Goal: Task Accomplishment & Management: Manage account settings

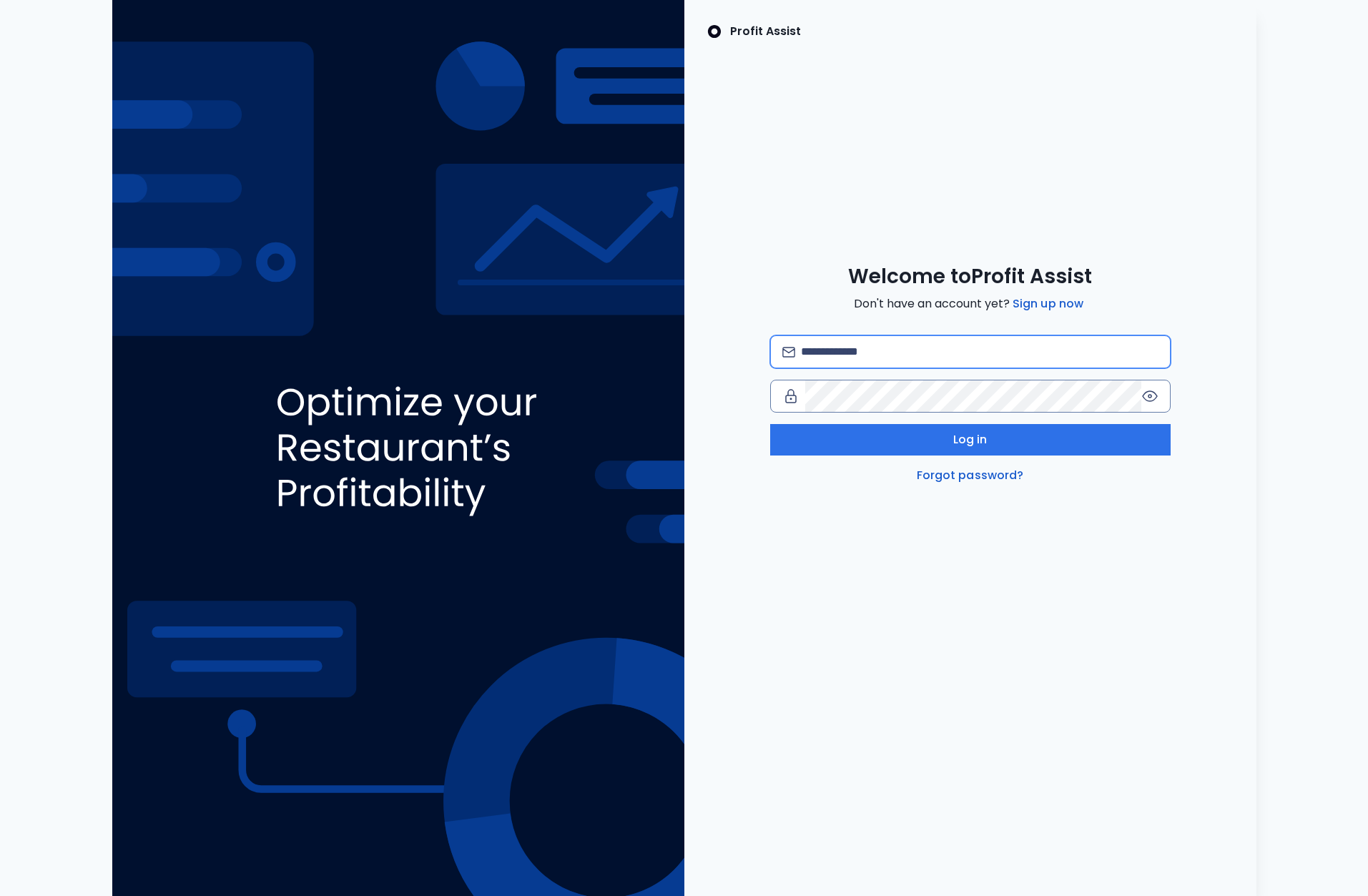
click at [836, 349] on input "email" at bounding box center [980, 351] width 357 height 31
type input "*"
type input "**********"
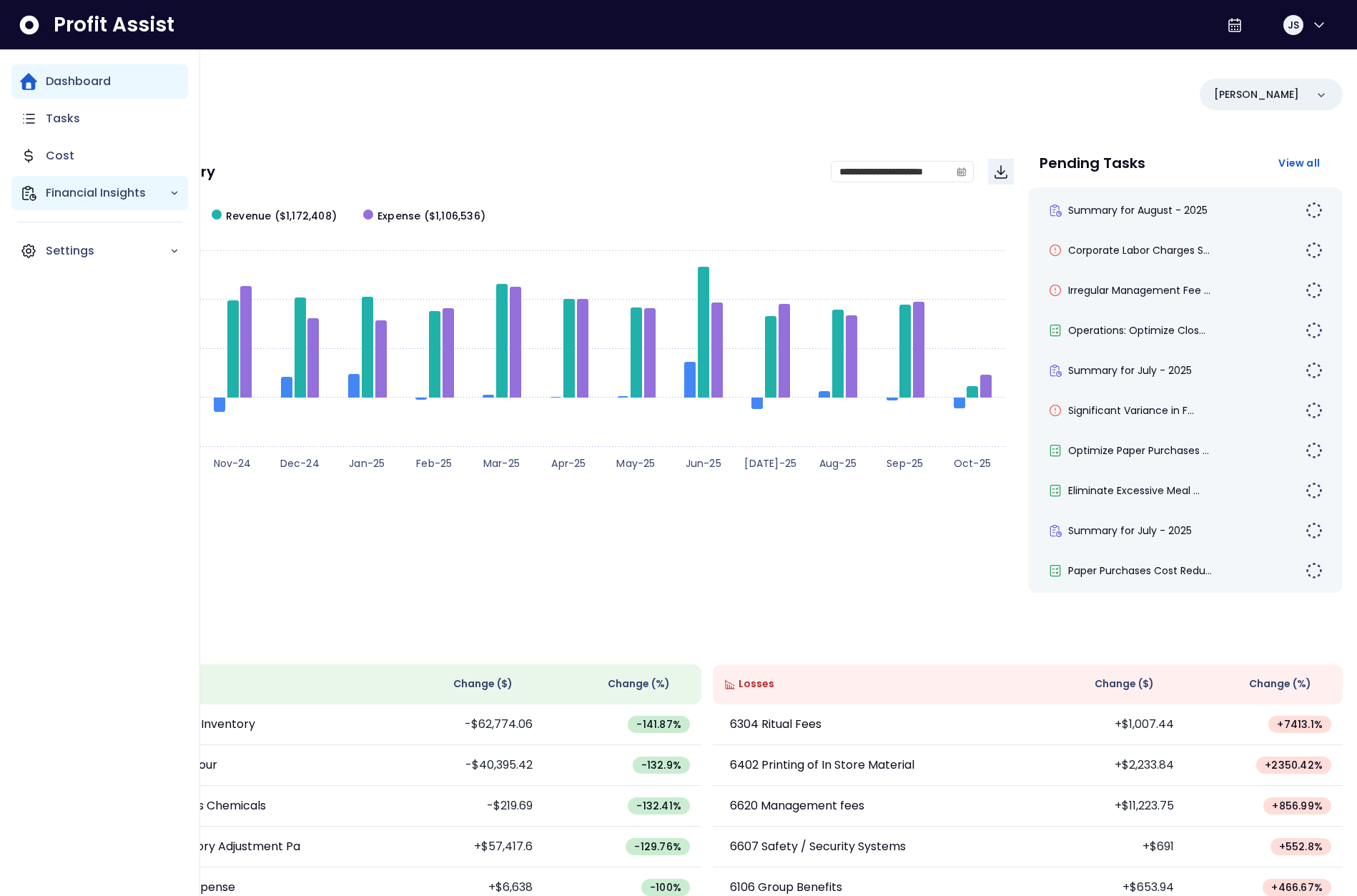
click at [42, 194] on div "Financial Insights" at bounding box center [99, 193] width 177 height 35
click at [124, 266] on p "Comparison Overtime" at bounding box center [116, 275] width 125 height 35
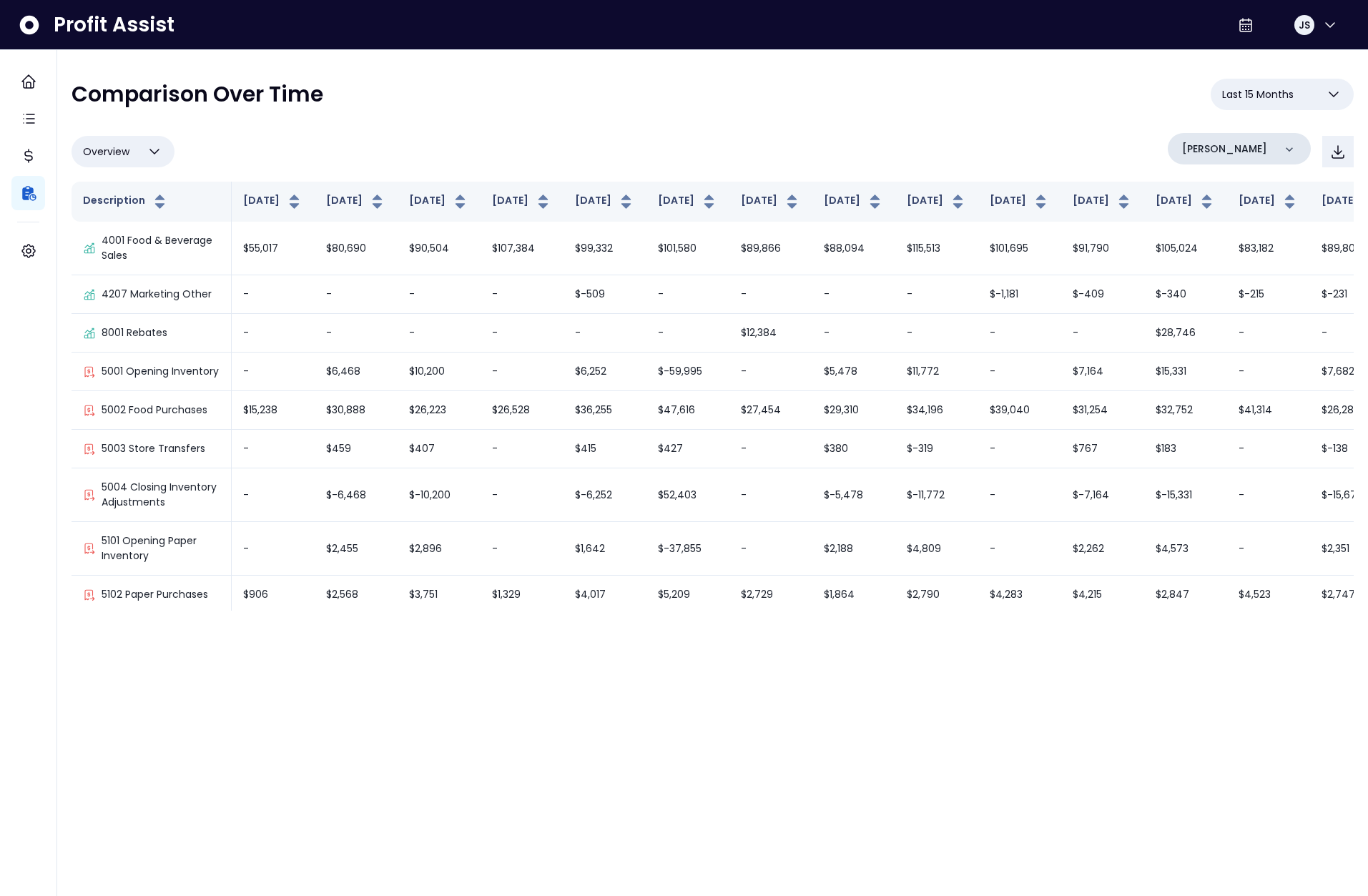
click at [1247, 145] on div "[PERSON_NAME]" at bounding box center [1239, 148] width 143 height 31
click at [1235, 265] on li "College" at bounding box center [1239, 275] width 131 height 35
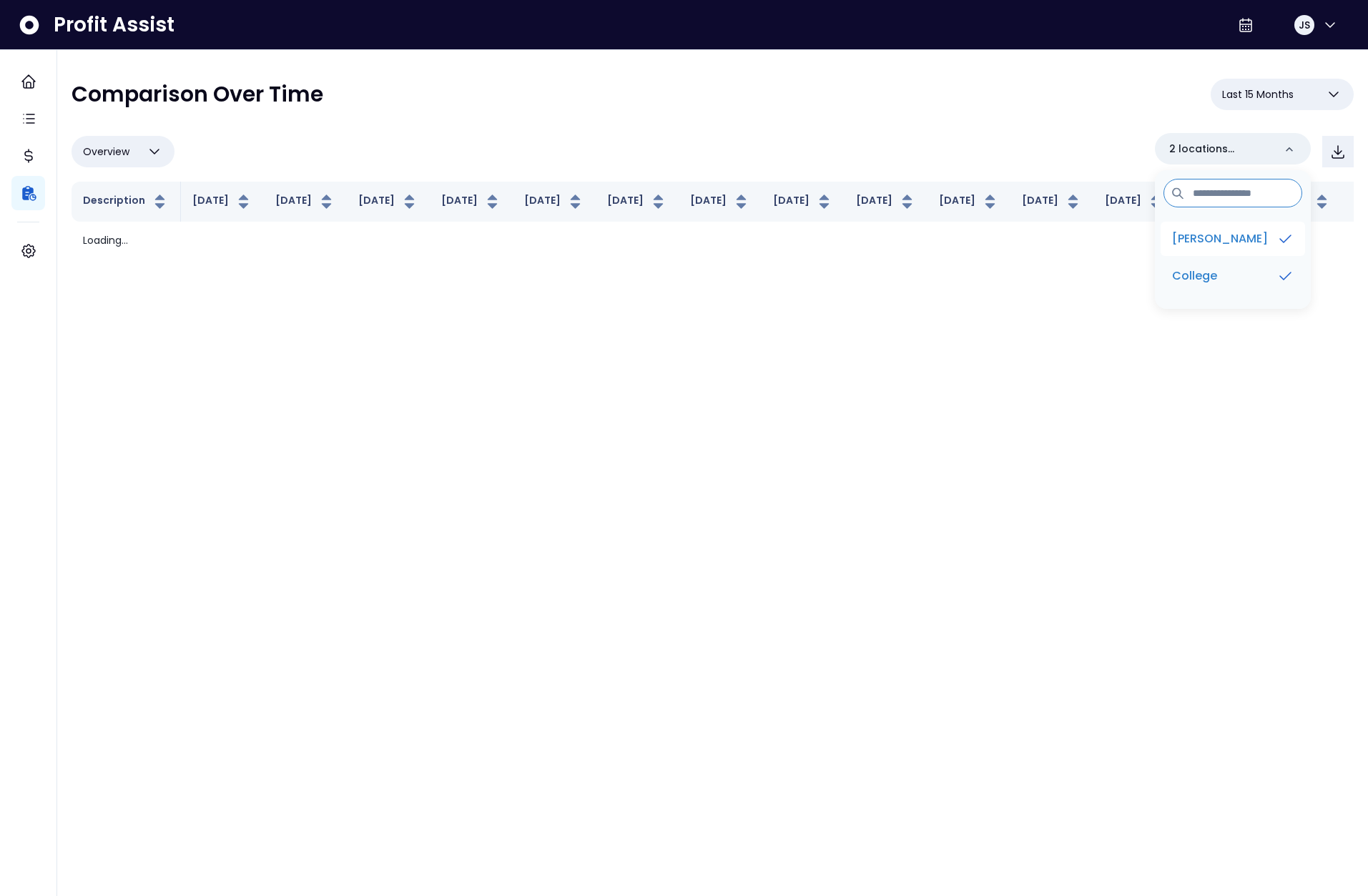
click at [1242, 240] on li "[PERSON_NAME]" at bounding box center [1233, 239] width 145 height 35
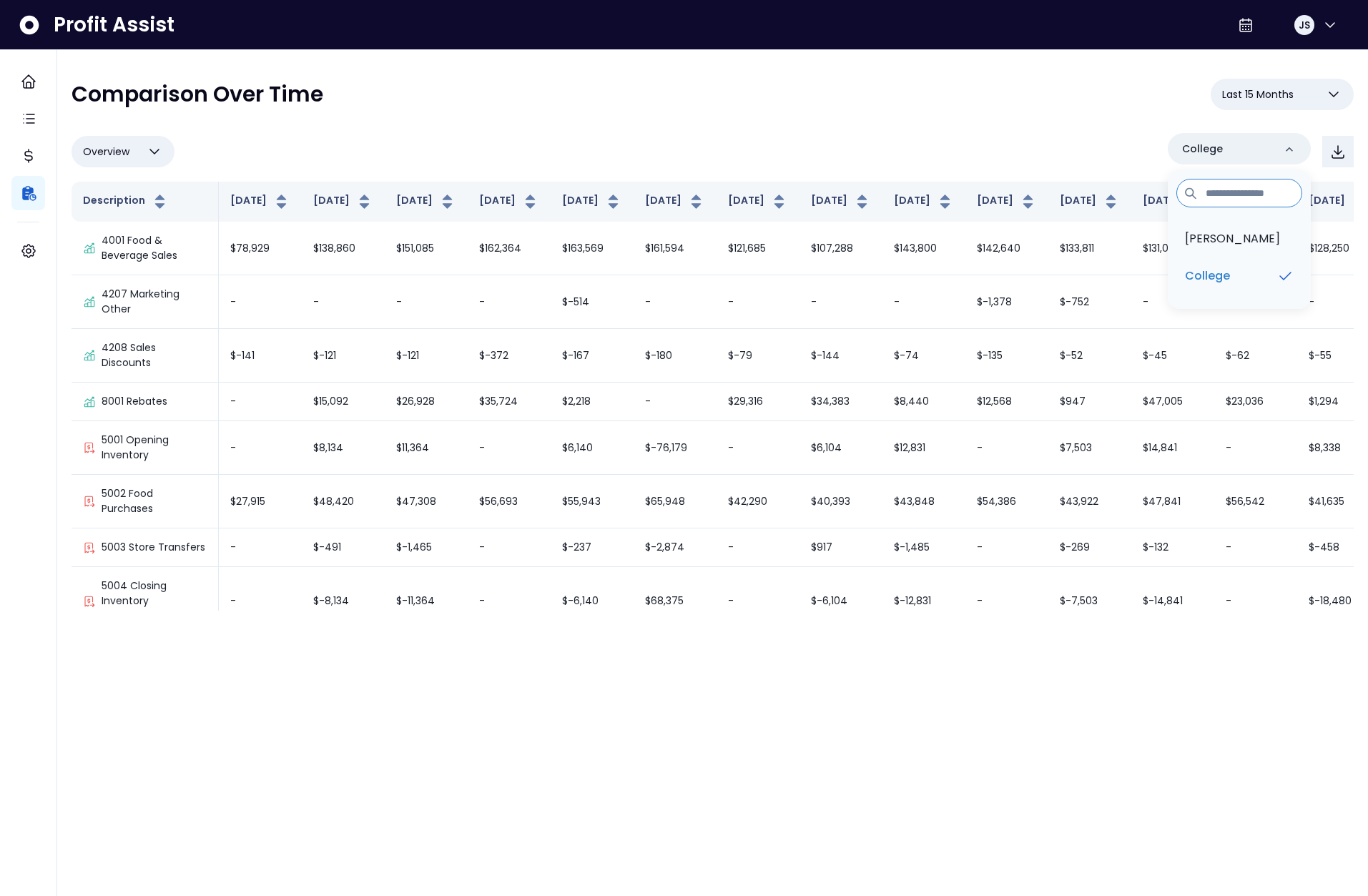
click at [1060, 115] on div "**********" at bounding box center [712, 100] width 1282 height 43
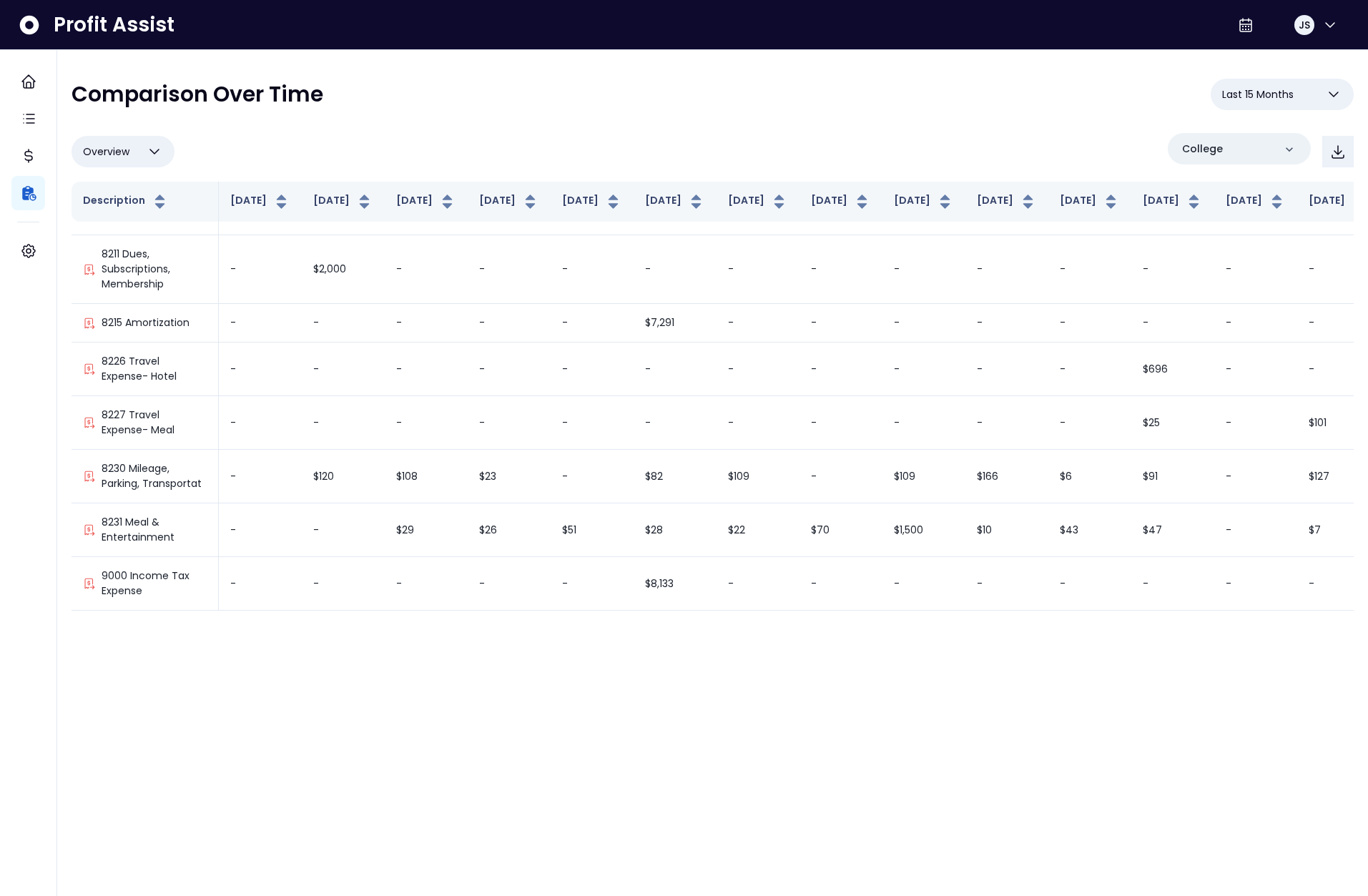
scroll to position [3809, 0]
click at [124, 155] on span "Overview" at bounding box center [106, 151] width 46 height 17
click at [125, 248] on li "% of sales" at bounding box center [123, 254] width 103 height 34
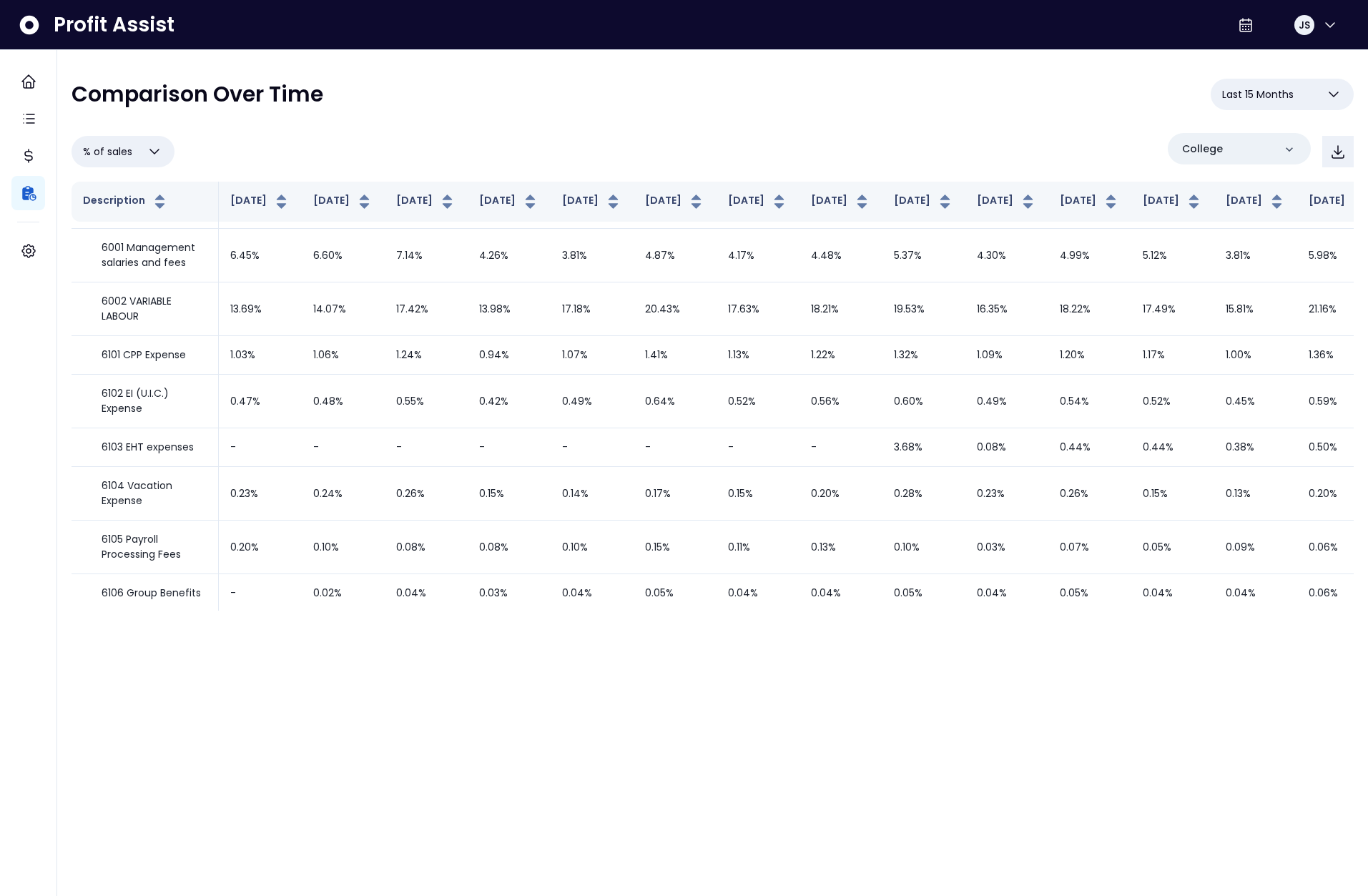
scroll to position [445, 0]
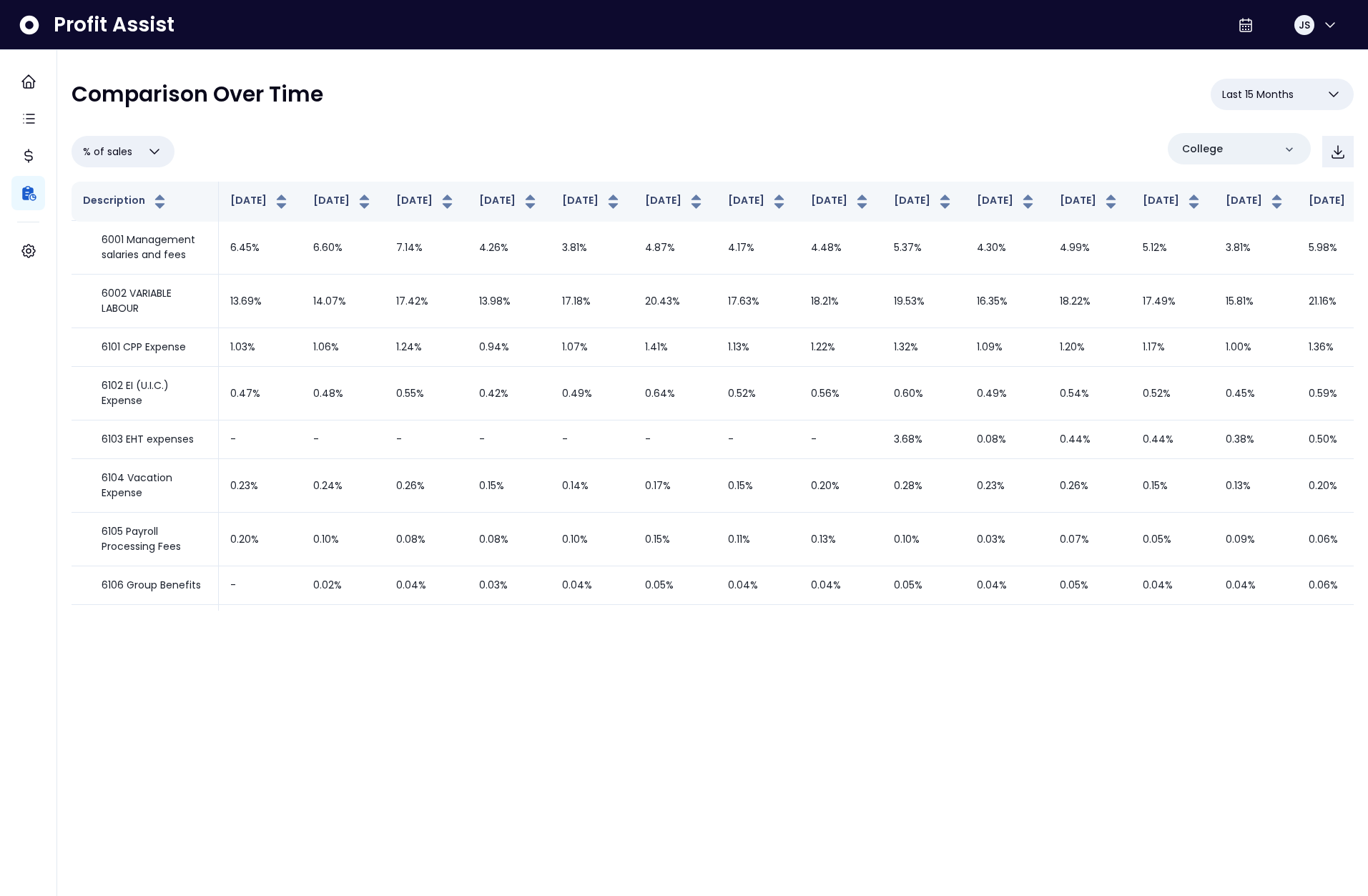
click at [119, 138] on button "% of sales" at bounding box center [123, 151] width 103 height 31
click at [119, 193] on li "Overview" at bounding box center [123, 187] width 103 height 34
type input "********"
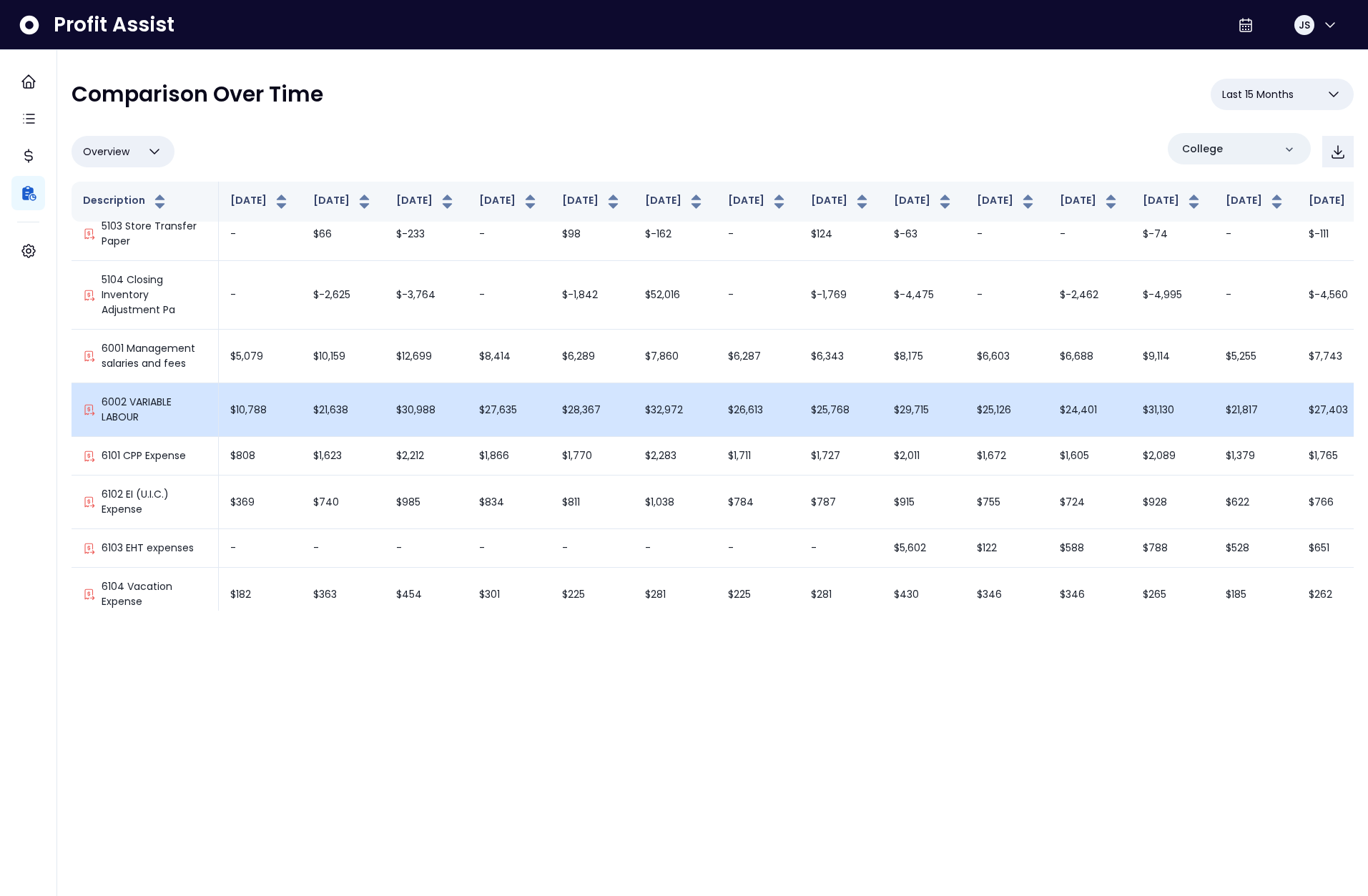
scroll to position [537, 0]
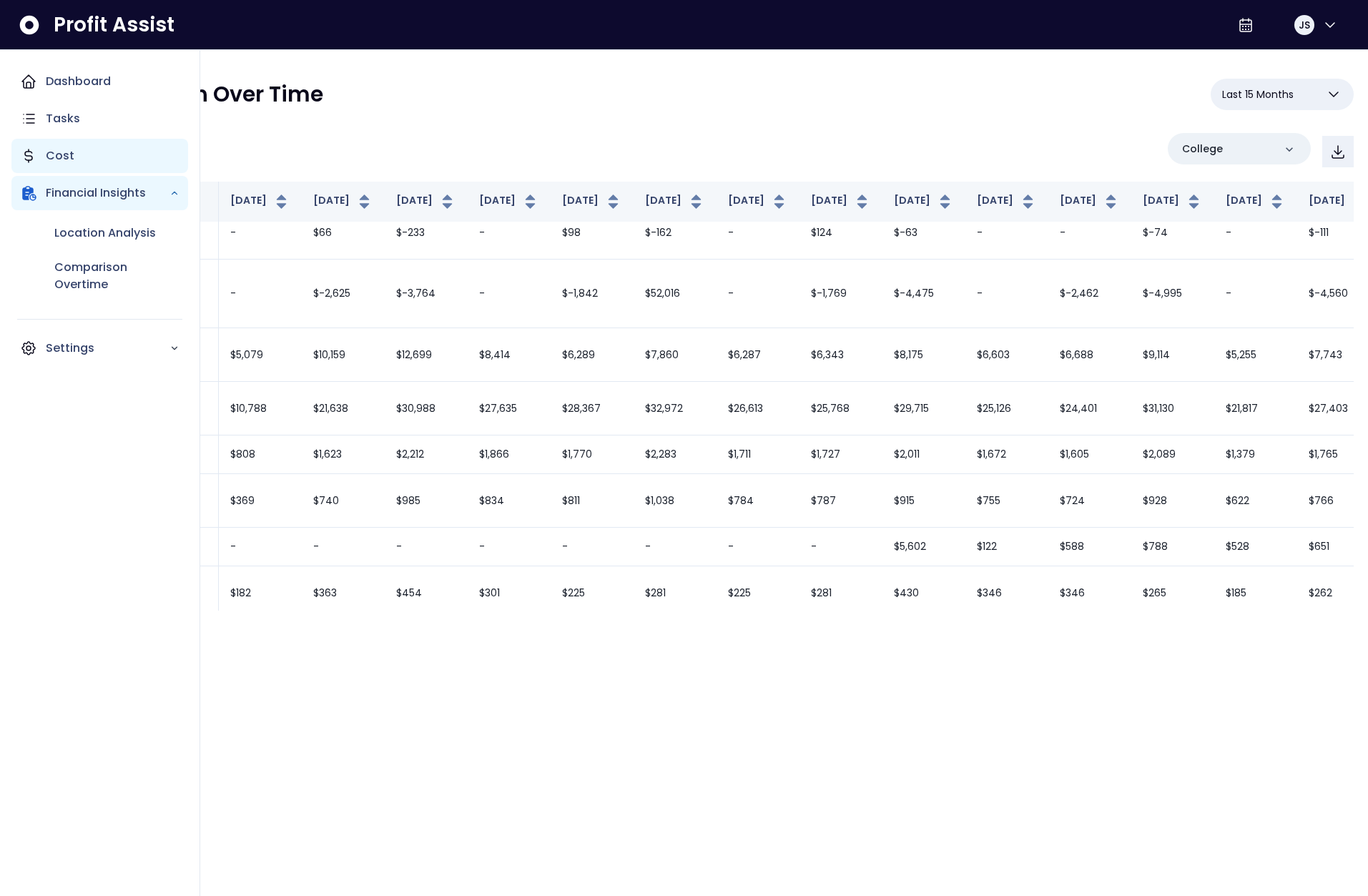
click at [21, 154] on icon "Main navigation" at bounding box center [28, 155] width 17 height 17
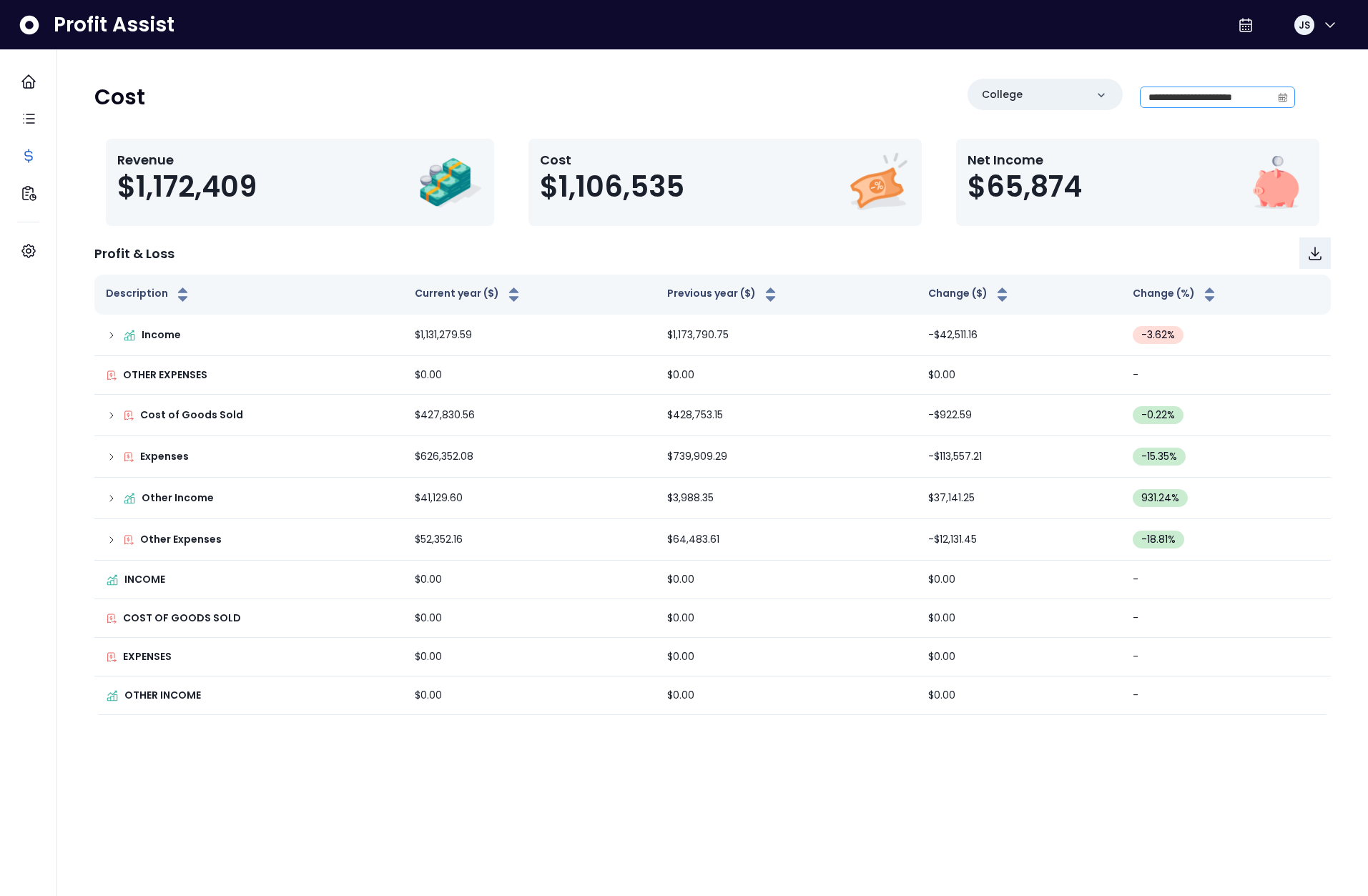
click at [1275, 98] on span at bounding box center [1283, 97] width 23 height 20
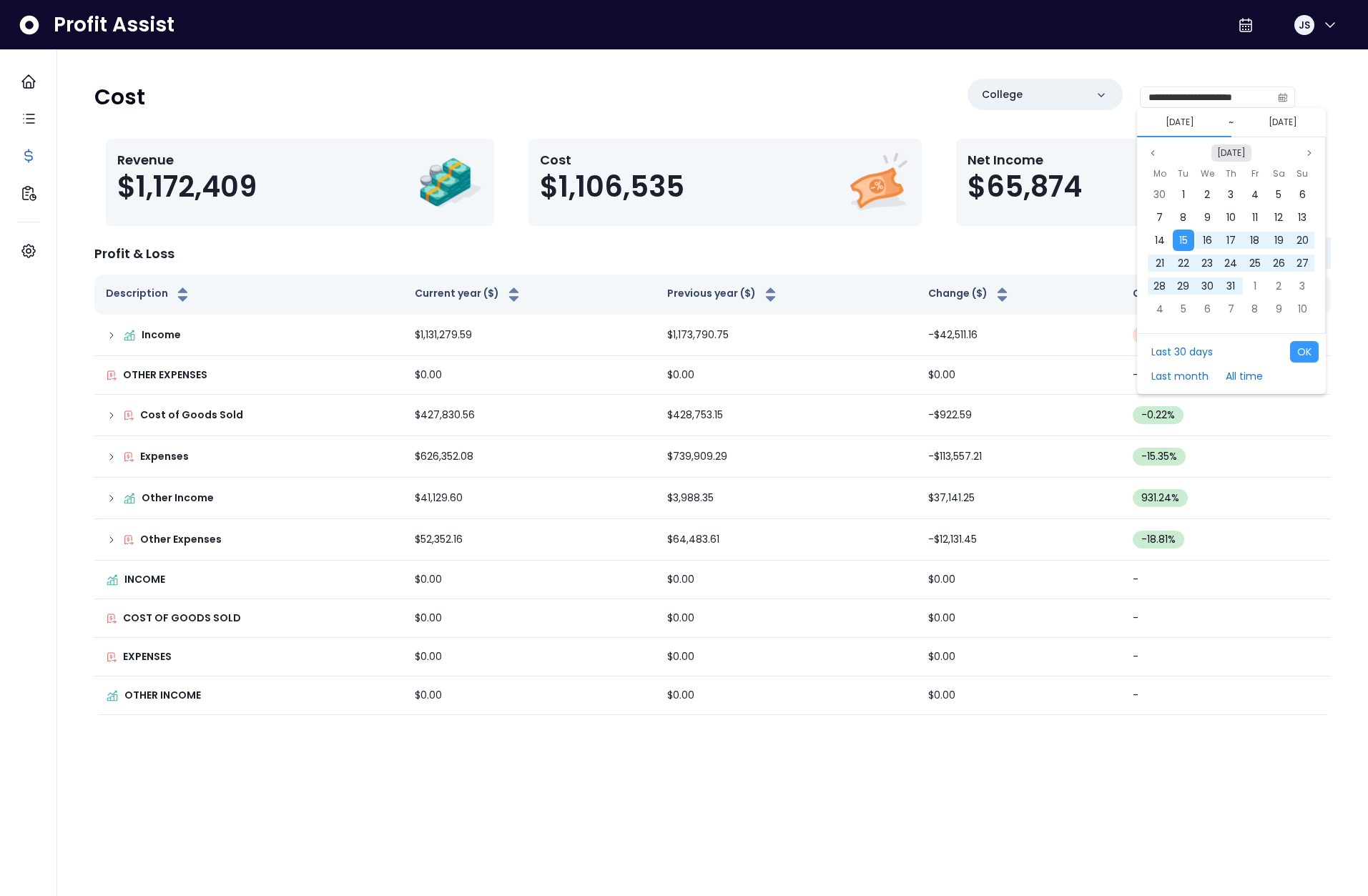
click at [1234, 151] on button "[DATE]" at bounding box center [1231, 153] width 40 height 17
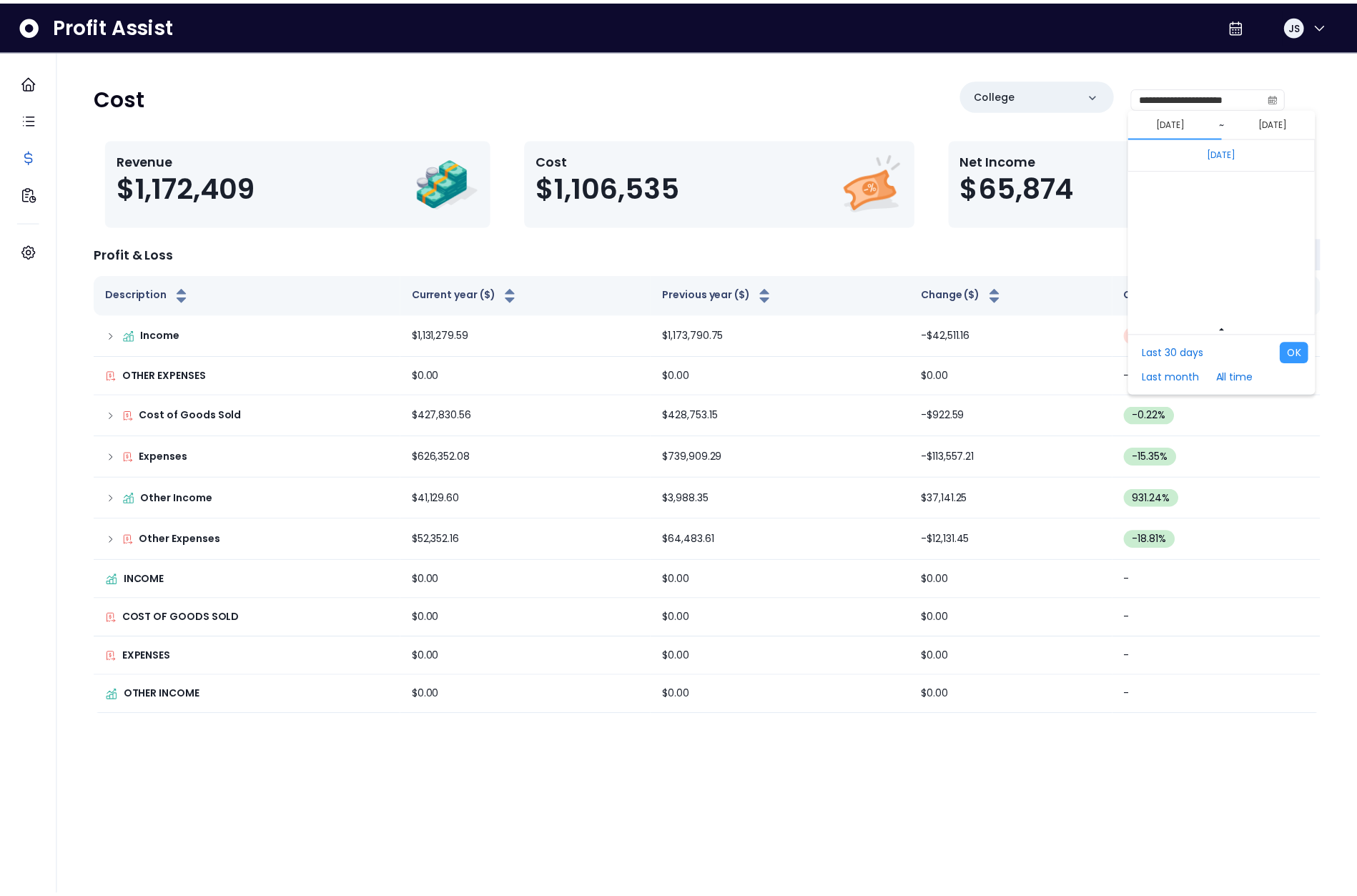
scroll to position [9574, 0]
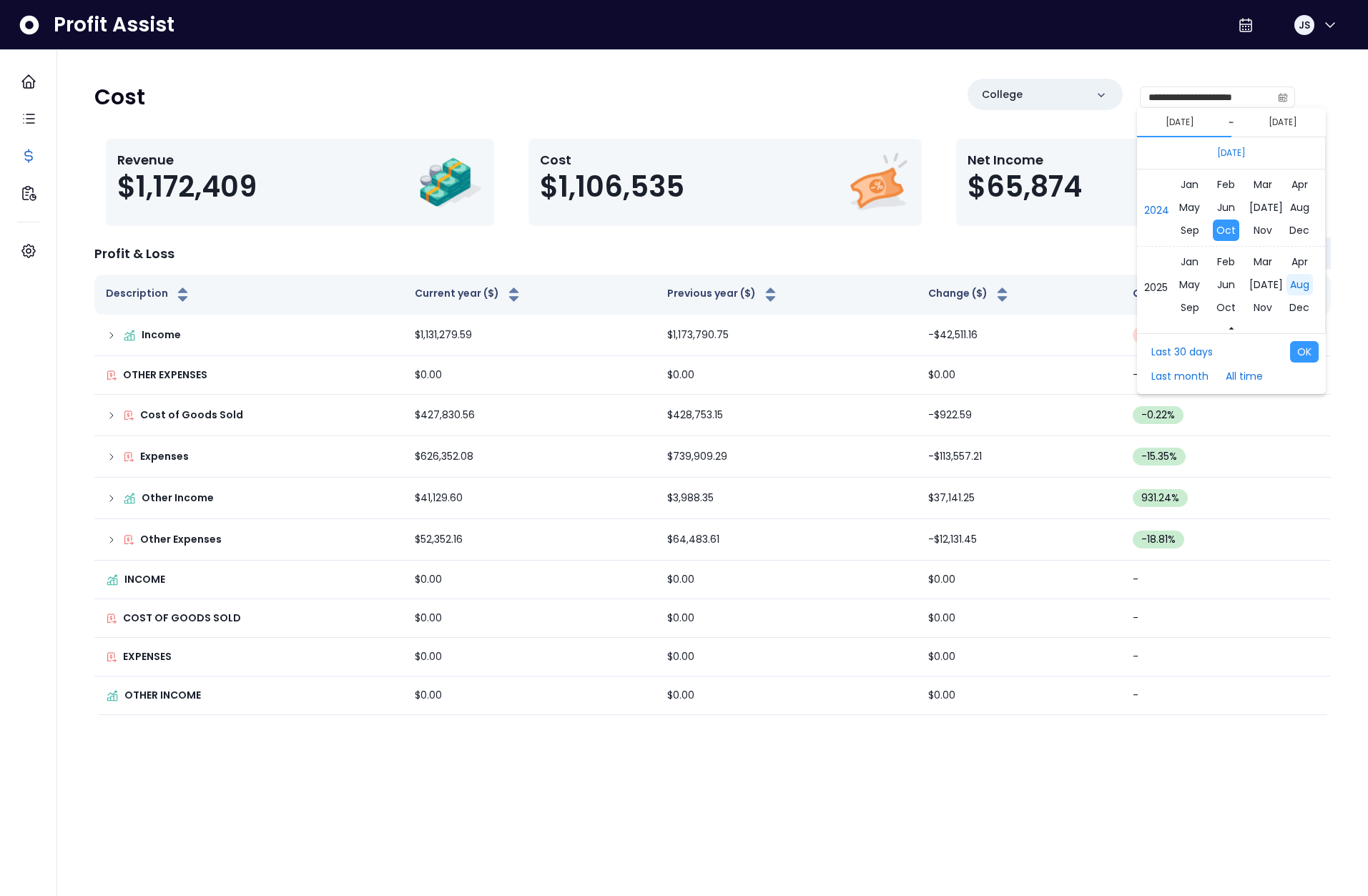
click at [1295, 292] on span "Aug" at bounding box center [1300, 284] width 27 height 21
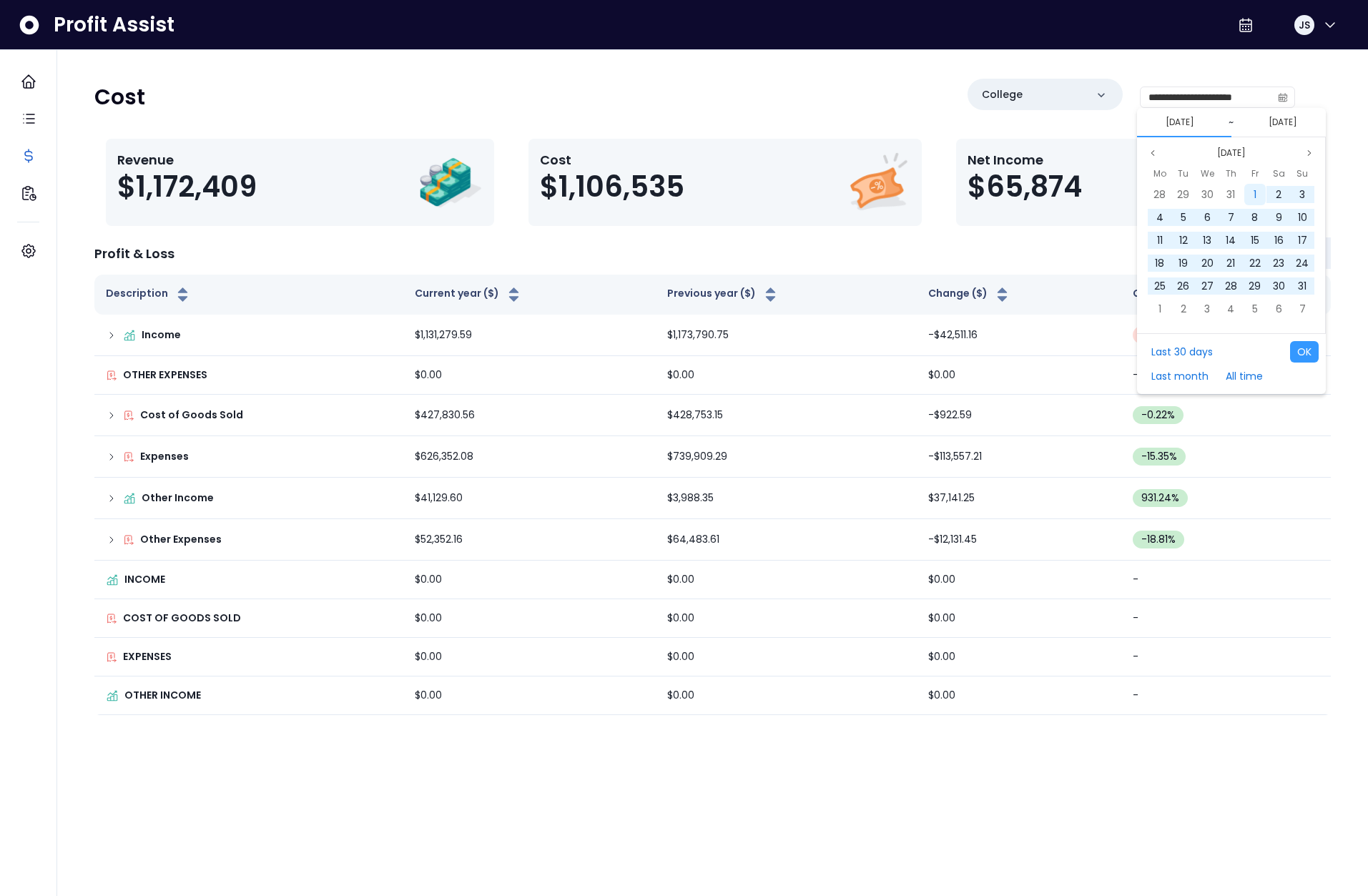
click at [1256, 196] on div "1" at bounding box center [1255, 194] width 21 height 21
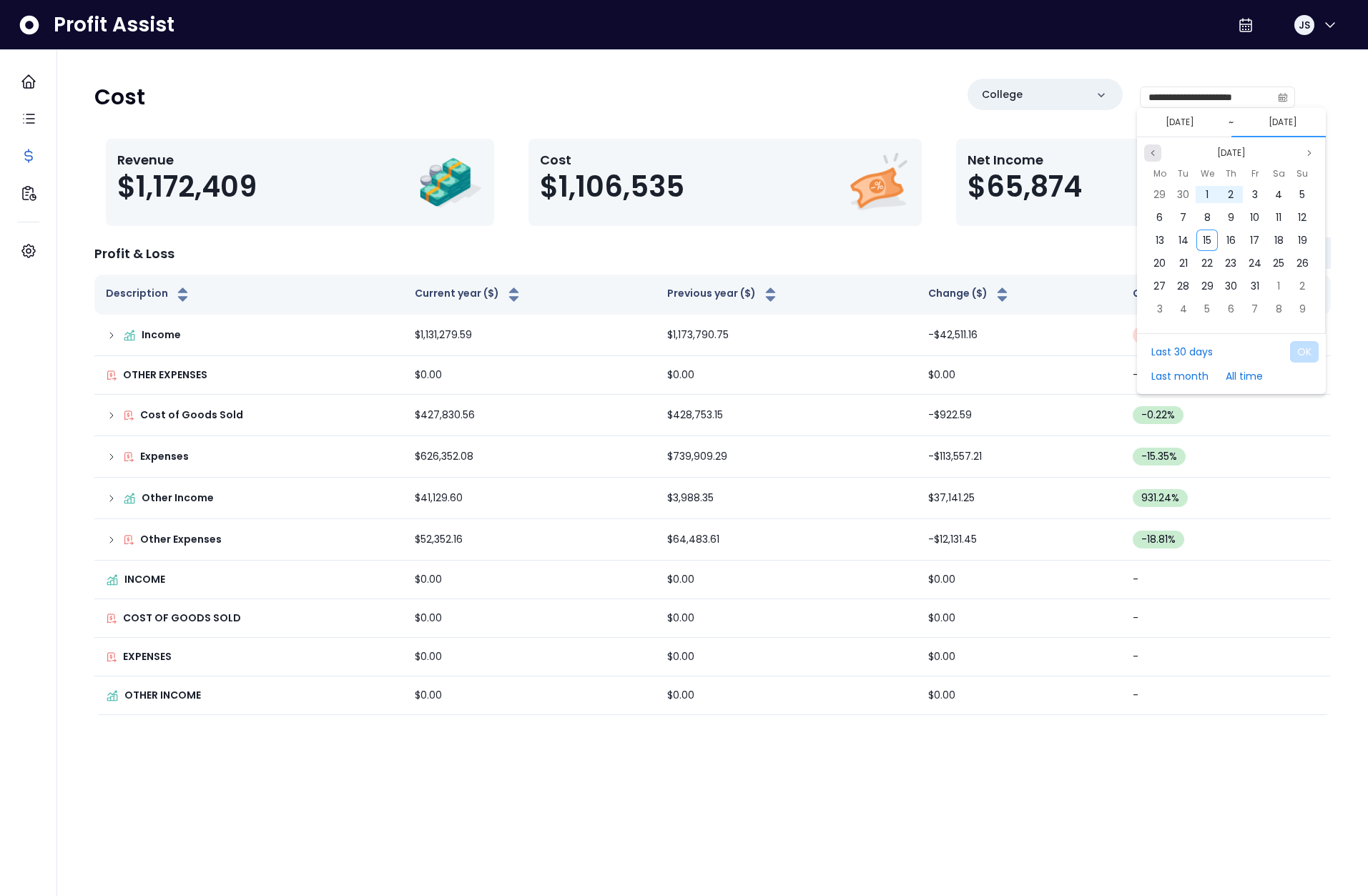
click at [1157, 152] on button "Previous month" at bounding box center [1152, 153] width 17 height 17
click at [1293, 281] on div "31" at bounding box center [1302, 286] width 21 height 21
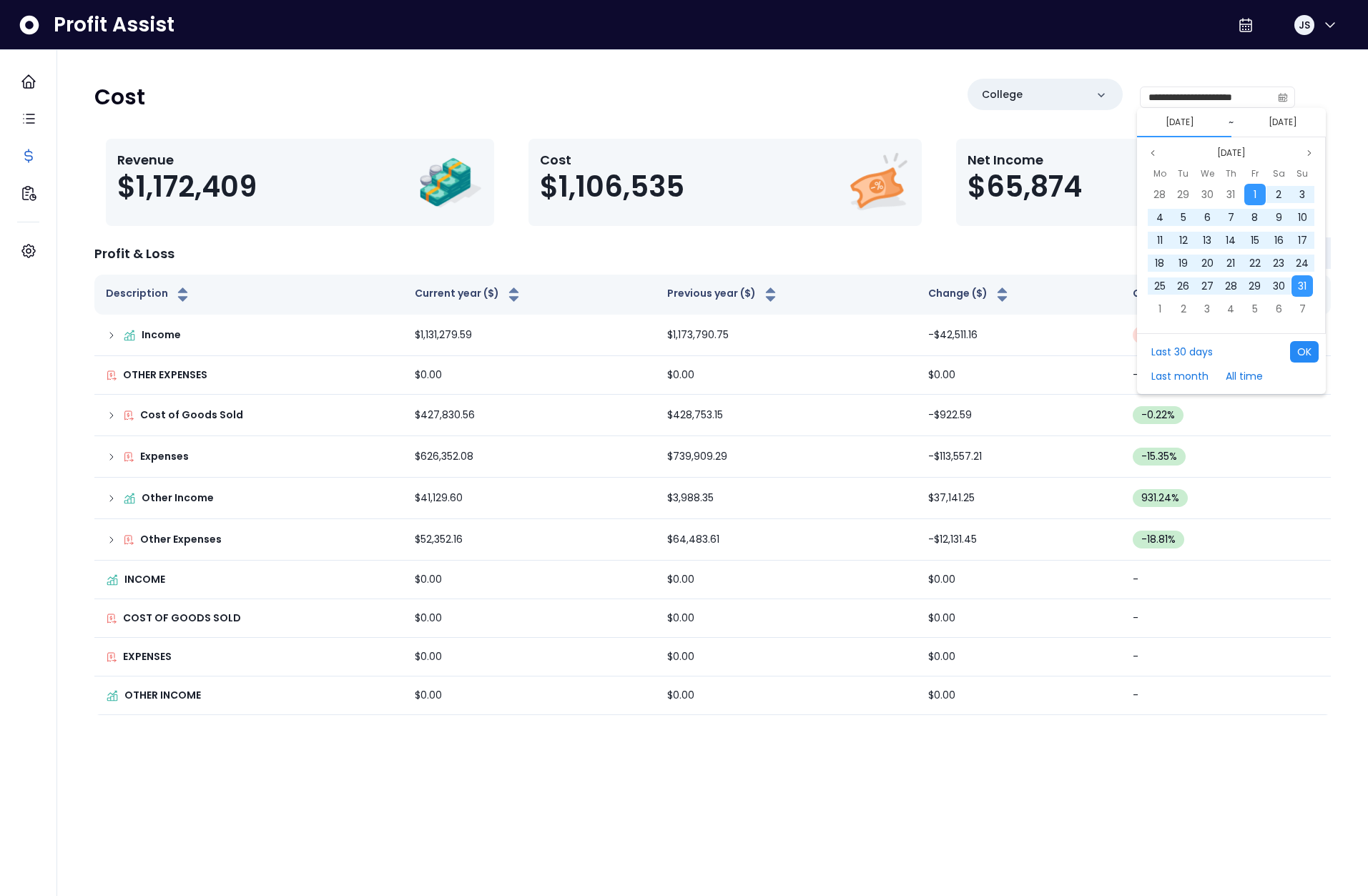
click at [1302, 359] on button "OK" at bounding box center [1304, 352] width 28 height 21
type input "**********"
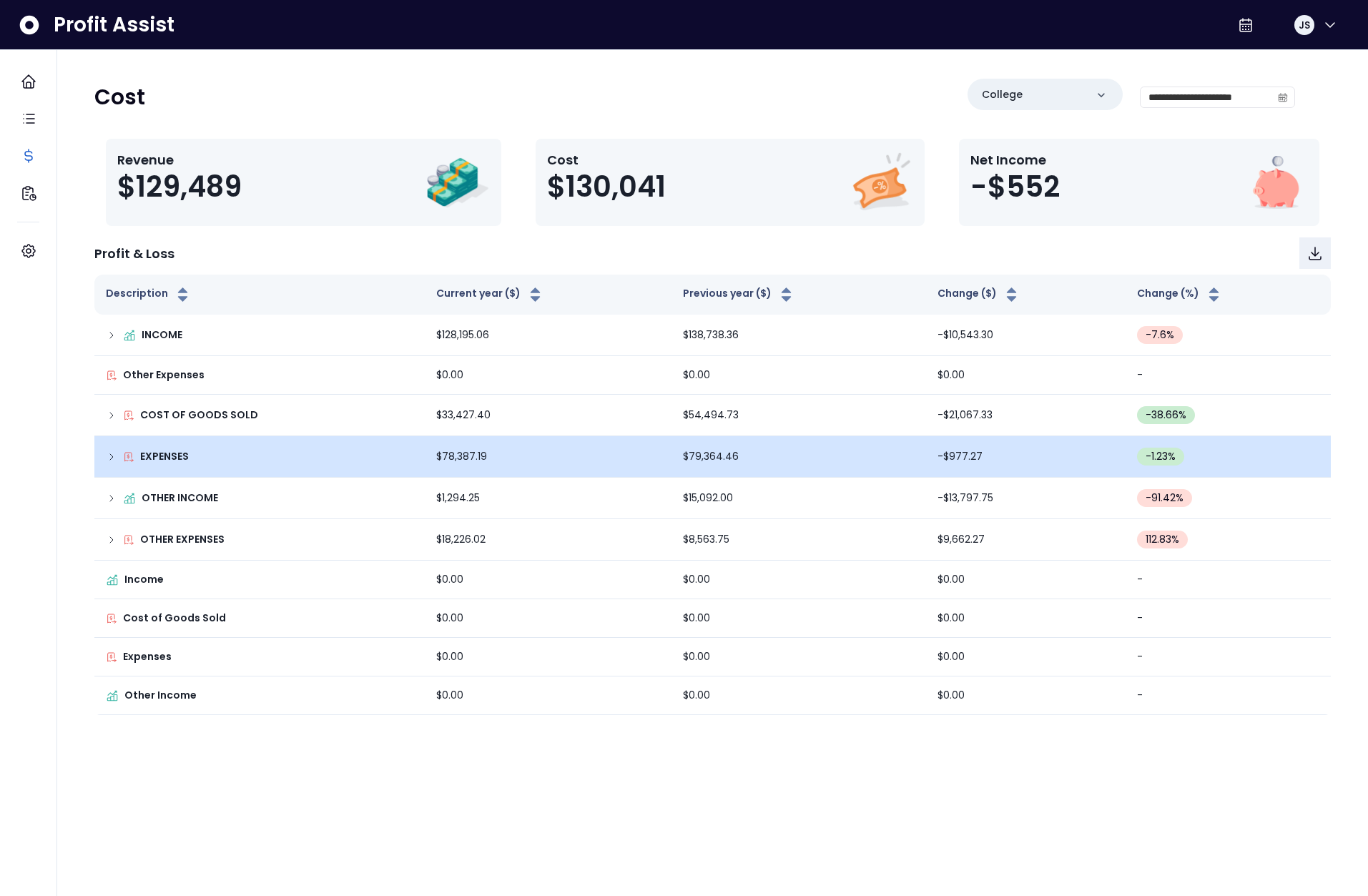
click at [113, 464] on td "EXPENSES" at bounding box center [259, 456] width 330 height 42
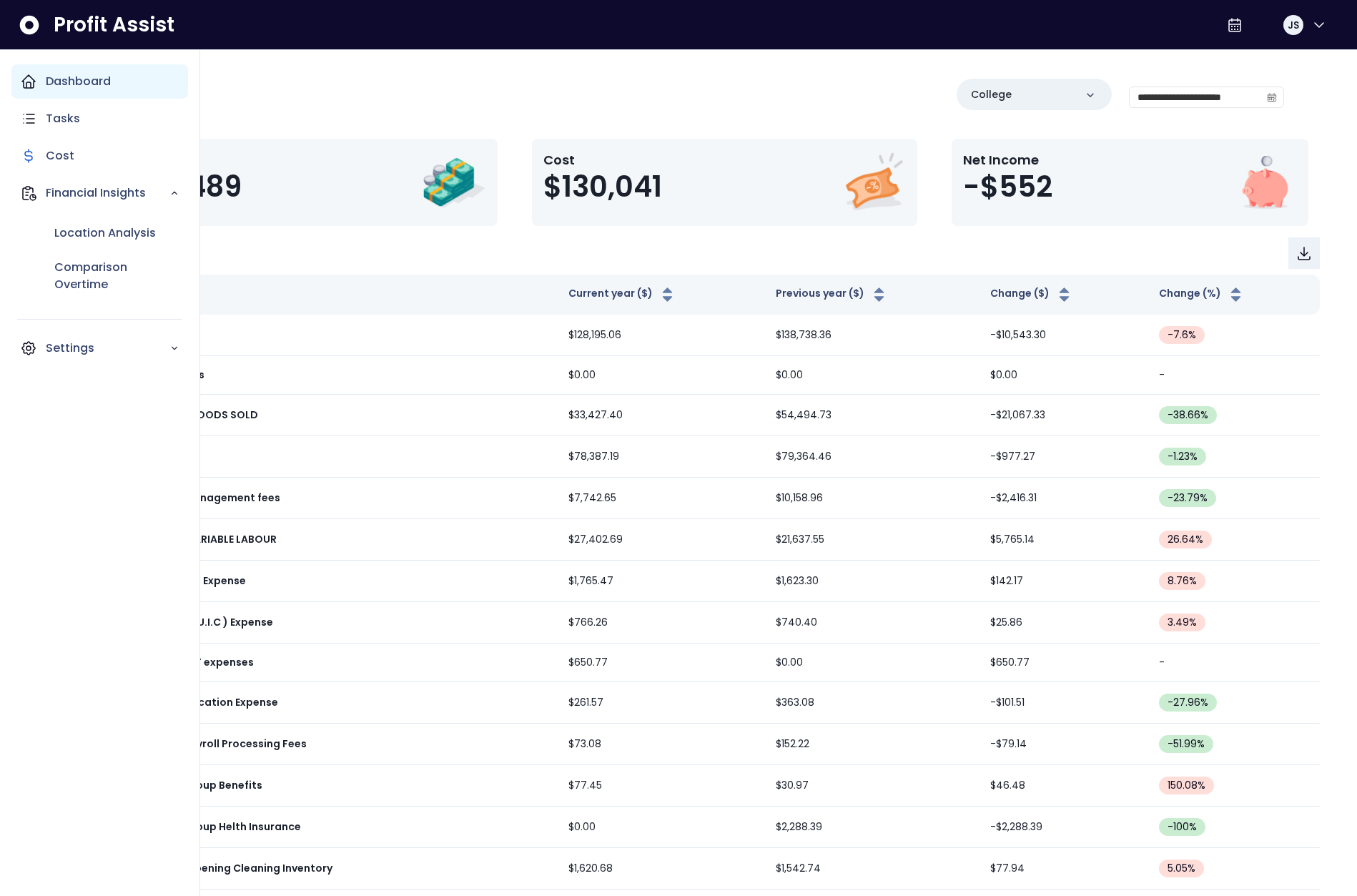
click at [36, 86] on icon "Main navigation" at bounding box center [28, 81] width 17 height 17
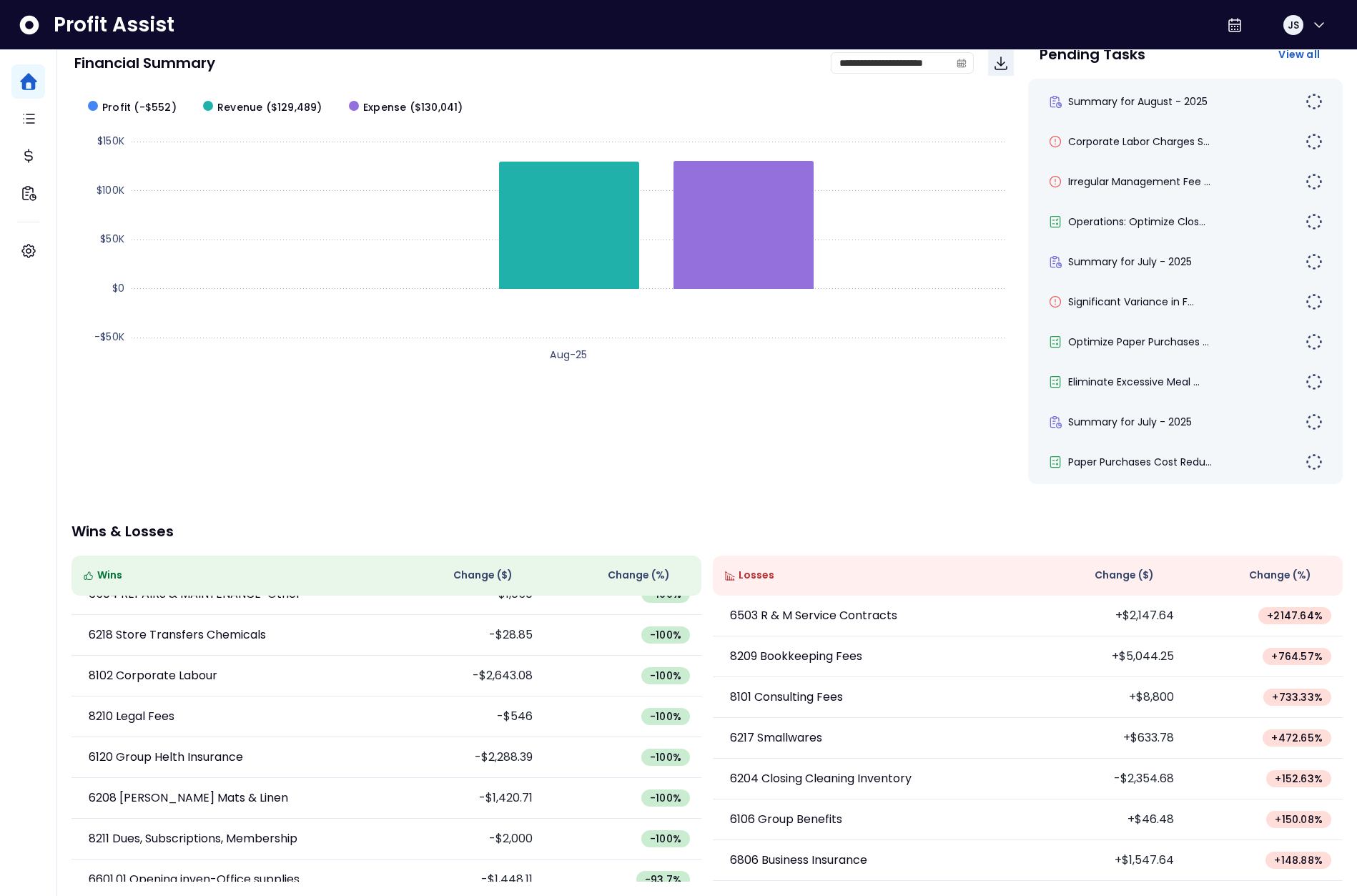
scroll to position [131, 0]
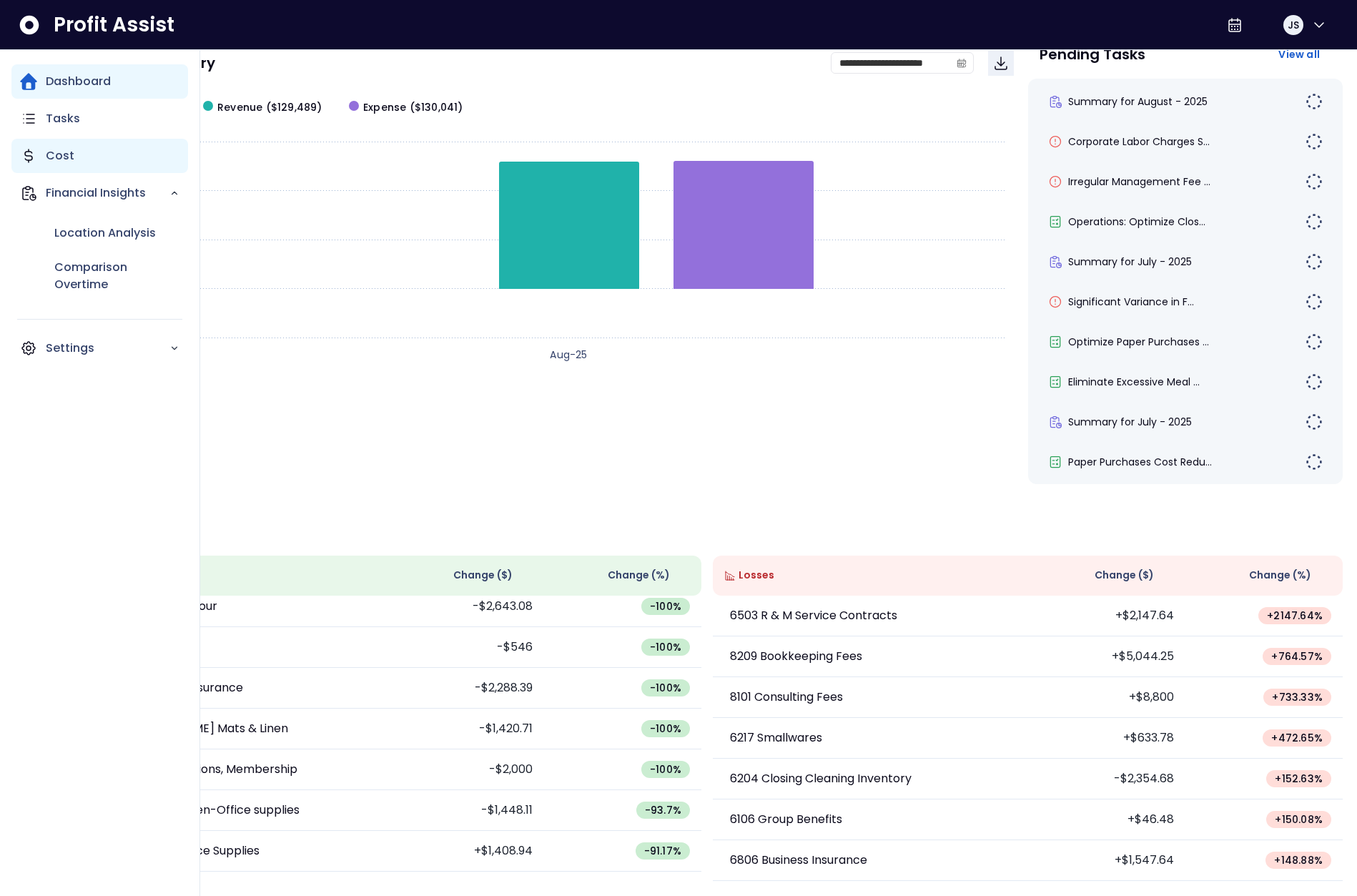
click at [55, 146] on div "Cost" at bounding box center [99, 155] width 177 height 35
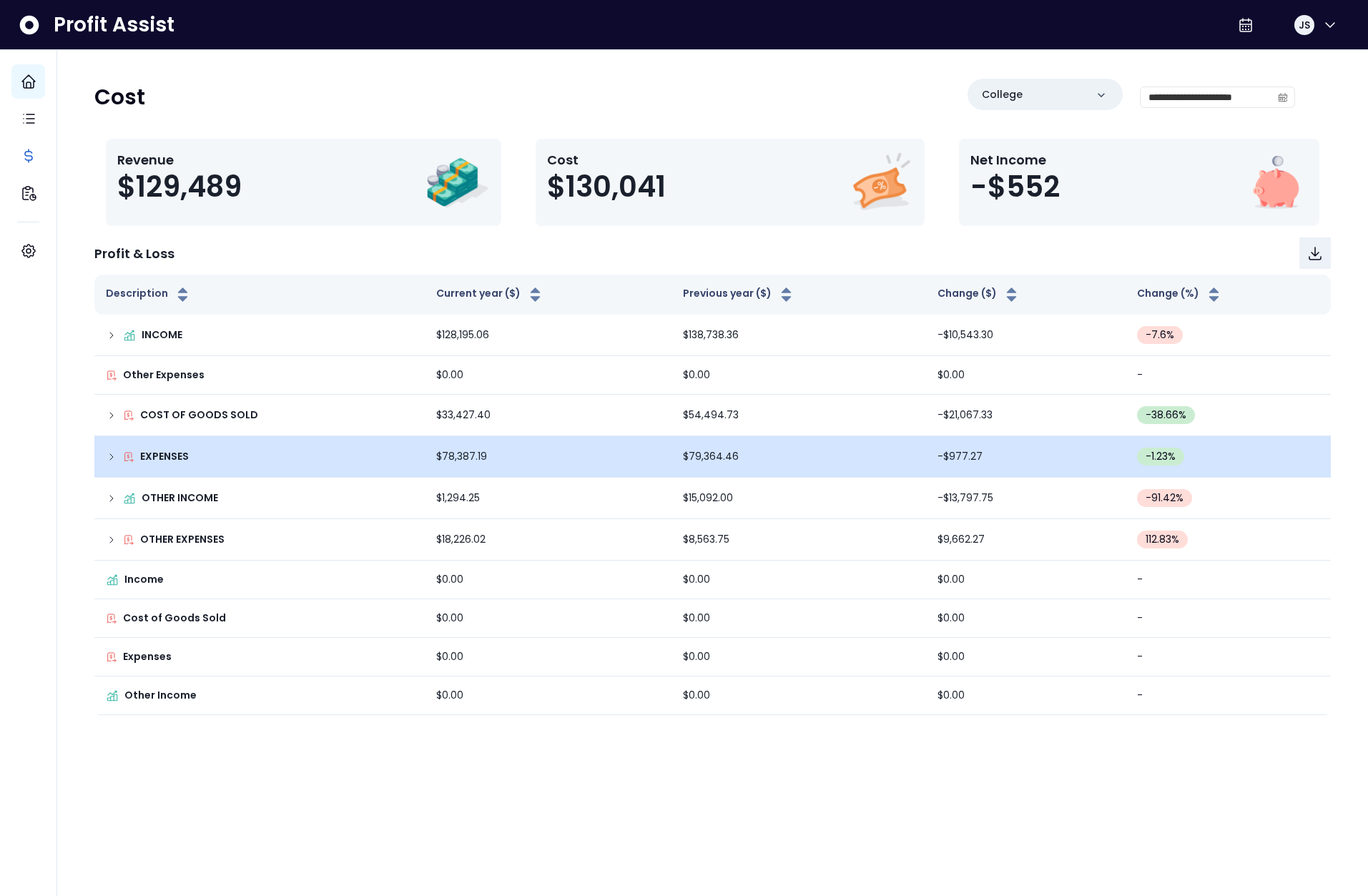
click at [107, 451] on icon at bounding box center [111, 456] width 12 height 12
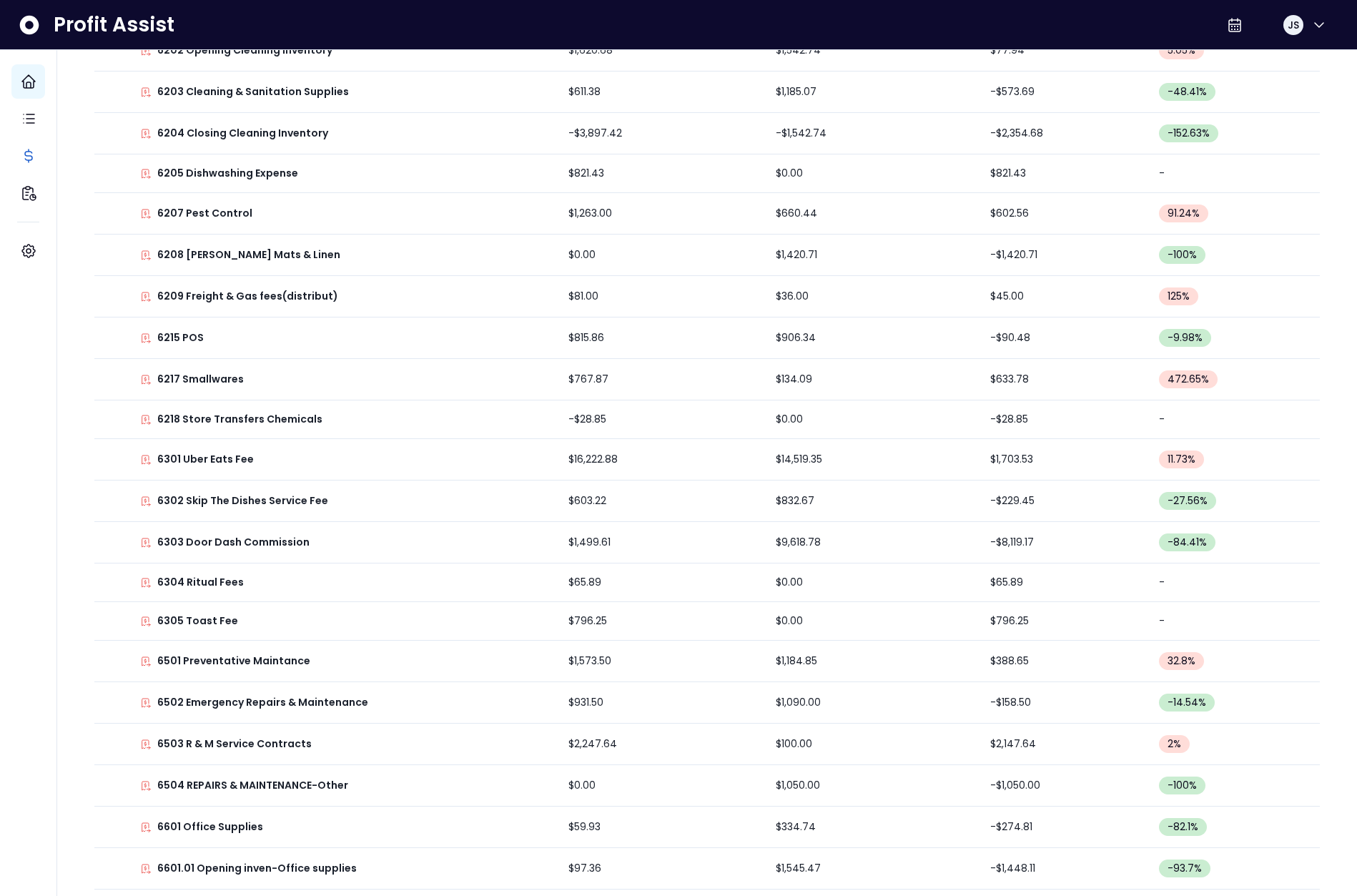
scroll to position [1428, 0]
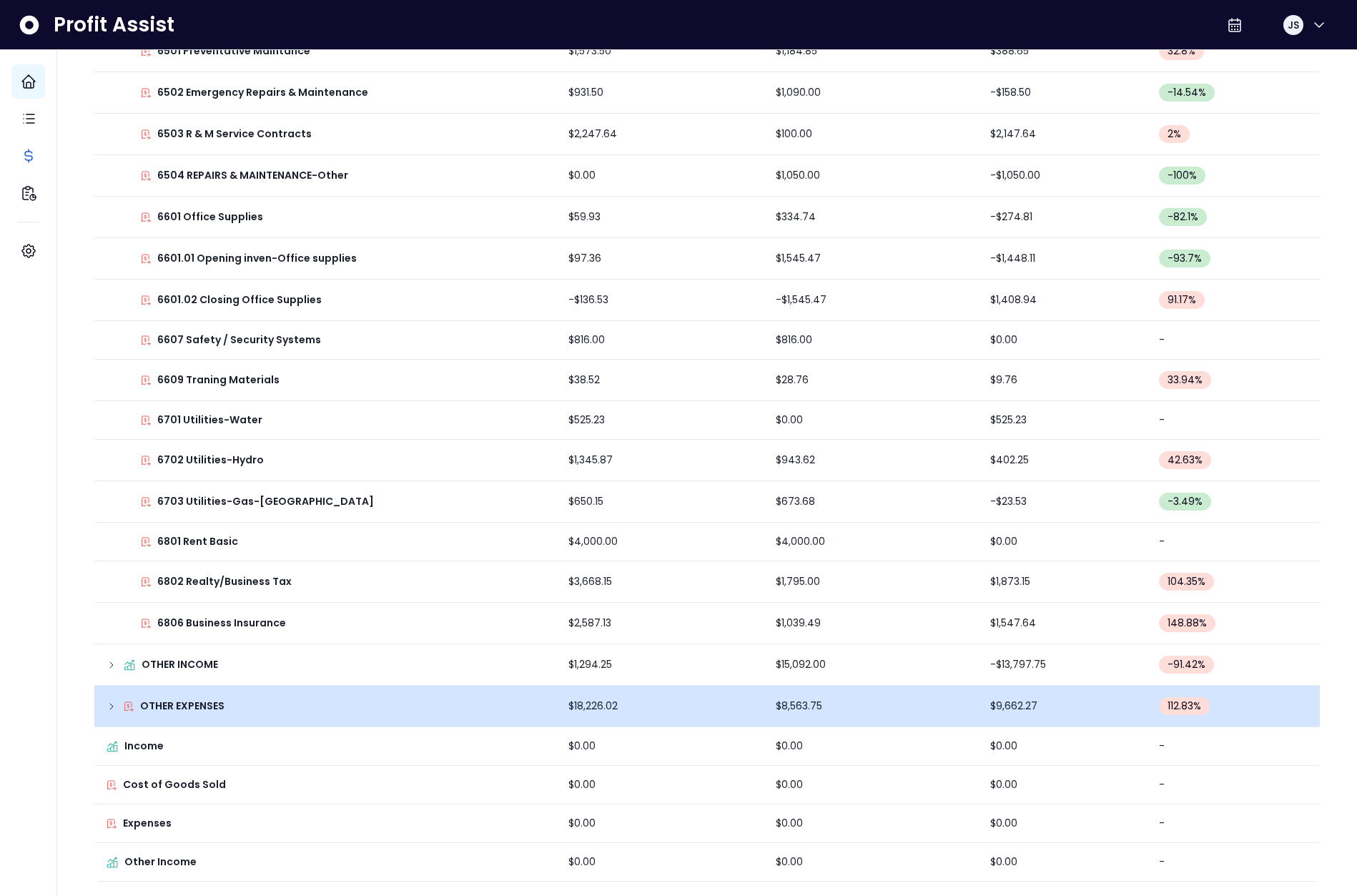
drag, startPoint x: 110, startPoint y: 708, endPoint x: 121, endPoint y: 705, distance: 11.4
click at [110, 708] on icon at bounding box center [111, 706] width 12 height 12
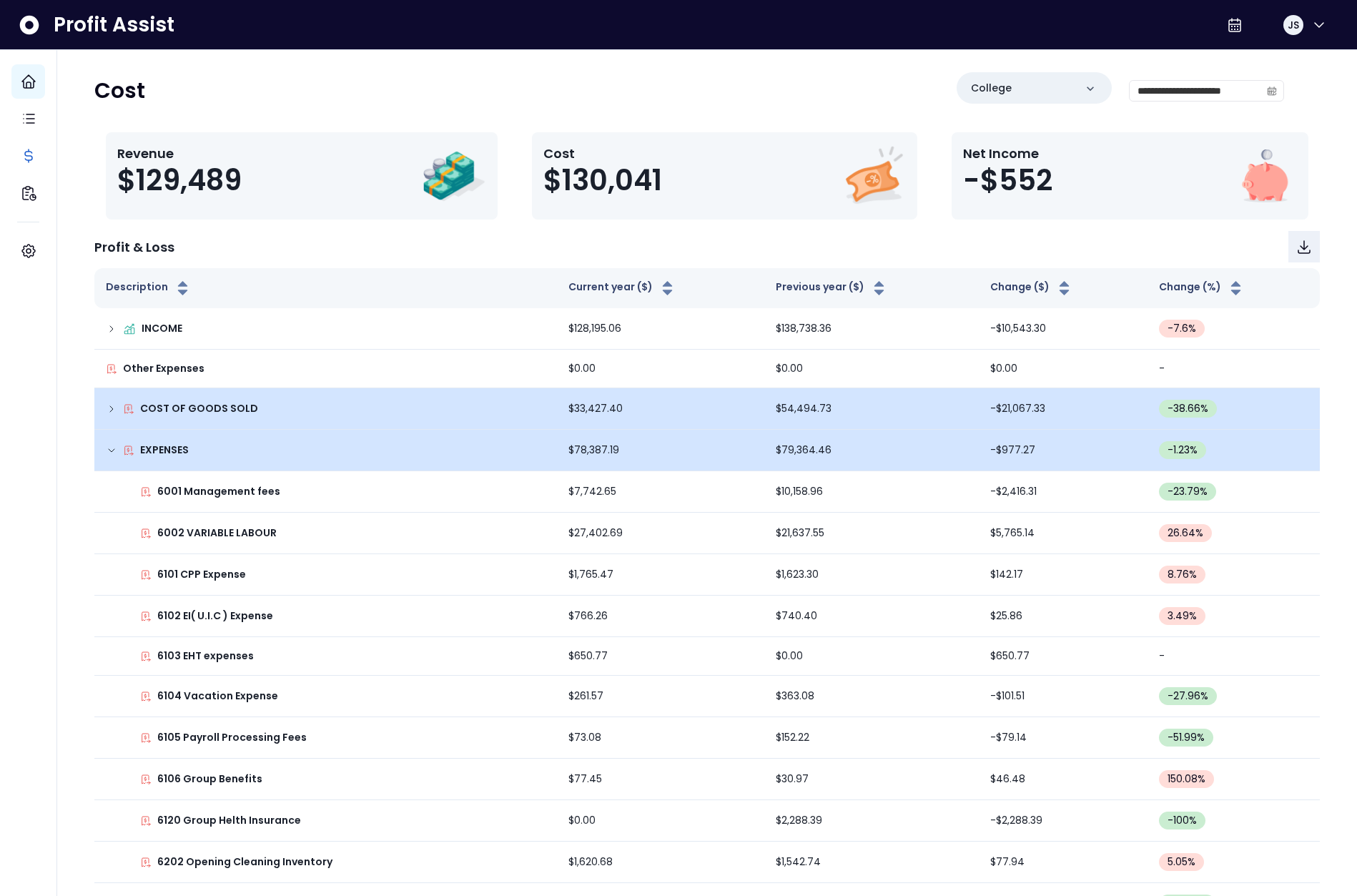
scroll to position [0, 0]
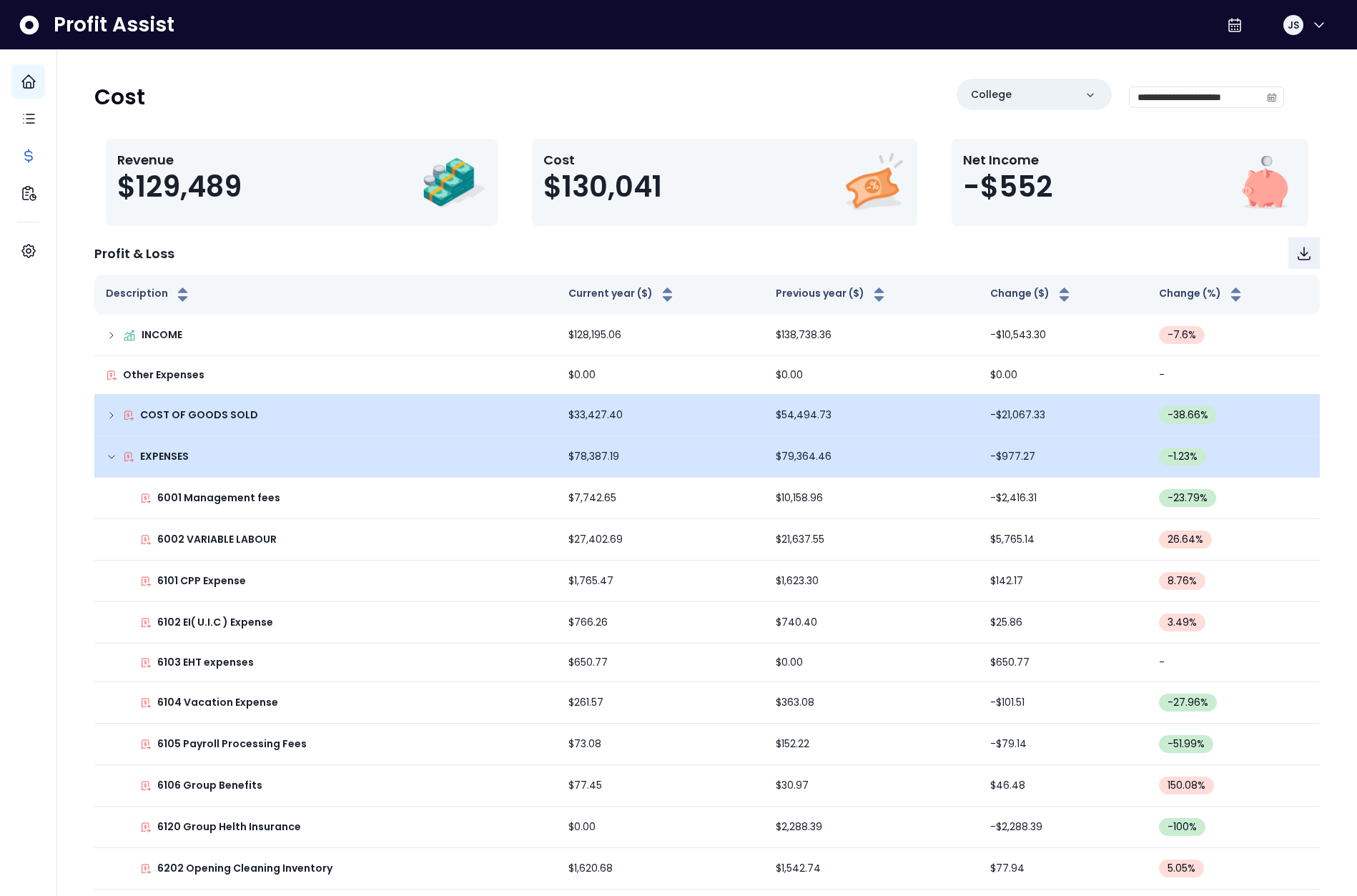
click at [108, 409] on icon at bounding box center [111, 415] width 12 height 12
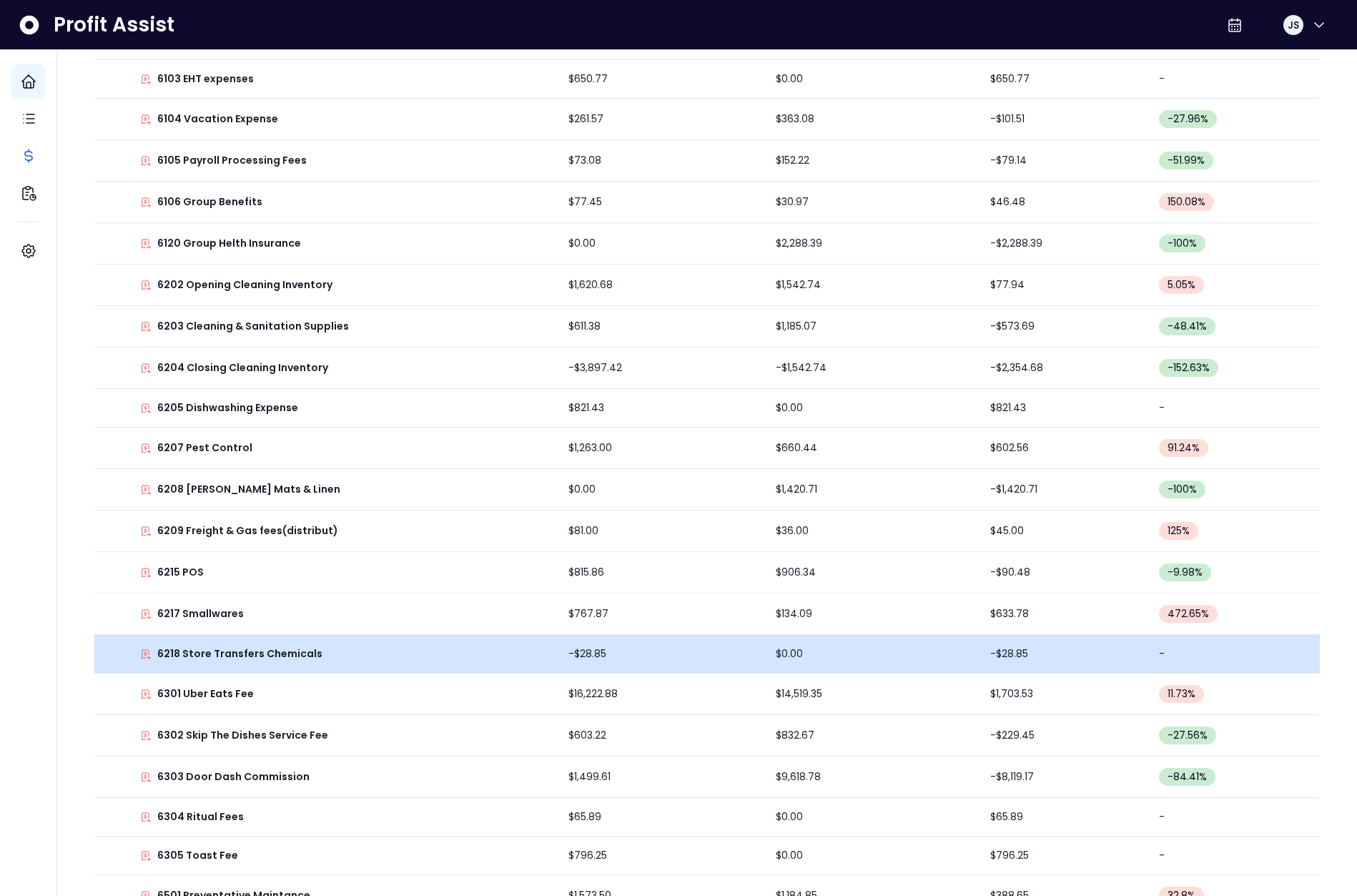
scroll to position [911, 0]
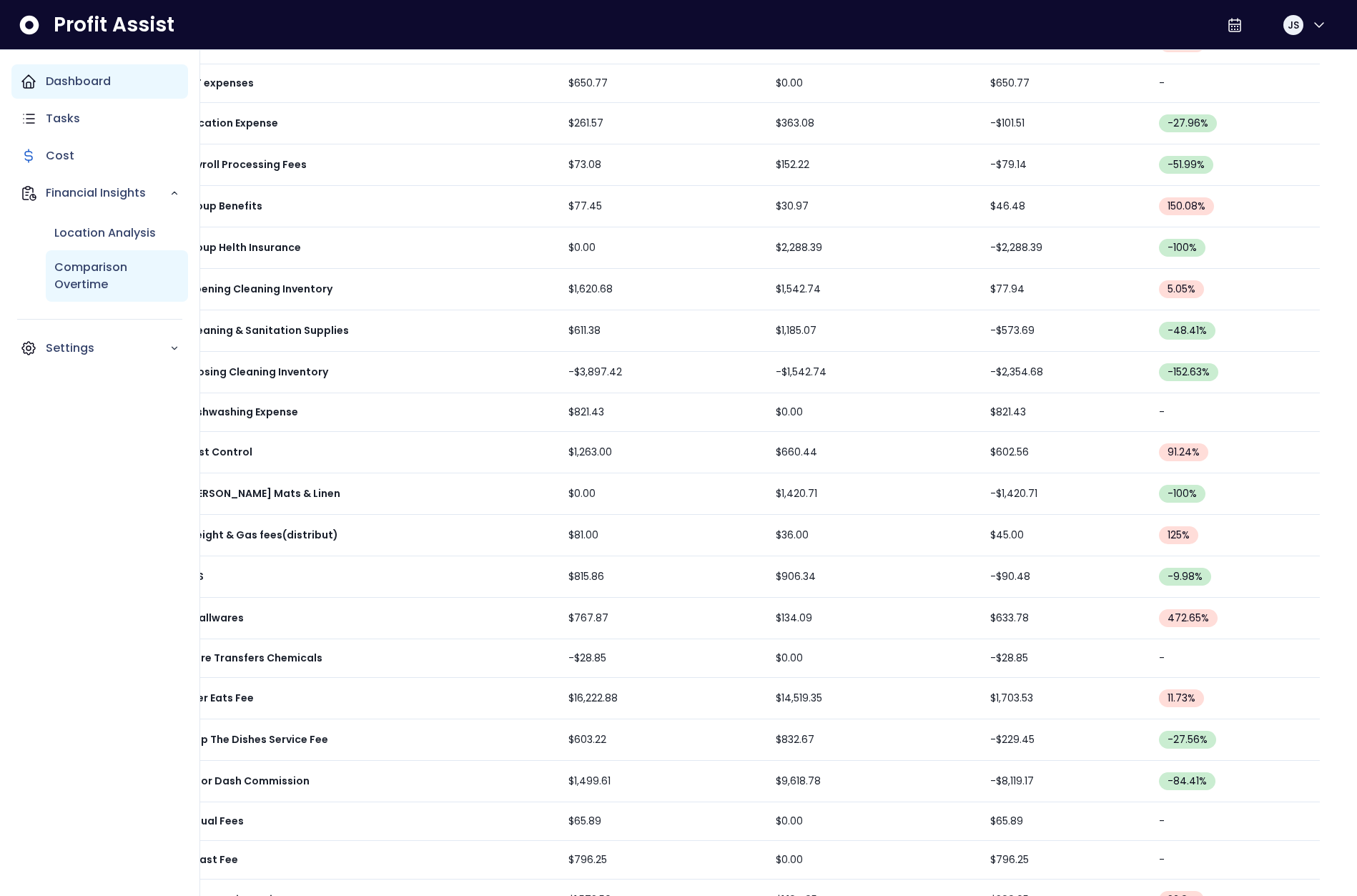
click at [67, 262] on p "Comparison Overtime" at bounding box center [116, 275] width 125 height 35
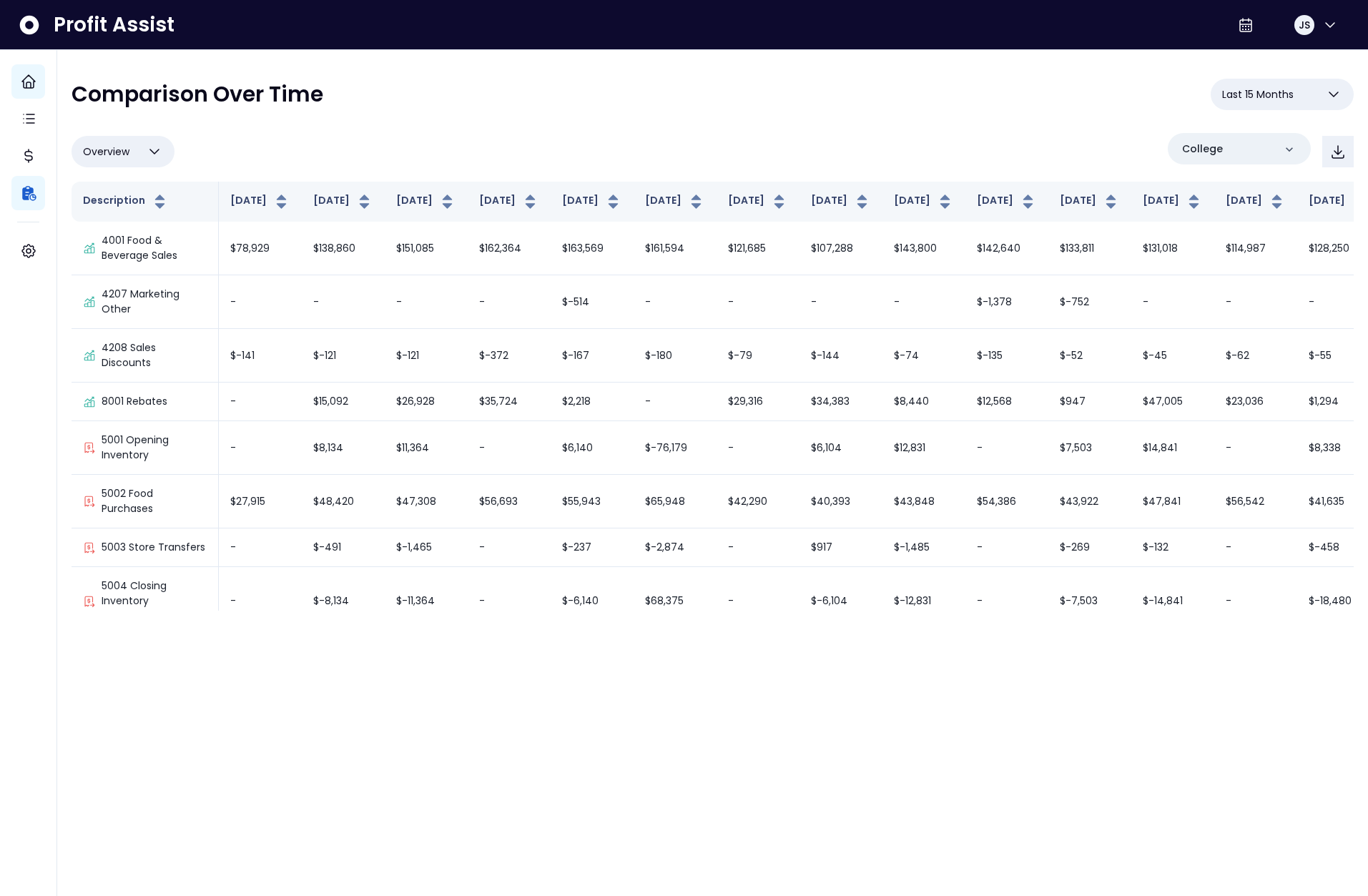
click at [799, 126] on div "**********" at bounding box center [712, 345] width 1282 height 532
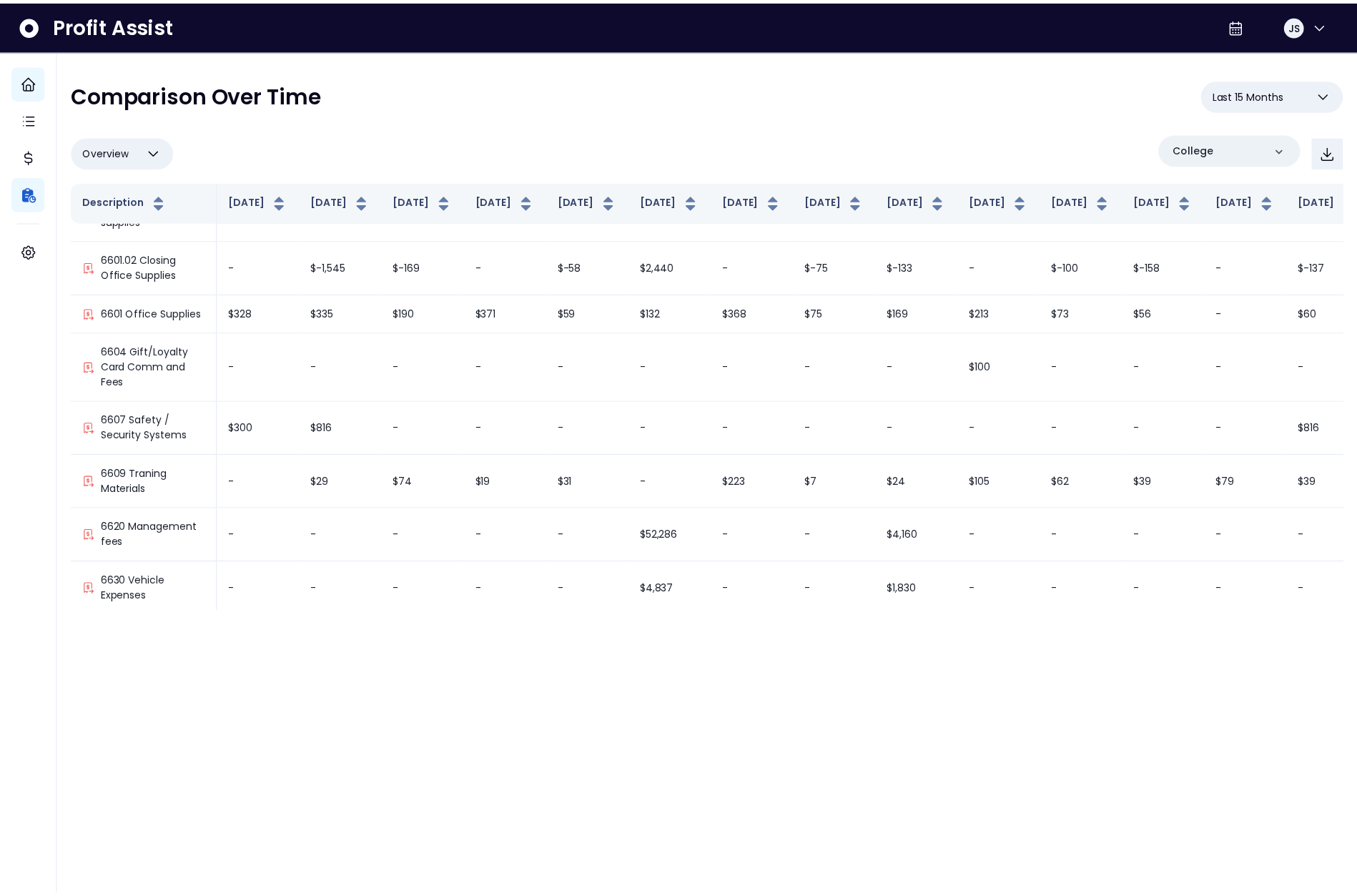
scroll to position [3460, 0]
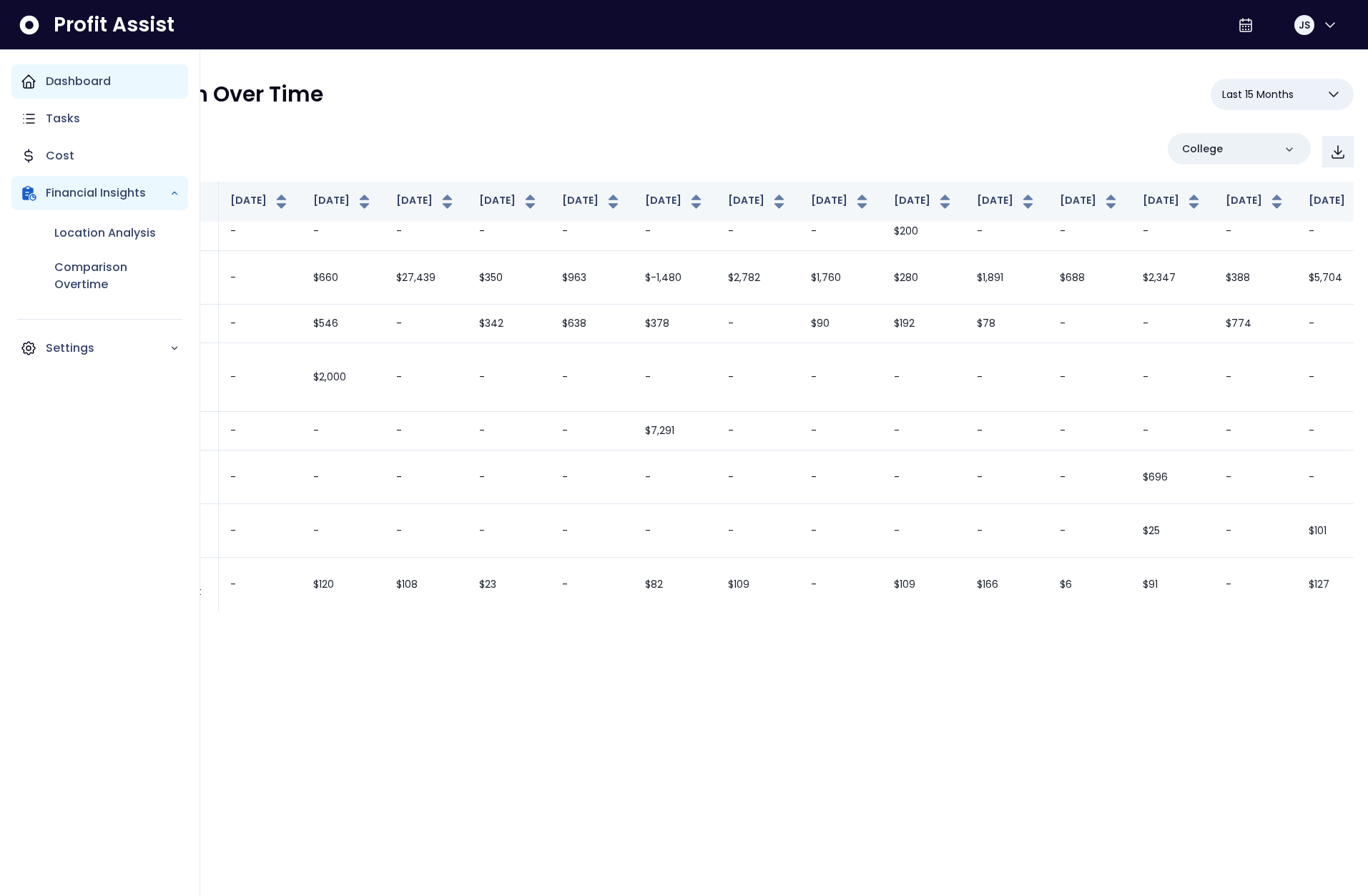
click at [28, 79] on icon "Main navigation" at bounding box center [28, 81] width 17 height 17
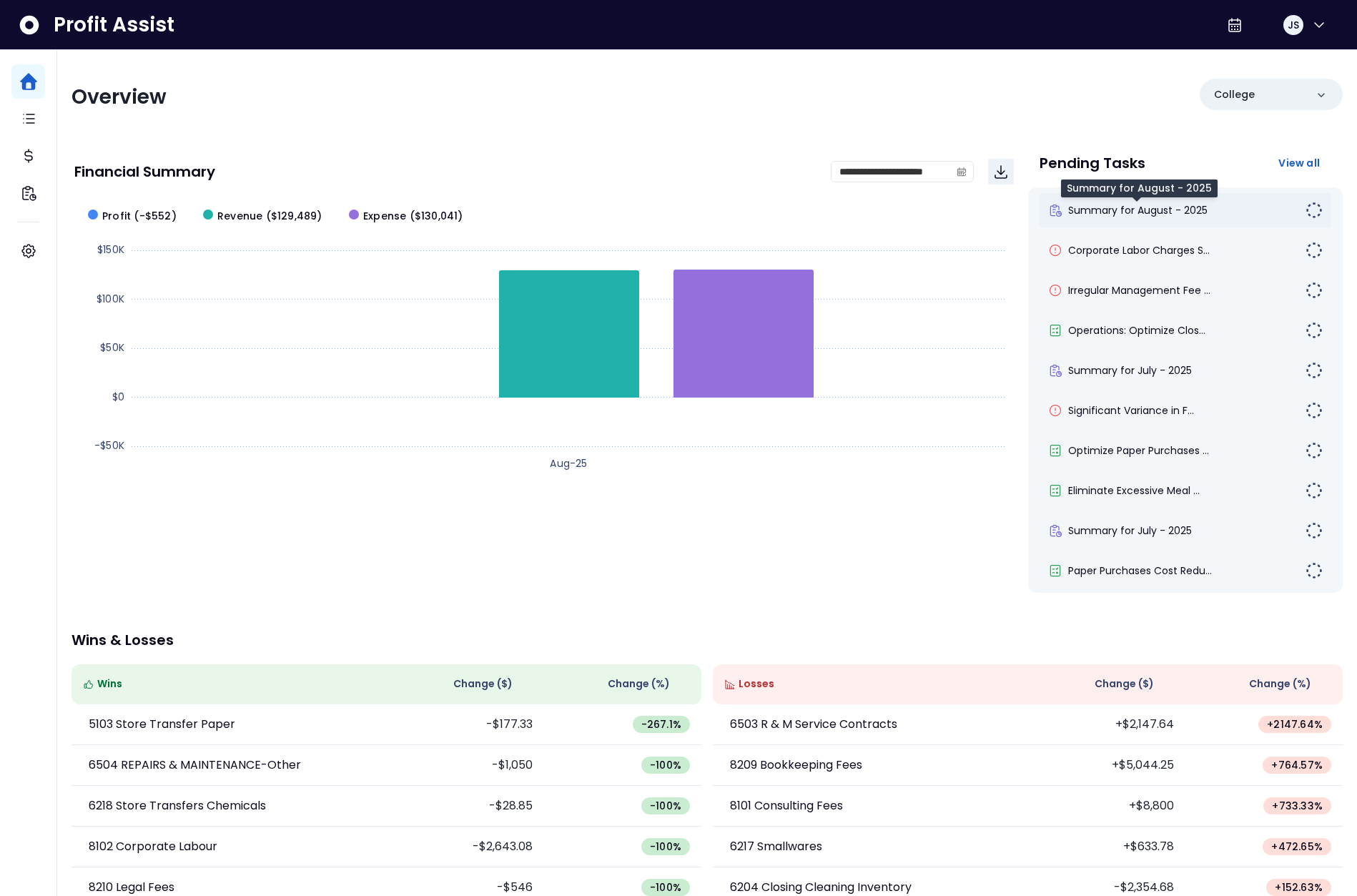
click at [1199, 210] on span "Summary for August - 2025" at bounding box center [1138, 210] width 139 height 14
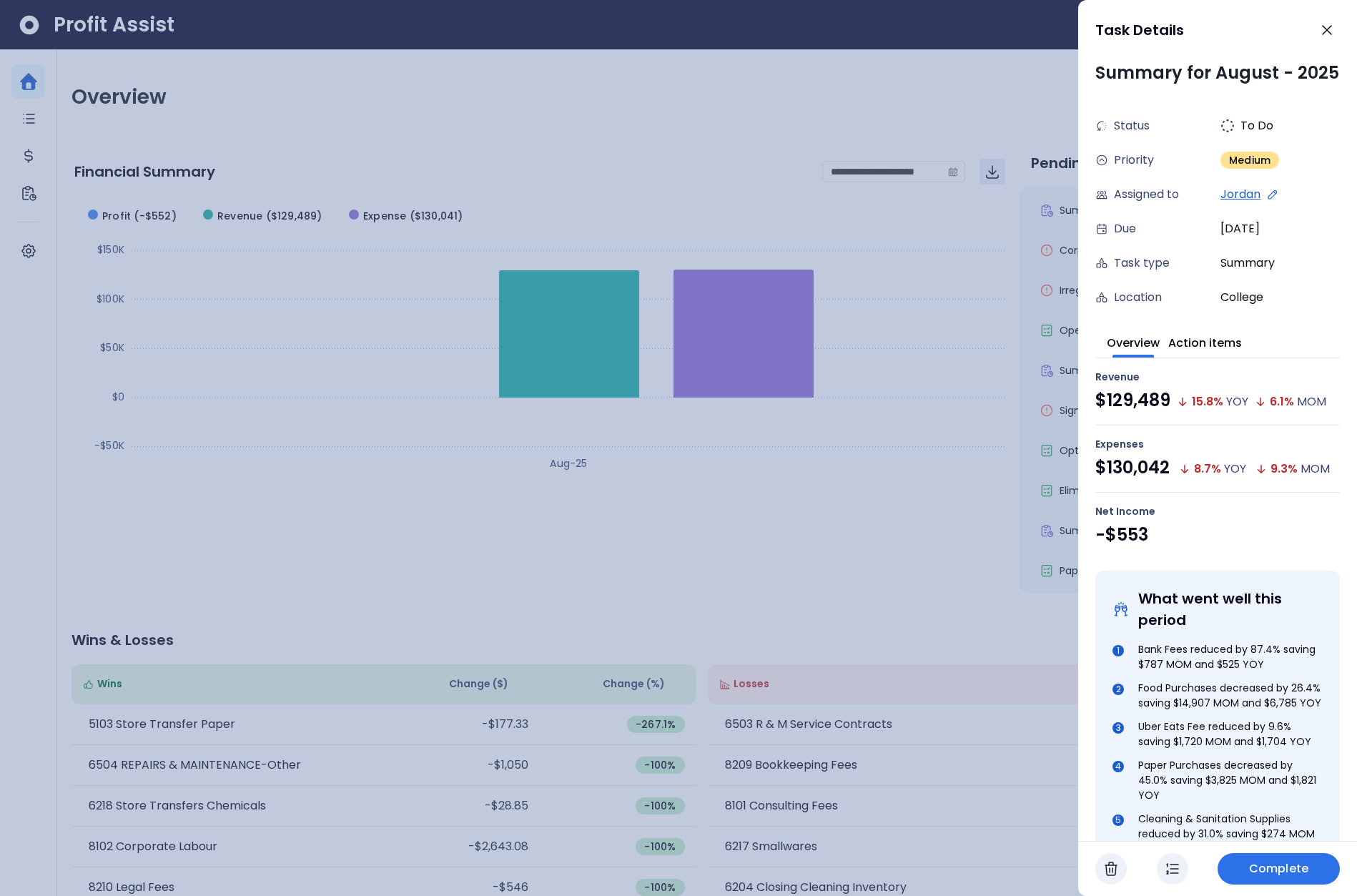
drag, startPoint x: 1005, startPoint y: 343, endPoint x: 1018, endPoint y: 333, distance: 16.4
click at [1005, 343] on div at bounding box center [678, 448] width 1357 height 896
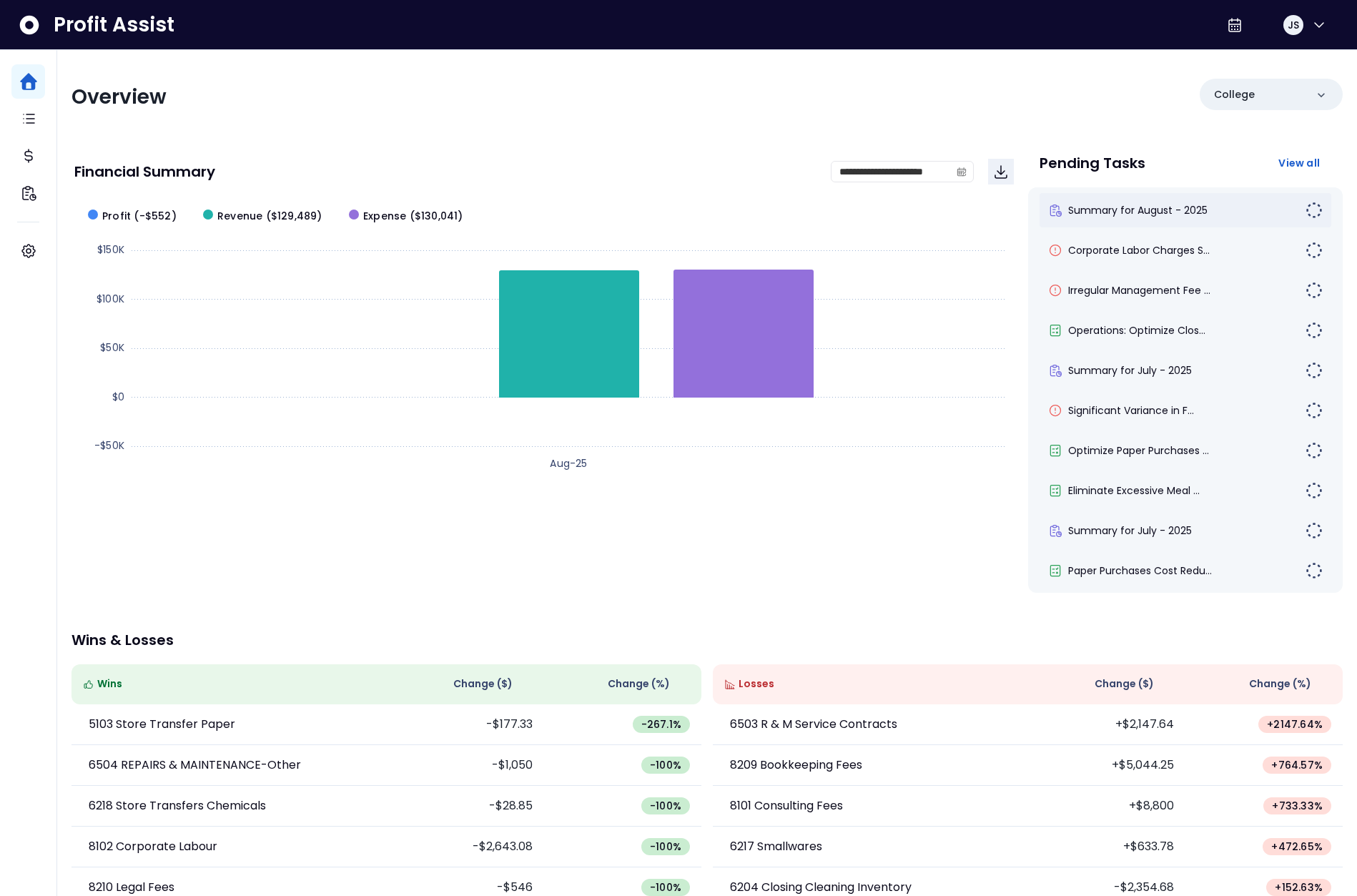
click at [1140, 206] on span "Summary for August - 2025" at bounding box center [1138, 210] width 139 height 14
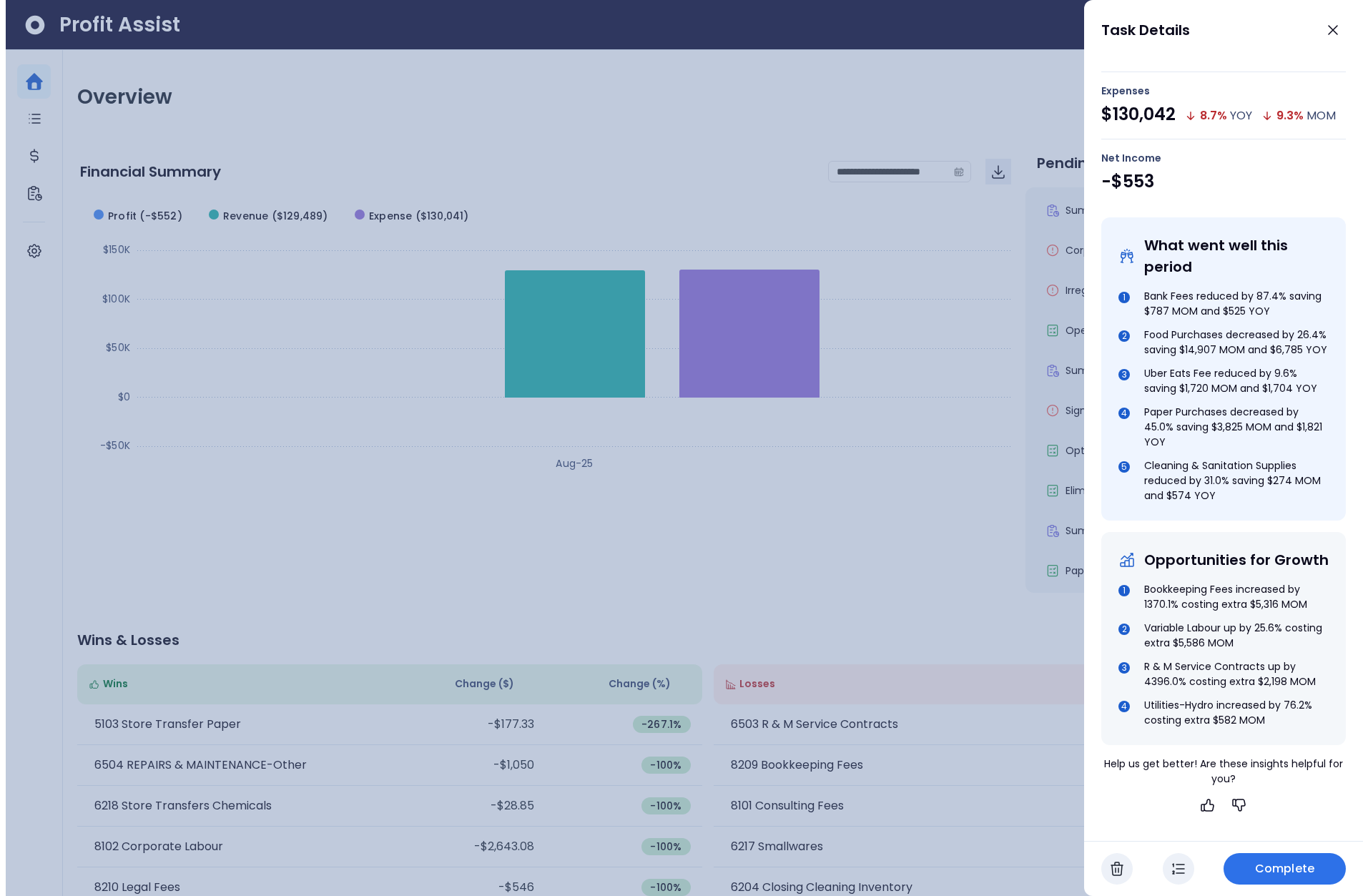
scroll to position [416, 0]
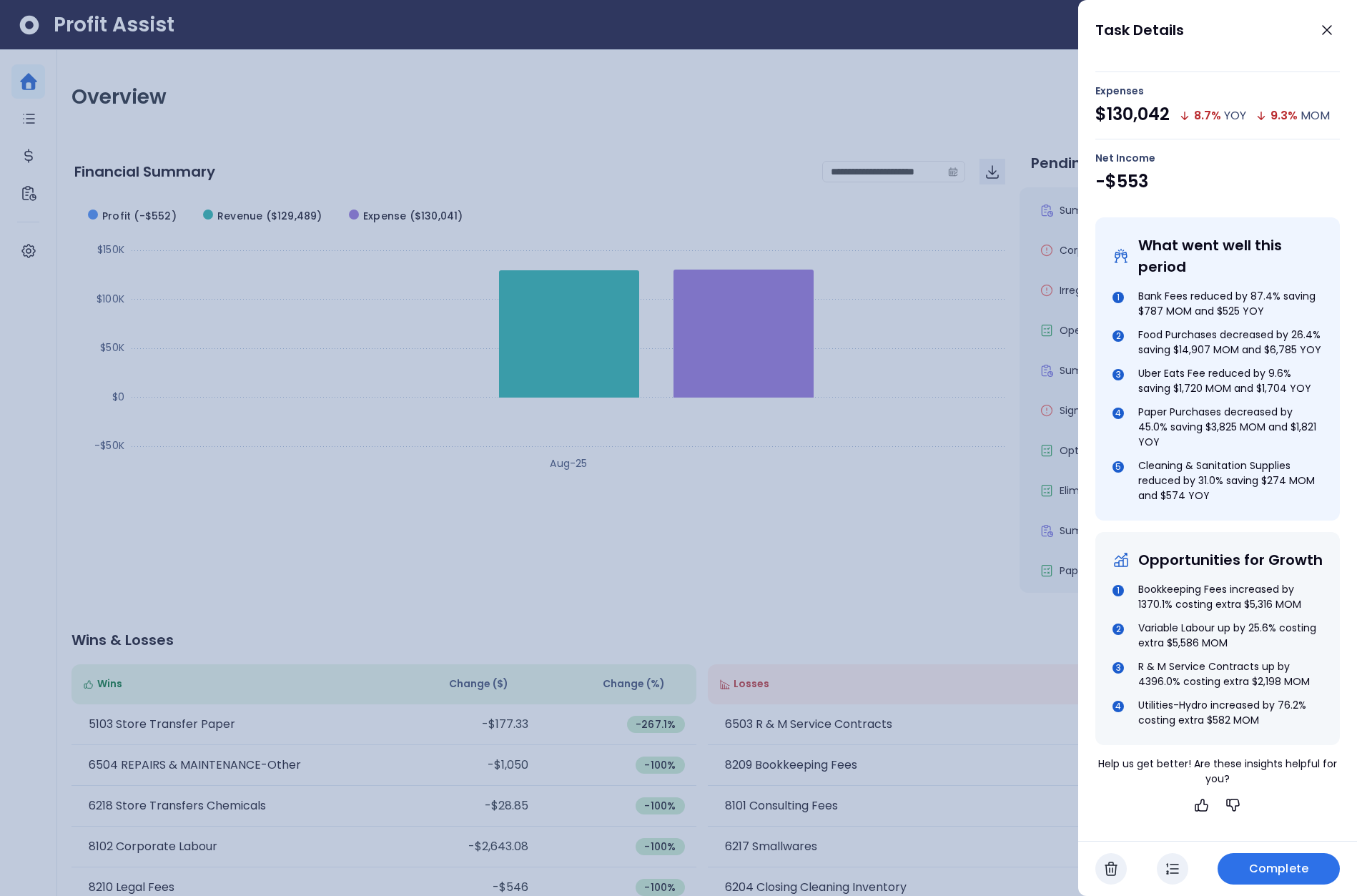
click at [1264, 868] on span "Complete" at bounding box center [1278, 868] width 60 height 17
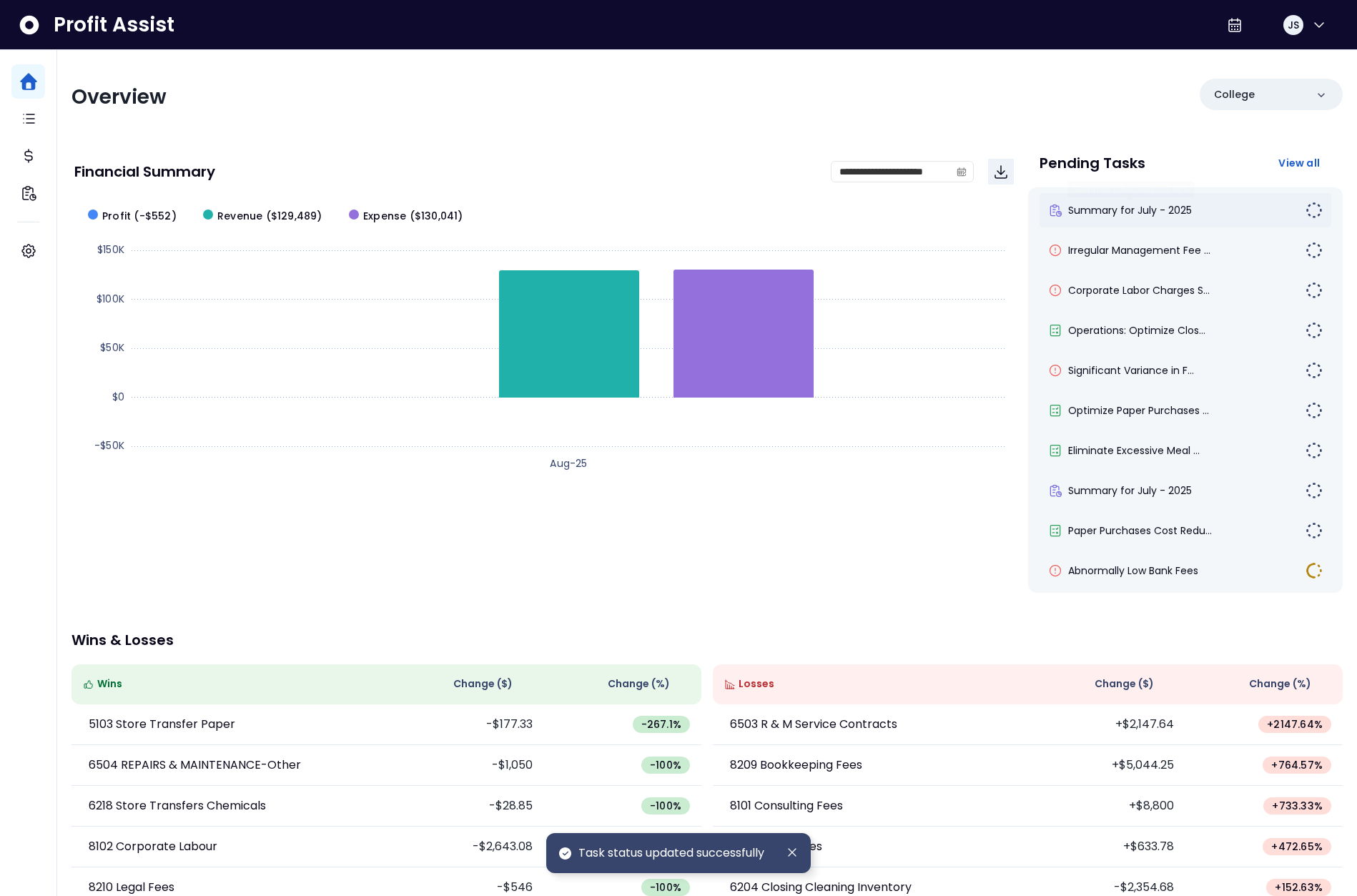
click at [1147, 217] on span "Summary for July - 2025" at bounding box center [1130, 210] width 123 height 14
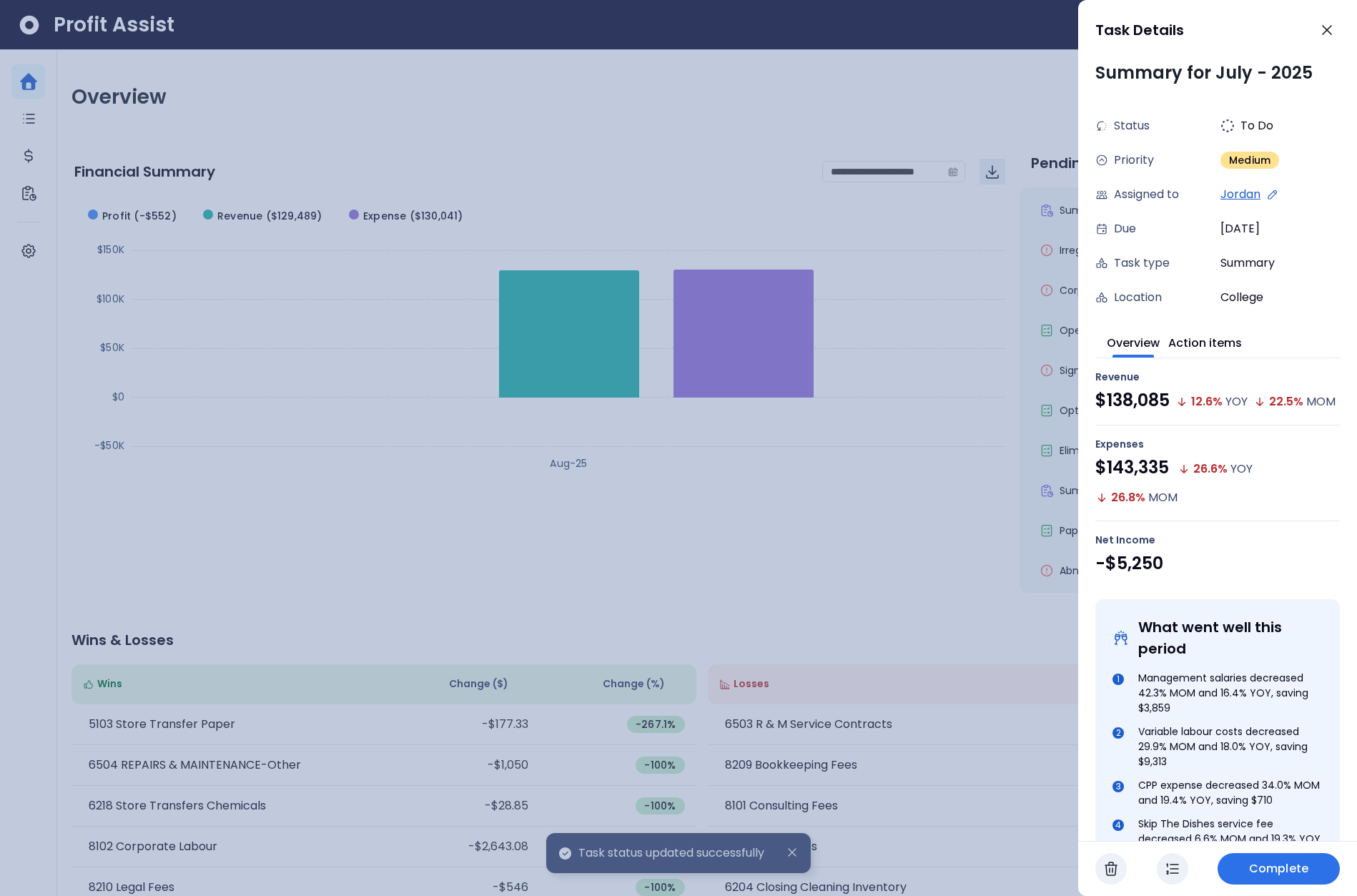
click at [1268, 862] on span "Complete" at bounding box center [1278, 868] width 60 height 17
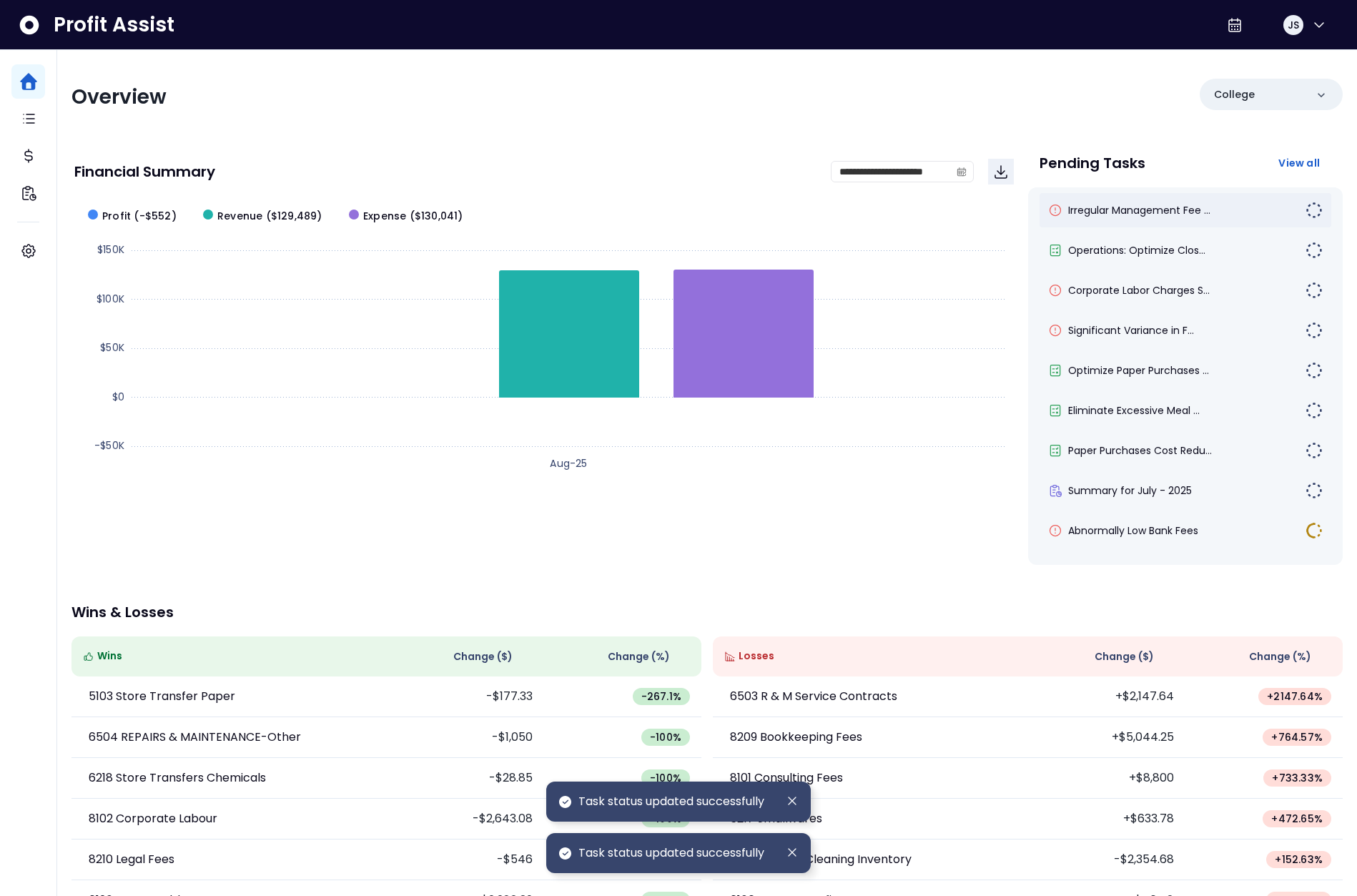
click at [1133, 221] on div "Irregular Management Fee ..." at bounding box center [1186, 210] width 292 height 35
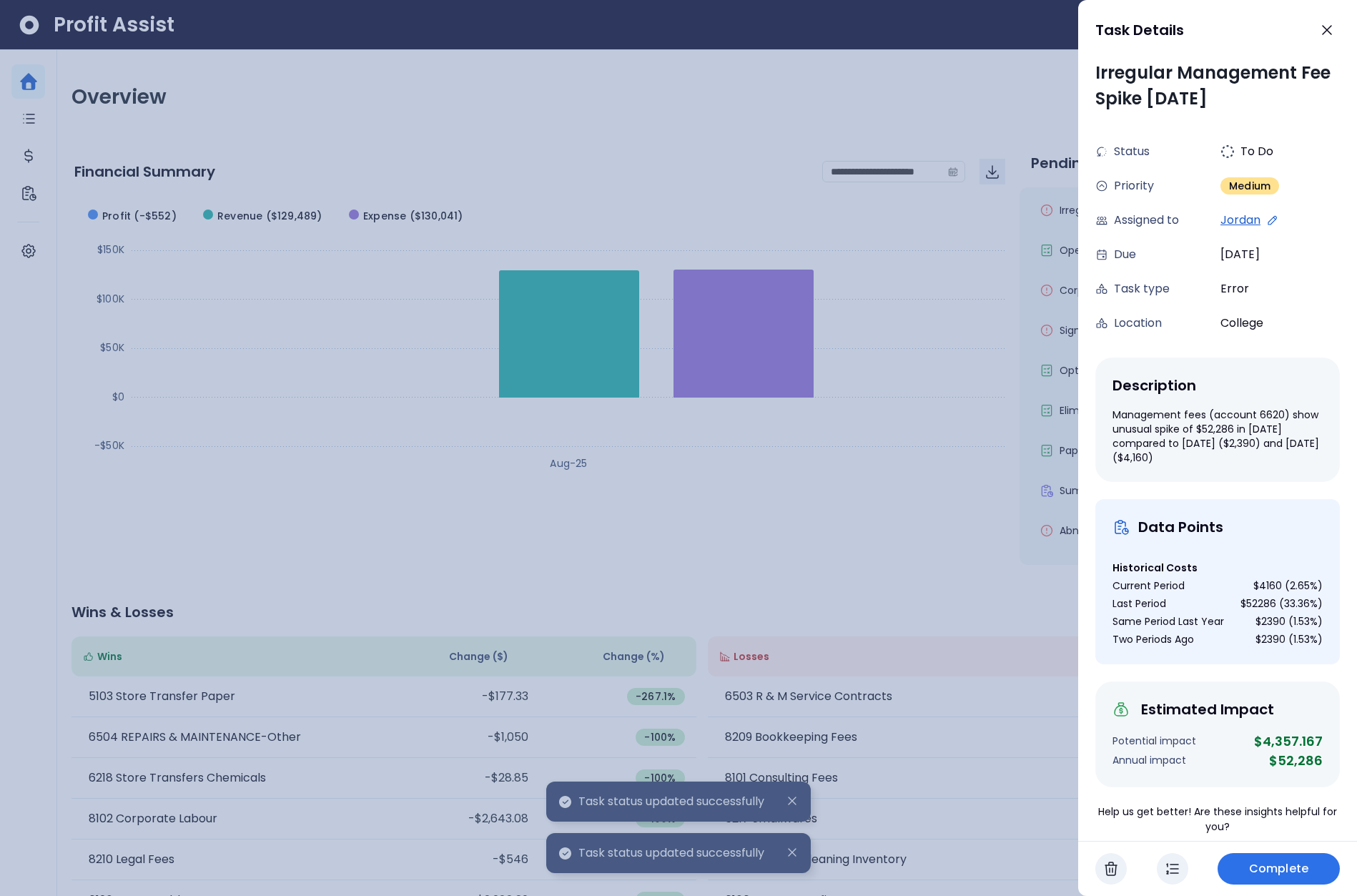
click at [1288, 860] on span "Complete" at bounding box center [1278, 868] width 60 height 17
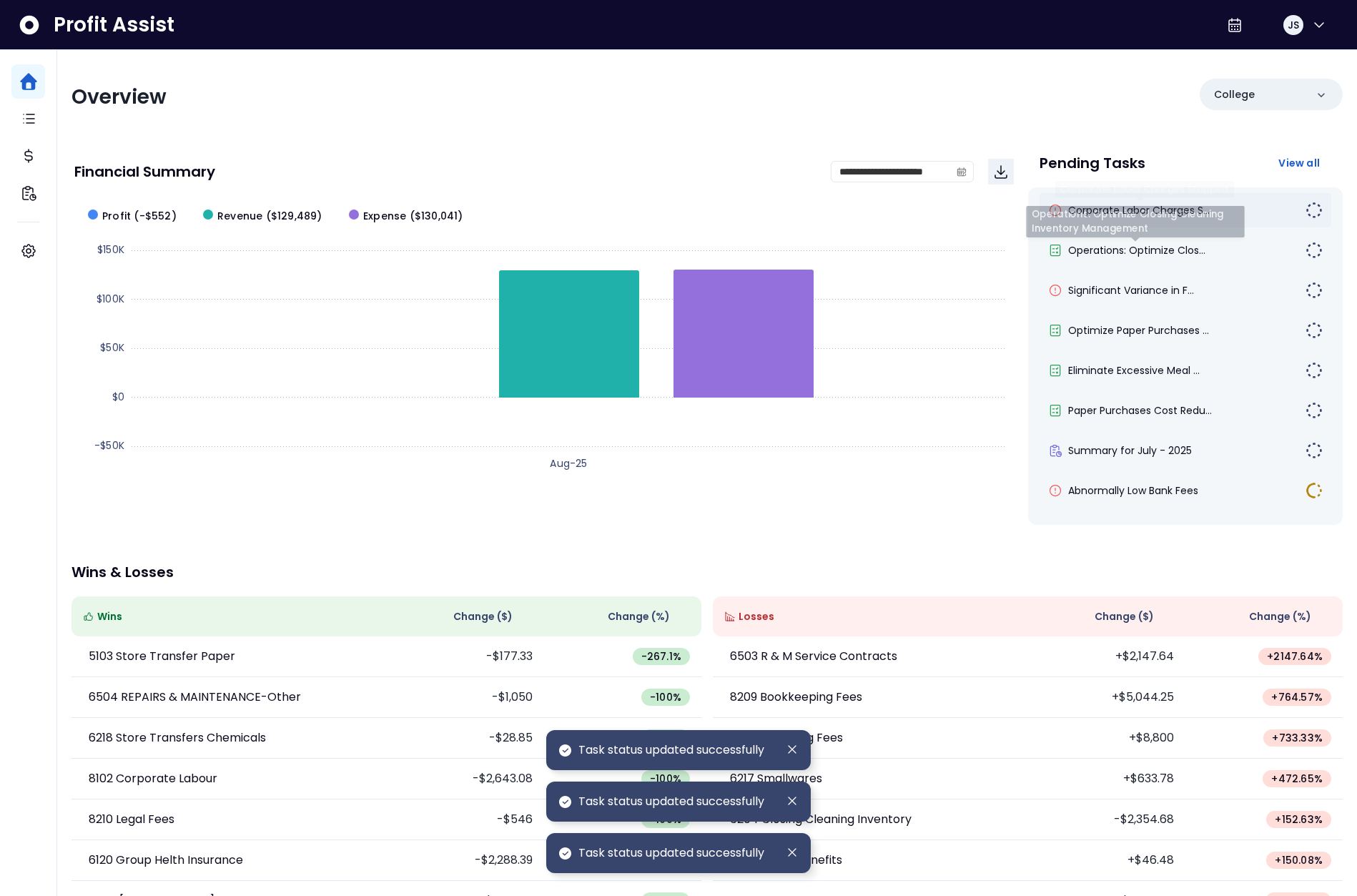
click at [1123, 205] on span "Corporate Labor Charges S..." at bounding box center [1139, 210] width 141 height 14
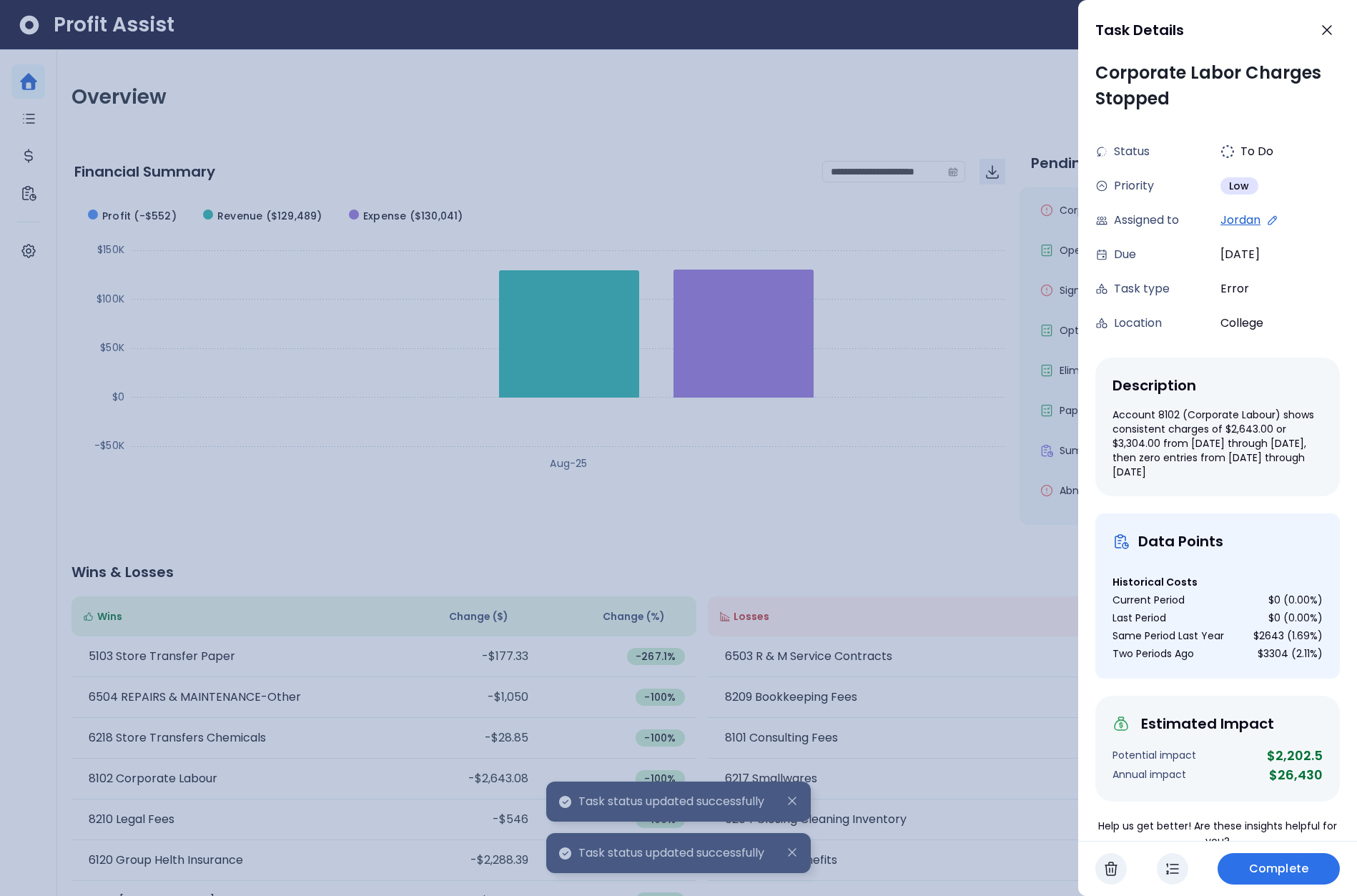
click at [1283, 858] on button "Complete" at bounding box center [1279, 868] width 123 height 31
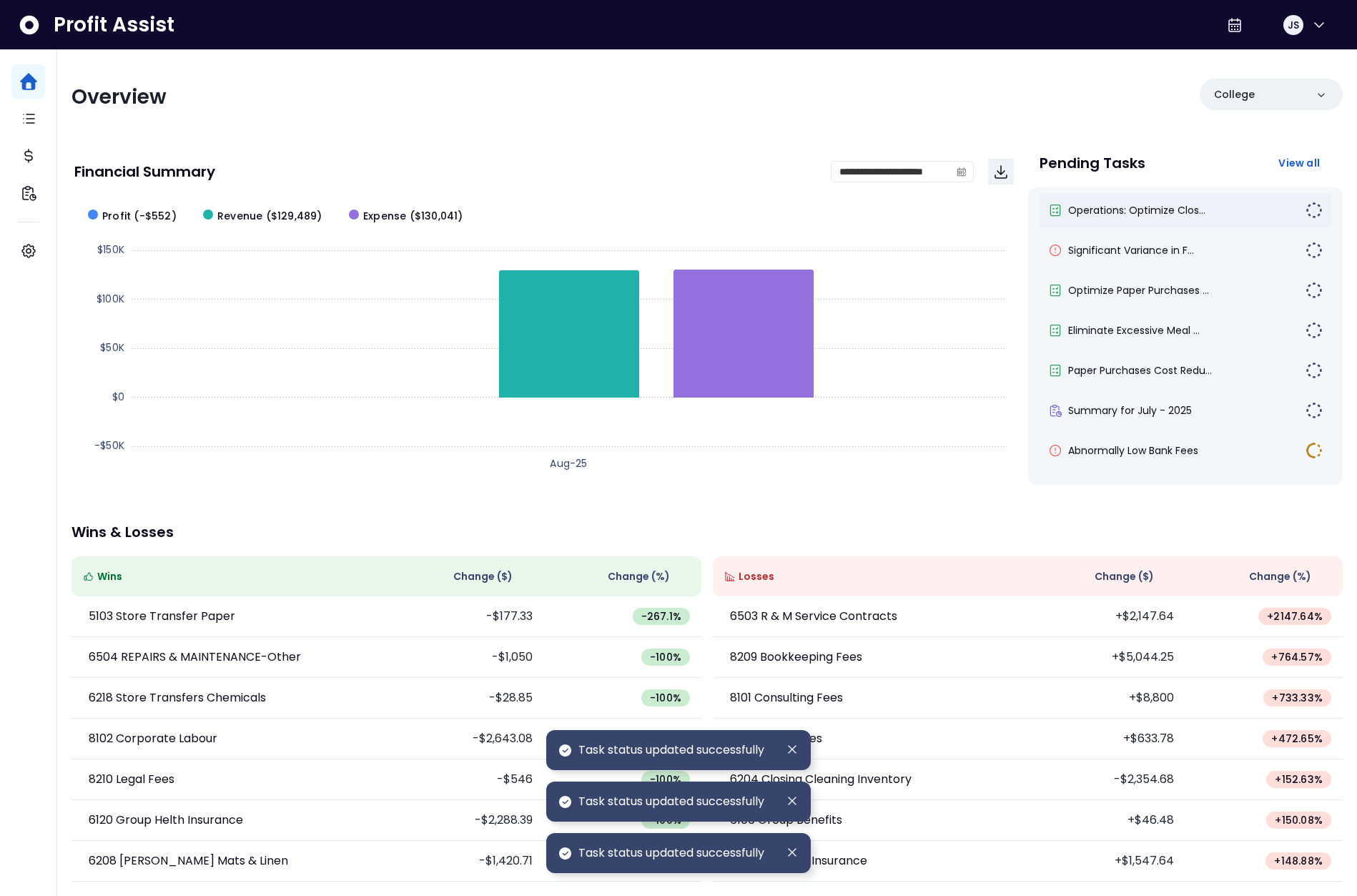
click at [1155, 223] on div "Operations: Optimize Clos..." at bounding box center [1186, 210] width 292 height 35
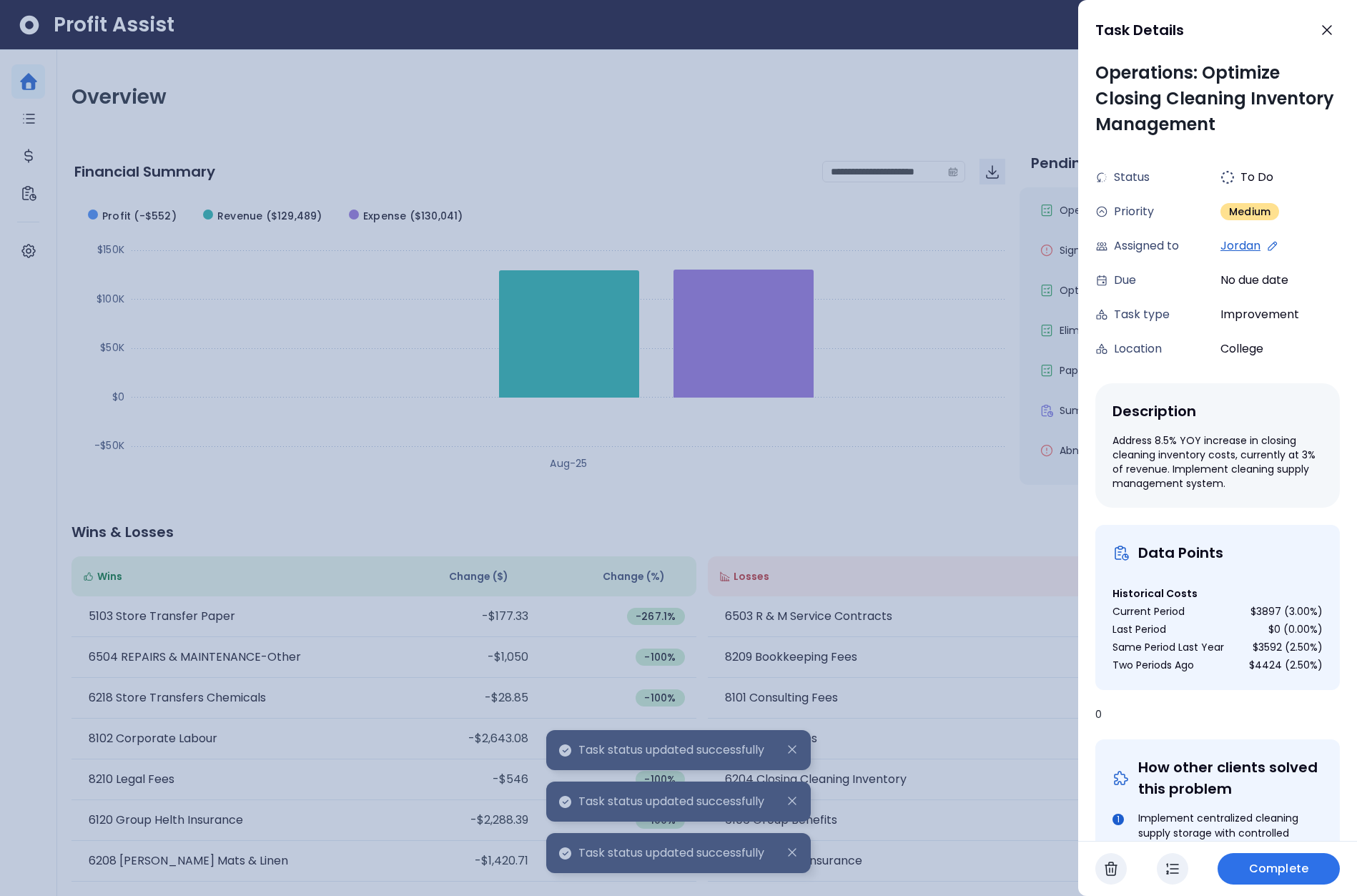
click at [1275, 862] on span "Complete" at bounding box center [1278, 868] width 60 height 17
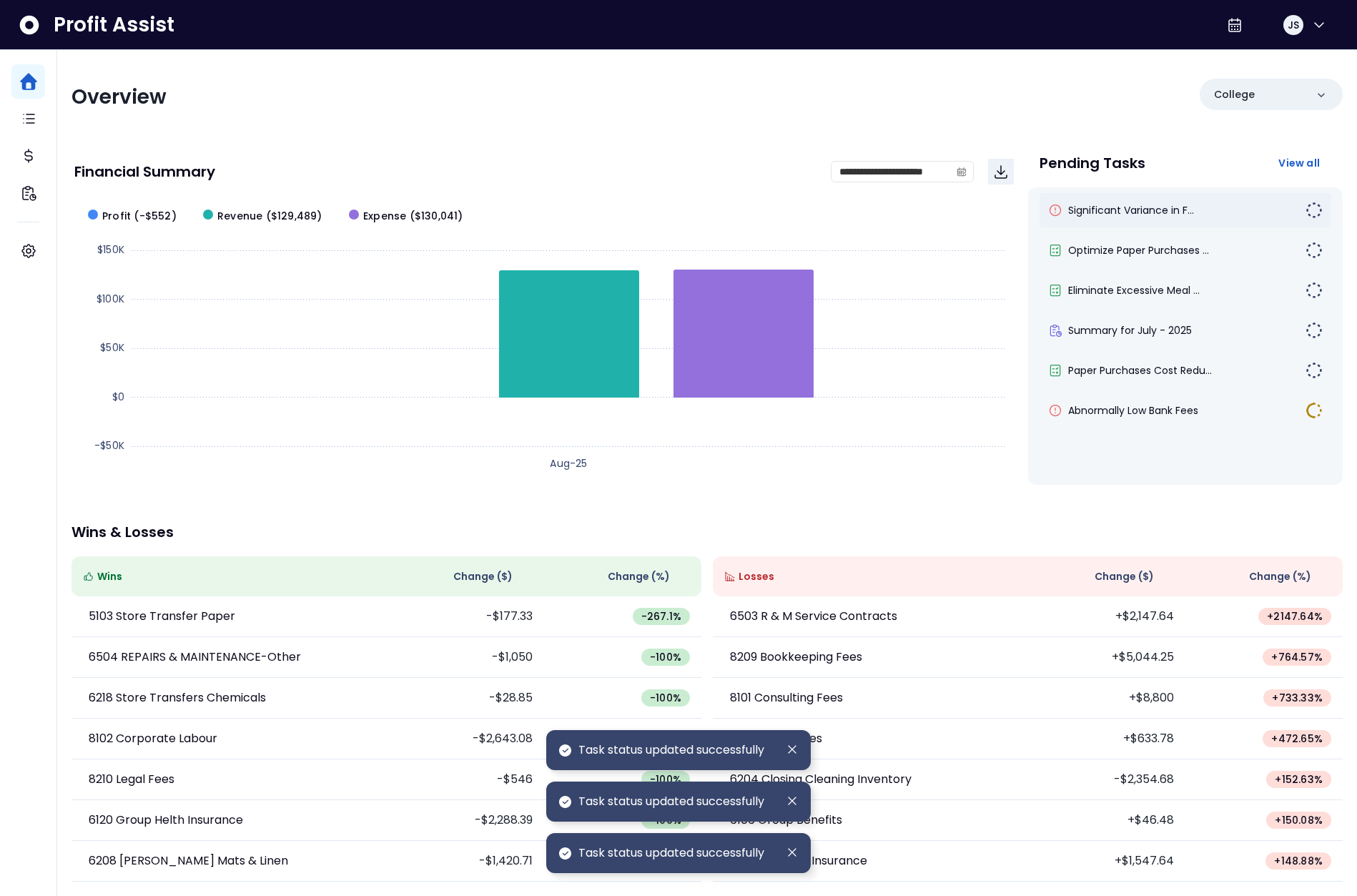
click at [1137, 200] on div "Significant Variance in F..." at bounding box center [1186, 210] width 292 height 35
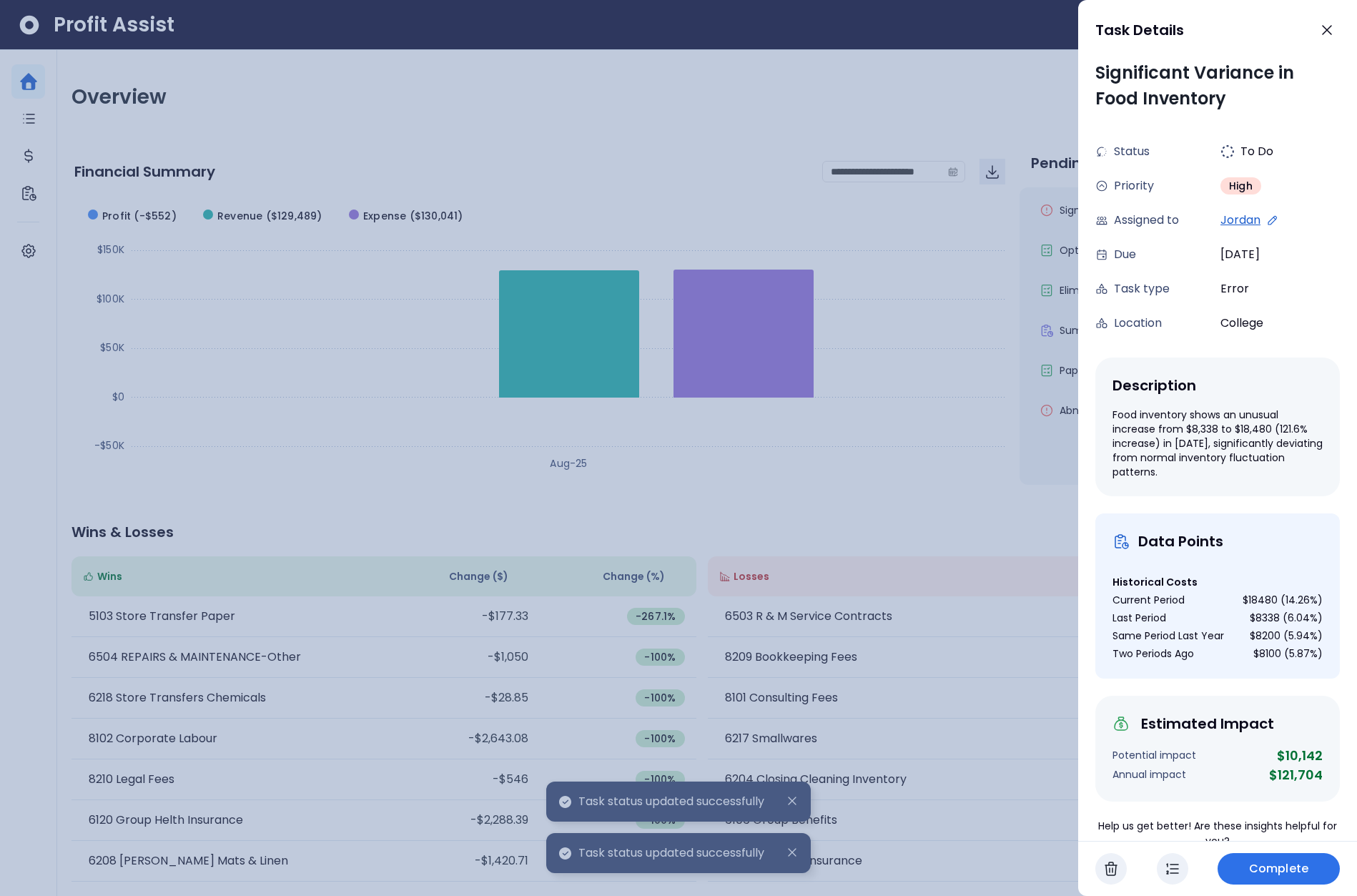
click at [1279, 849] on div "Complete" at bounding box center [1218, 868] width 279 height 55
click at [1278, 852] on button "Complete" at bounding box center [1279, 868] width 123 height 31
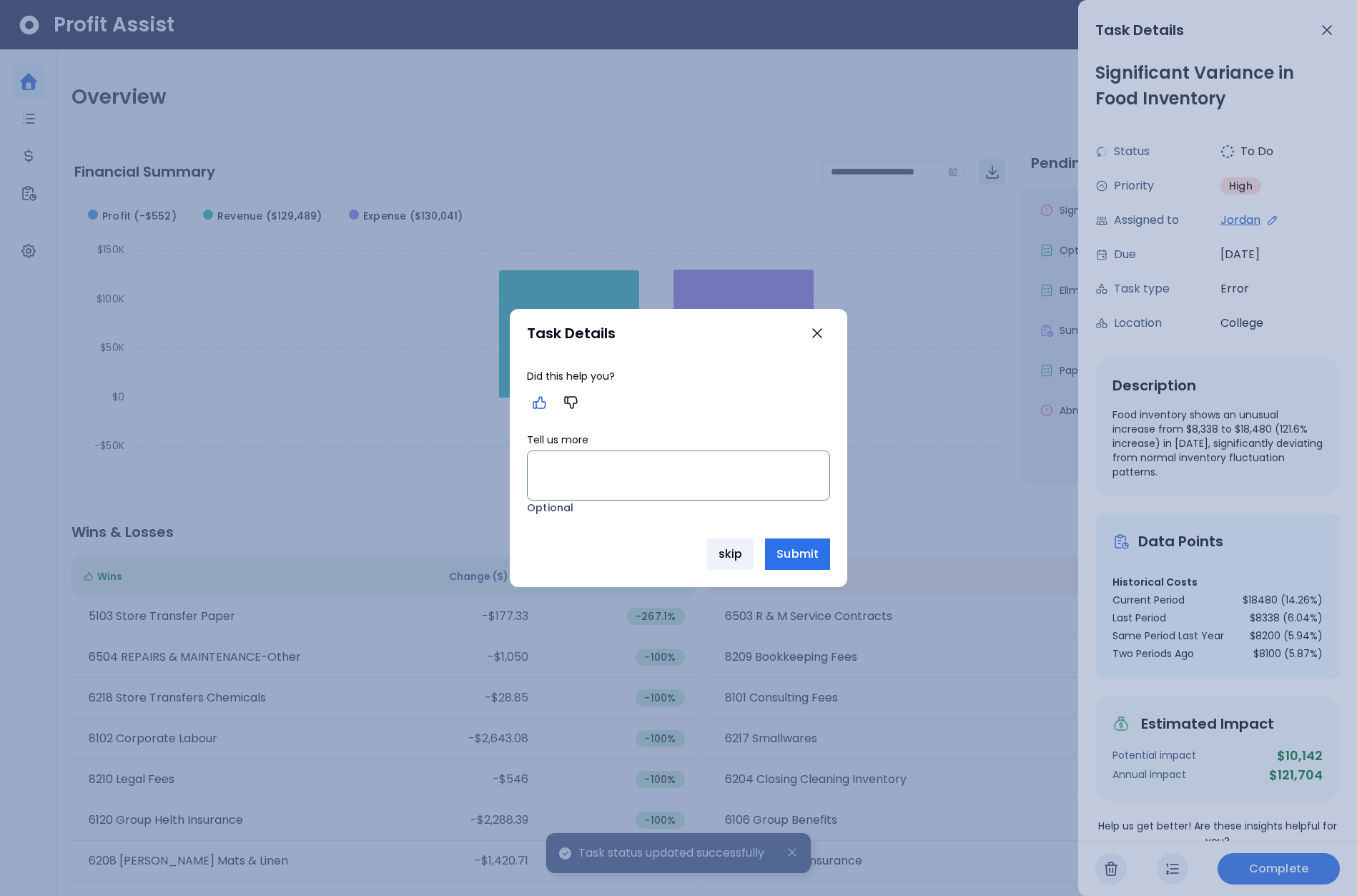
click at [537, 401] on icon "button" at bounding box center [539, 402] width 17 height 17
click at [588, 468] on textarea "🎉 How did the task help you?" at bounding box center [678, 475] width 302 height 49
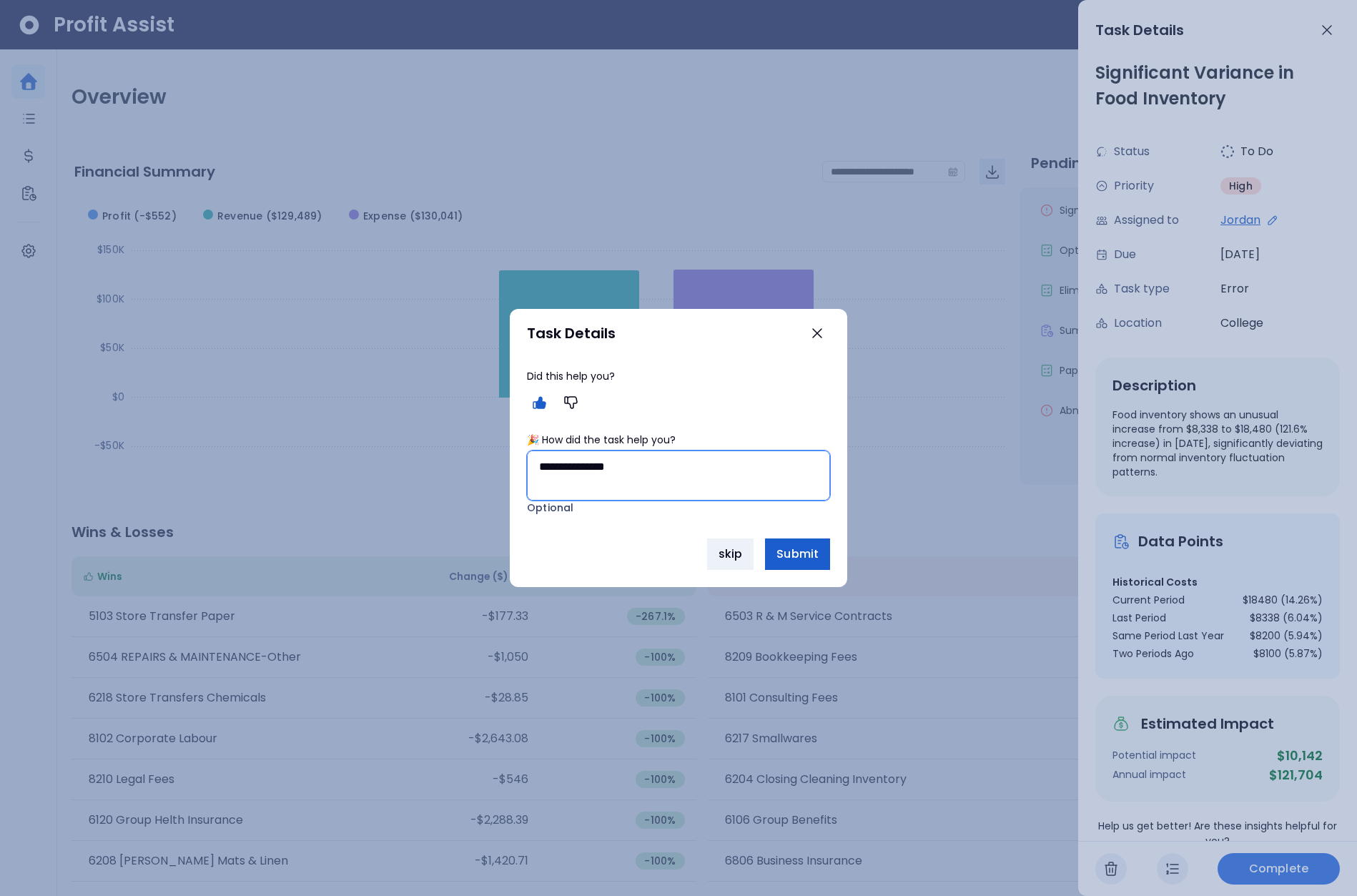
type textarea "**********"
click at [813, 545] on span "Submit" at bounding box center [797, 553] width 42 height 17
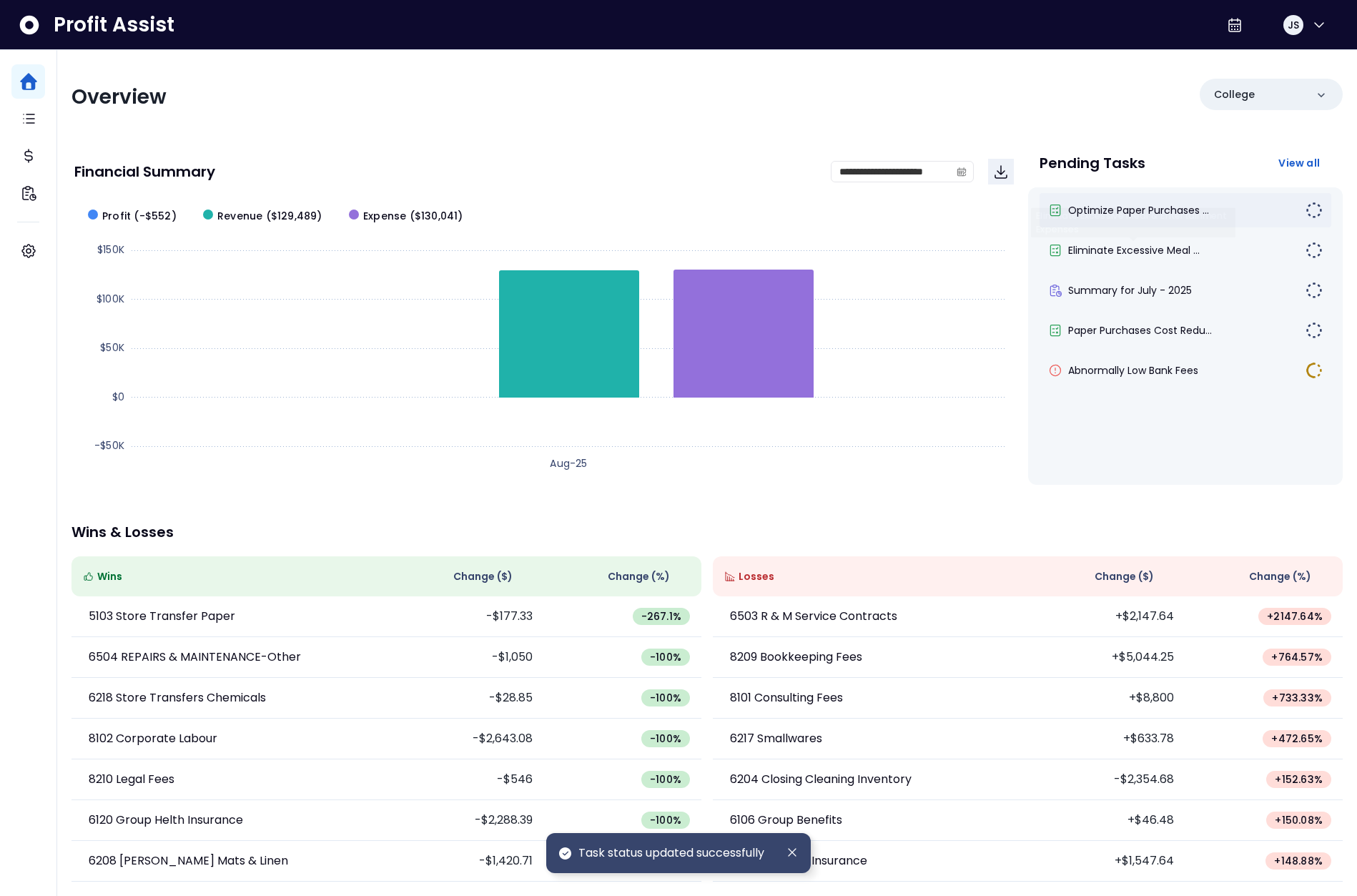
click at [1179, 224] on div "Optimize Paper Purchases ..." at bounding box center [1186, 210] width 292 height 35
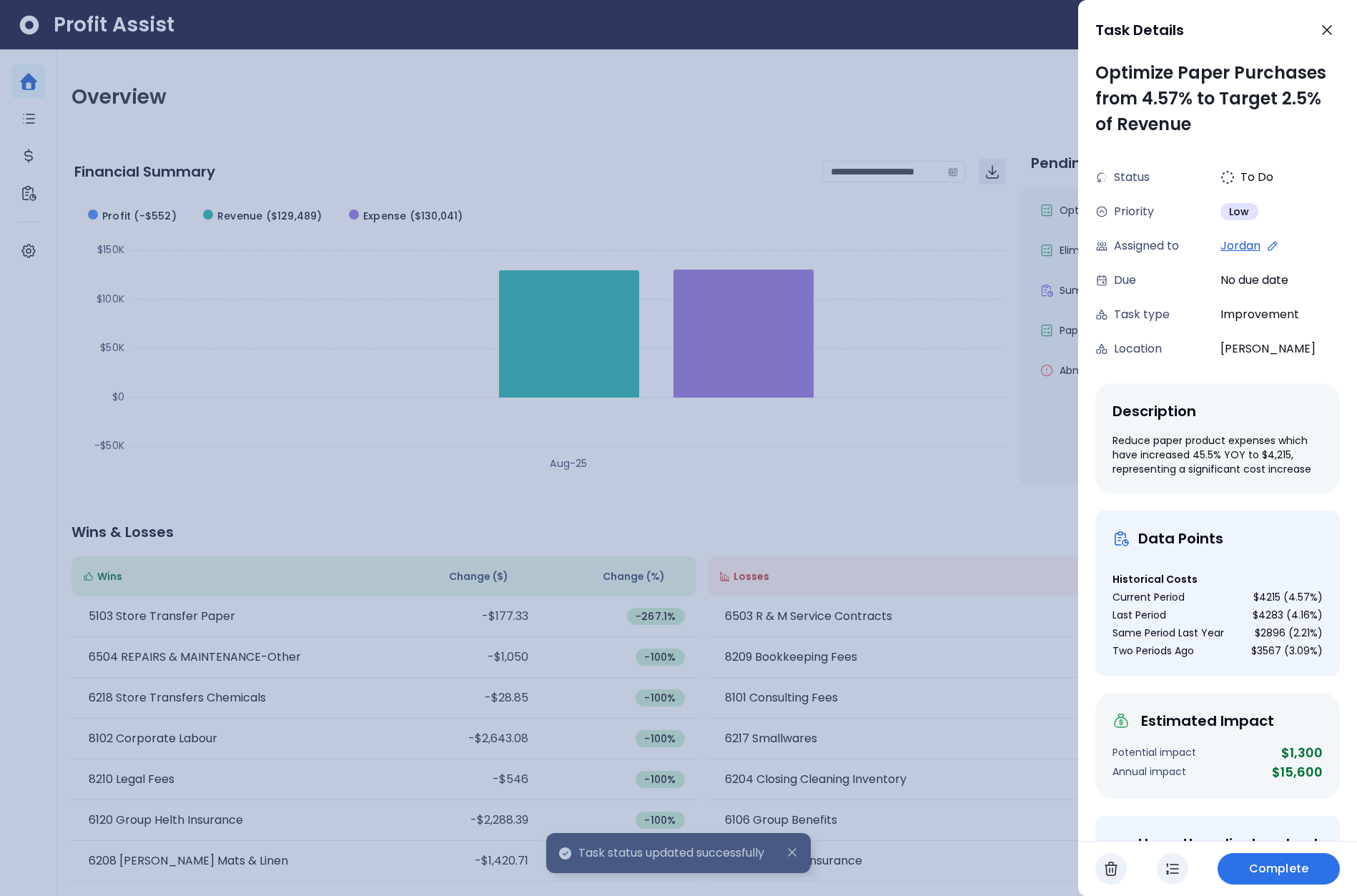
click at [1274, 856] on button "Complete" at bounding box center [1279, 868] width 123 height 31
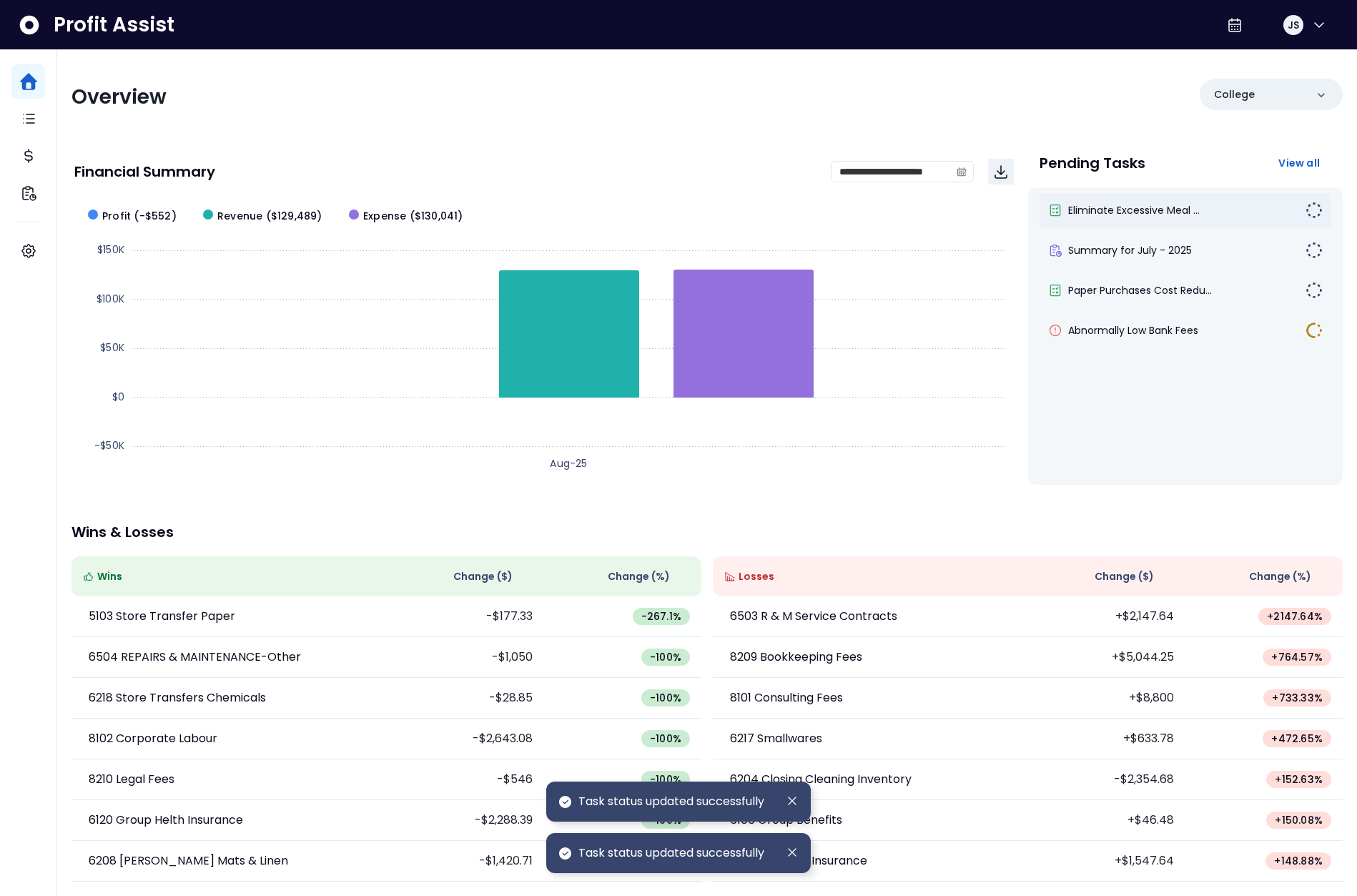
click at [1169, 226] on div "Eliminate Excessive Meal ..." at bounding box center [1186, 210] width 292 height 35
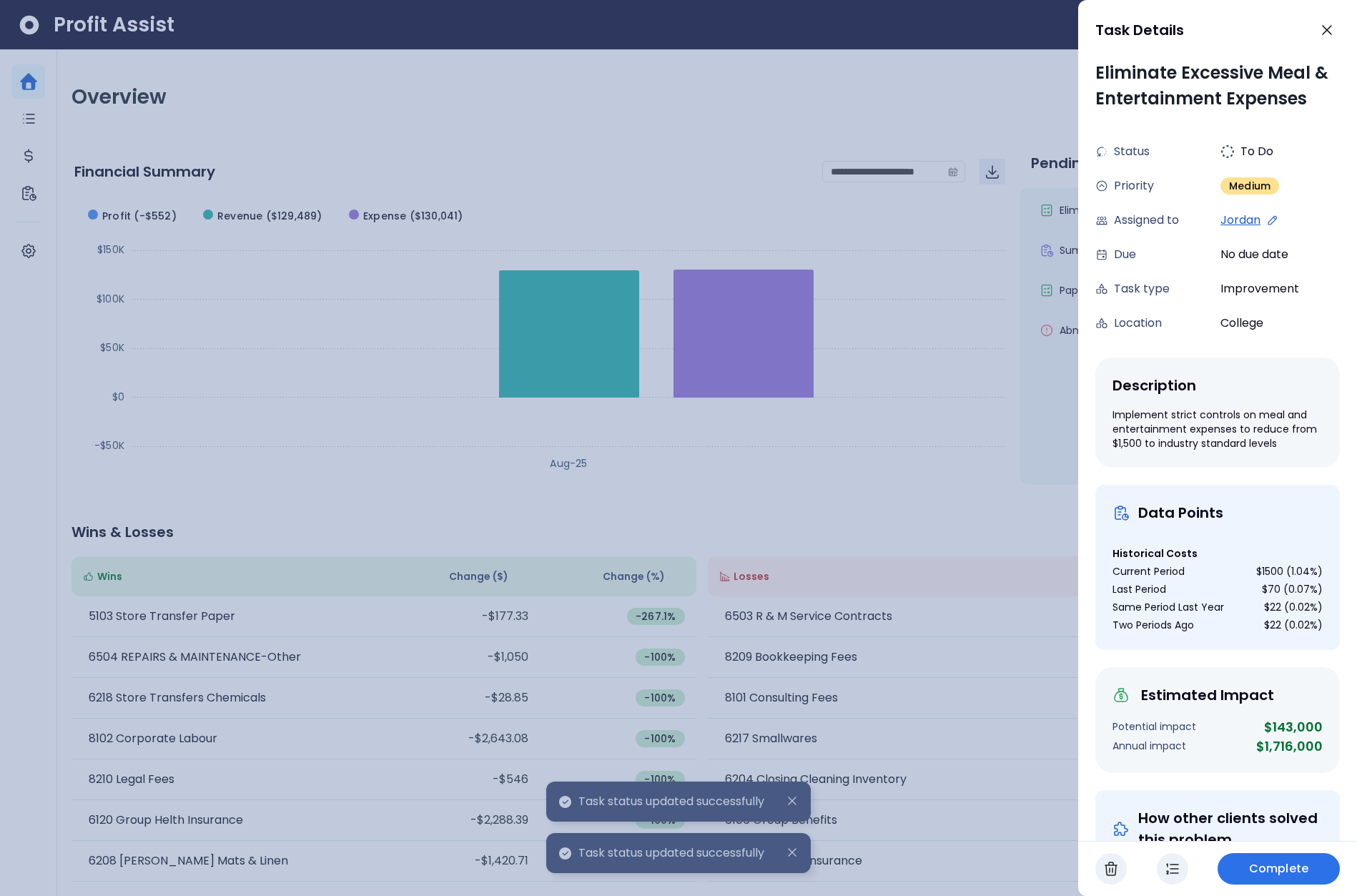
click at [1171, 876] on icon "button" at bounding box center [1172, 868] width 17 height 17
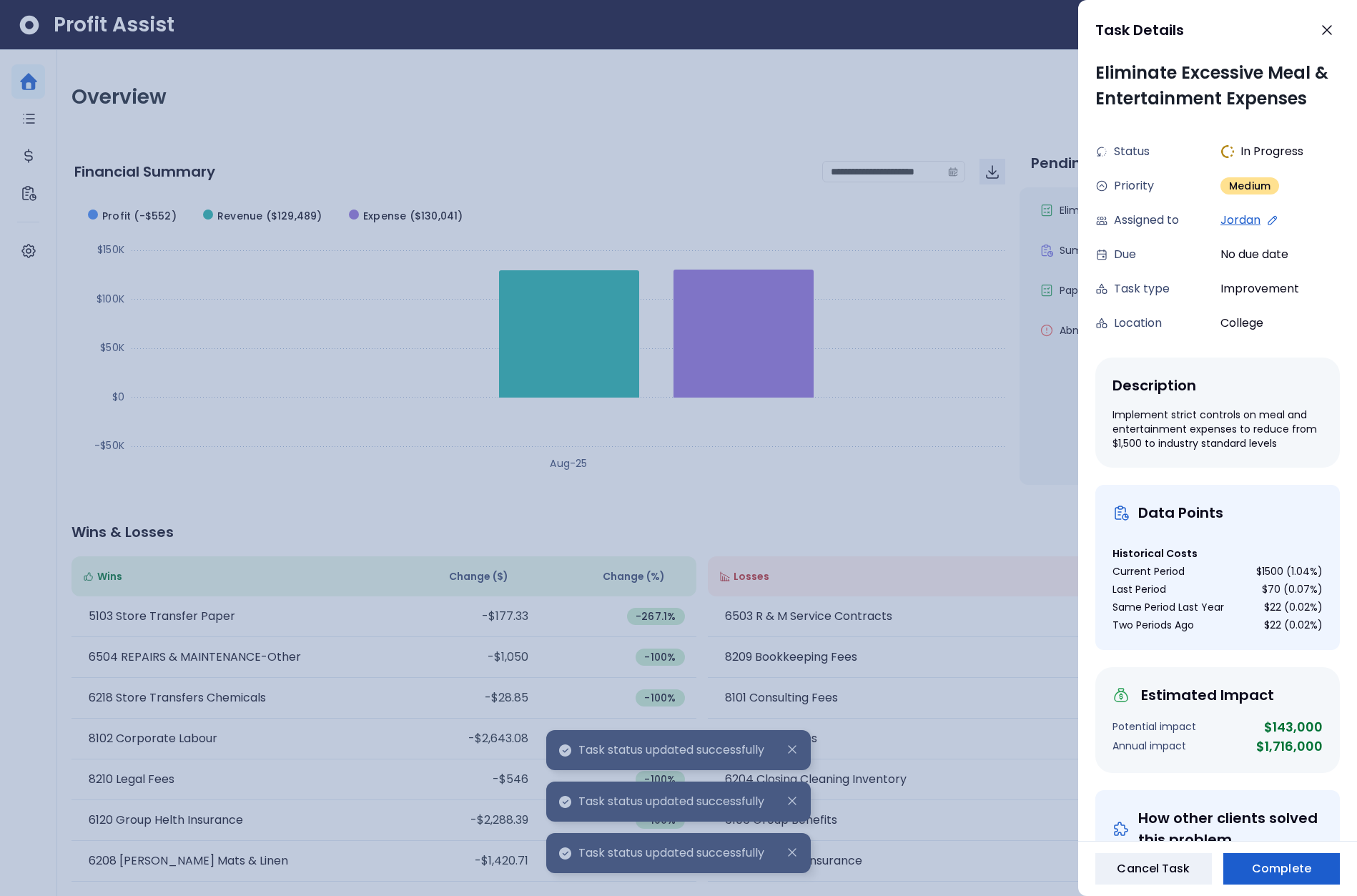
click at [1269, 864] on span "Complete" at bounding box center [1282, 868] width 60 height 17
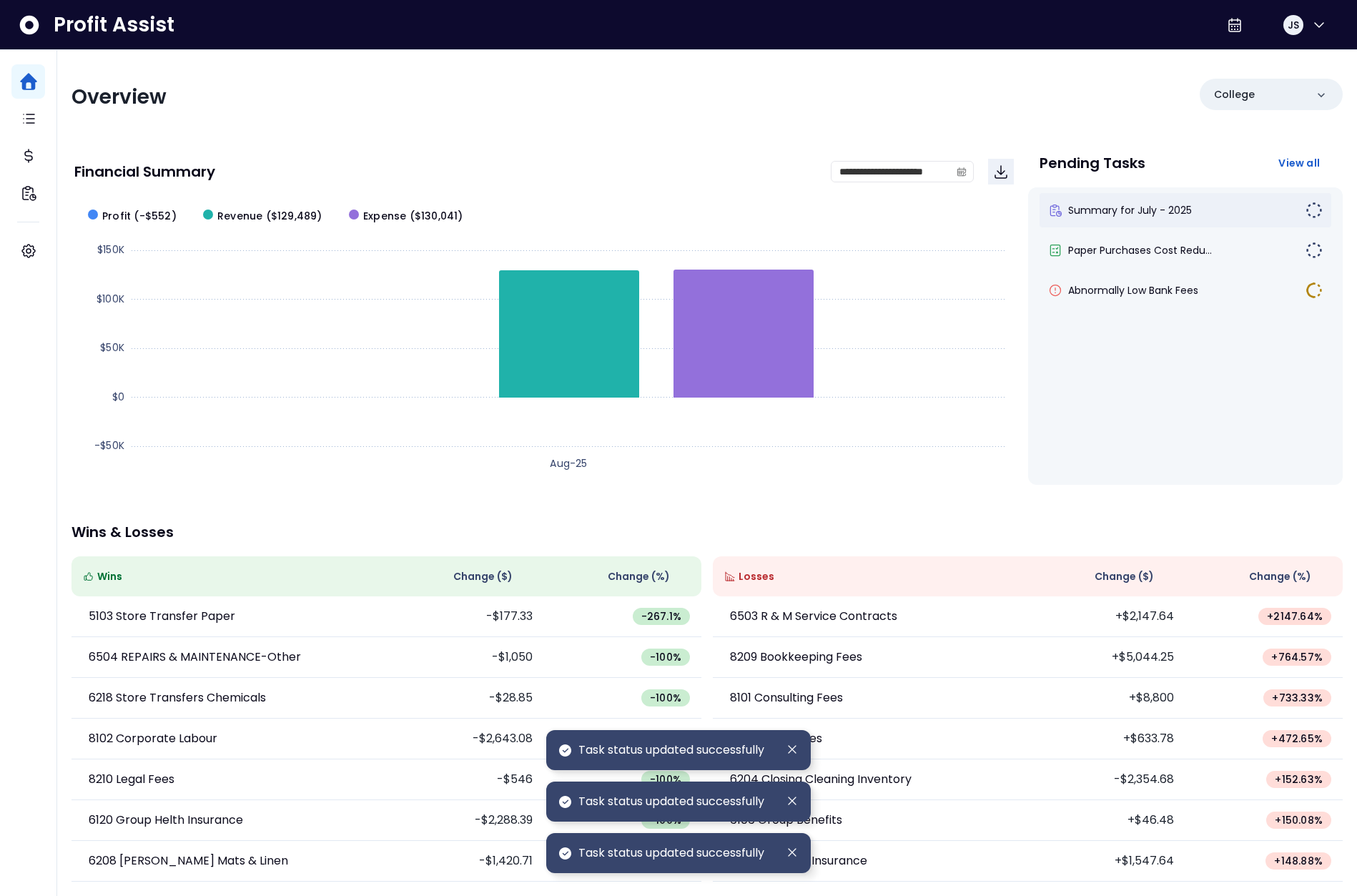
click at [1147, 219] on div "Summary for July - 2025" at bounding box center [1186, 210] width 292 height 35
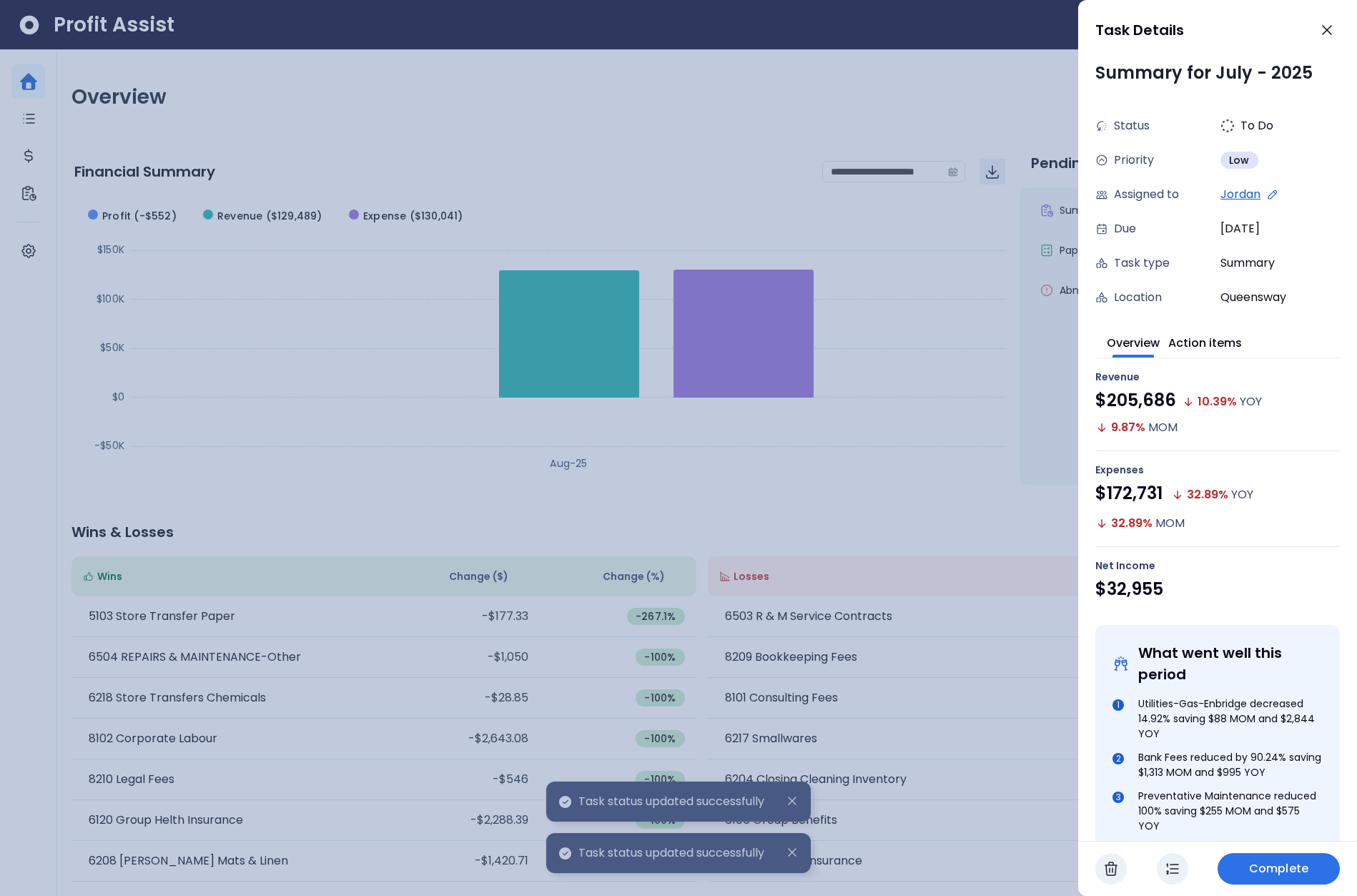
click at [1123, 868] on button "button" at bounding box center [1110, 868] width 31 height 31
click at [1067, 402] on div at bounding box center [678, 448] width 1357 height 896
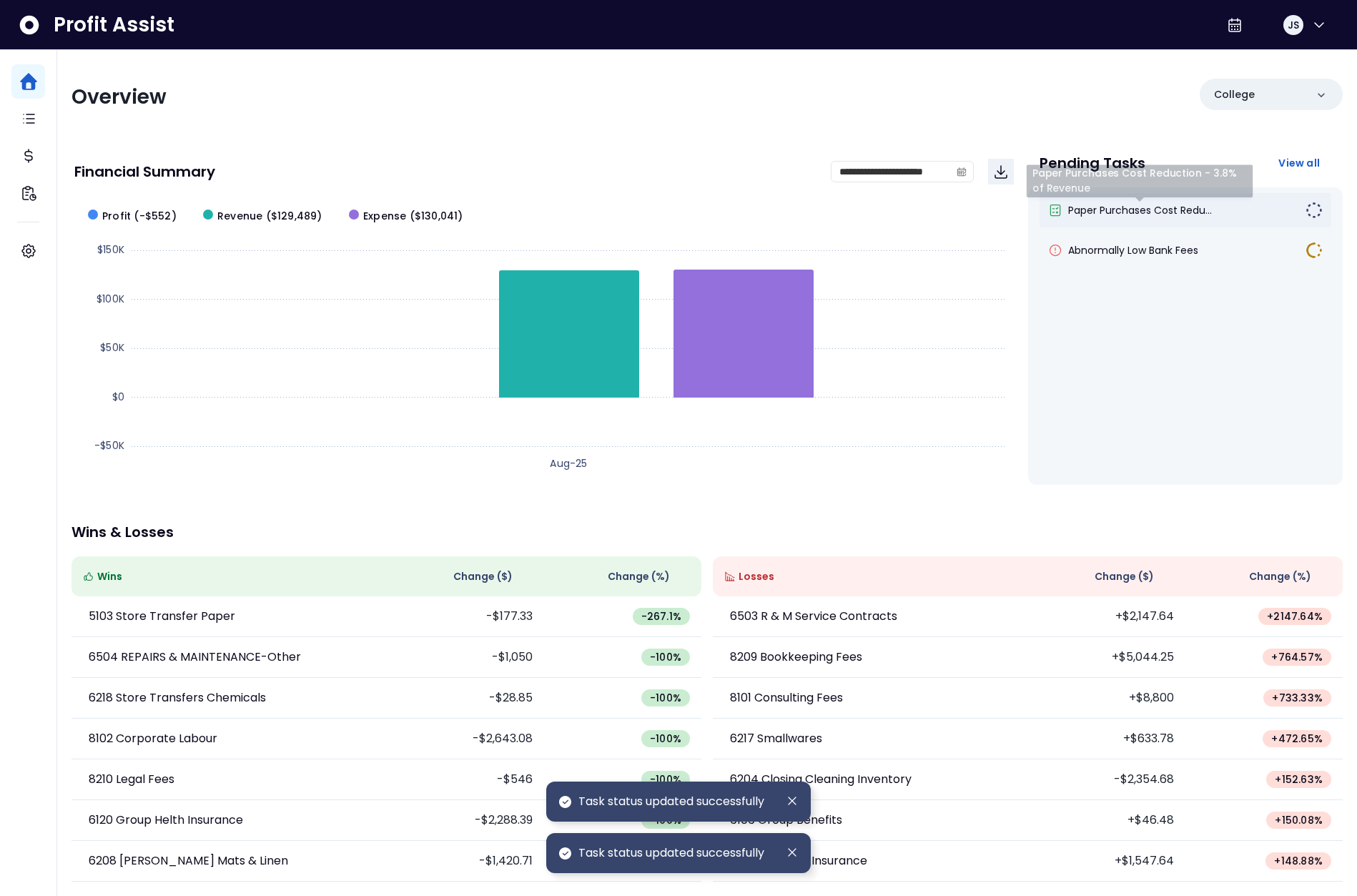
click at [1123, 210] on span "Paper Purchases Cost Redu..." at bounding box center [1140, 210] width 144 height 14
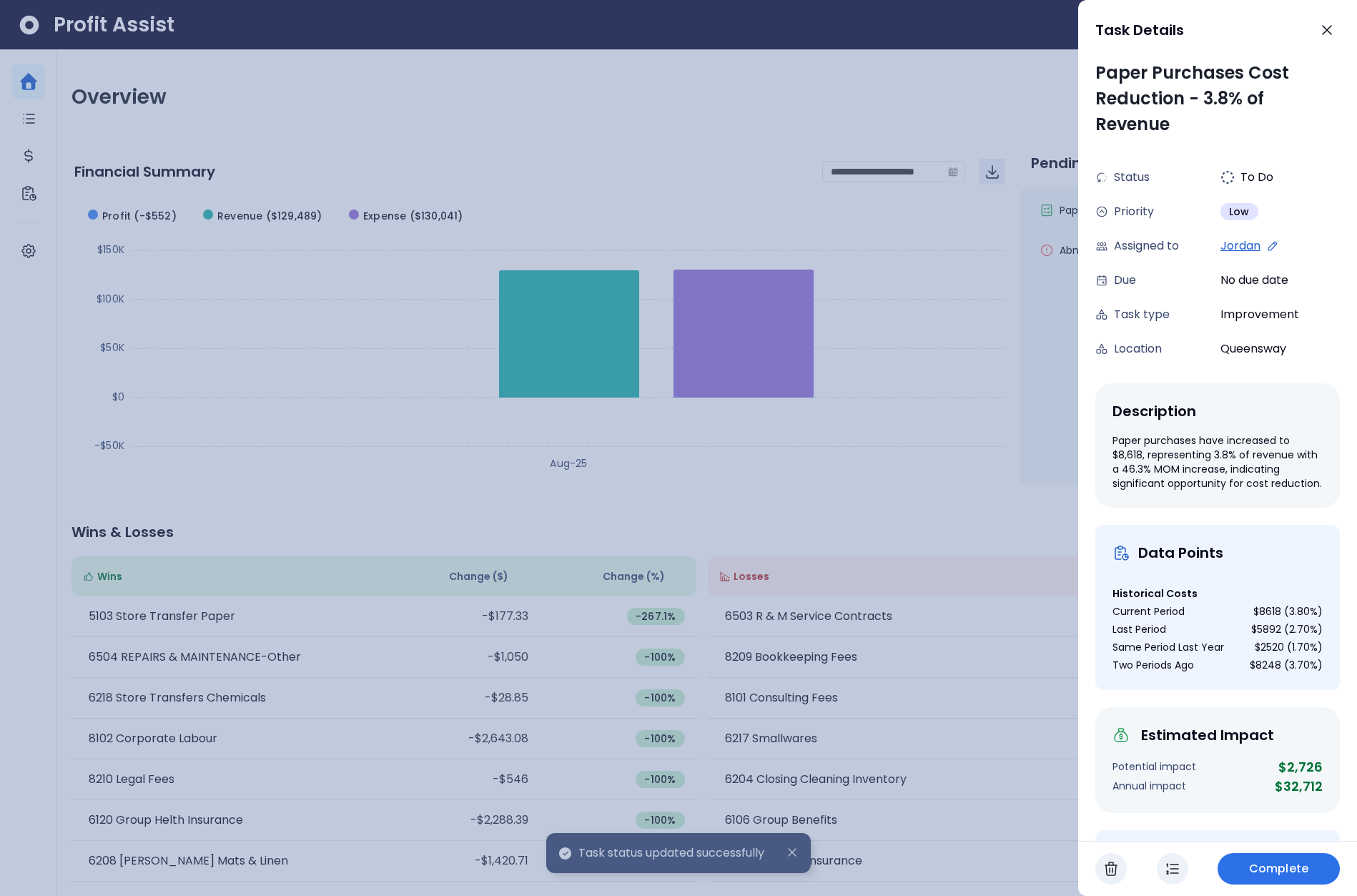
click at [1284, 872] on span "Complete" at bounding box center [1278, 868] width 60 height 17
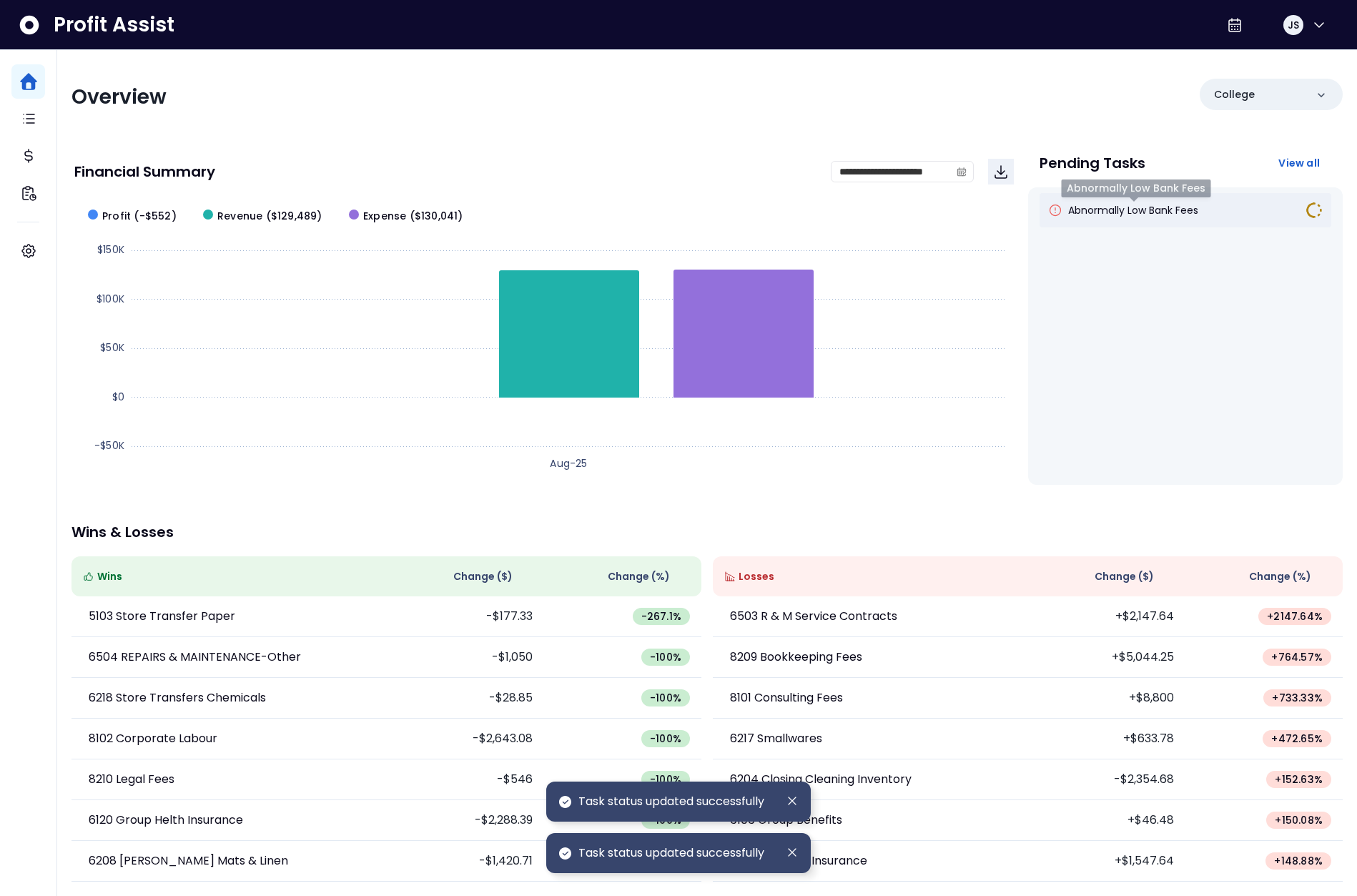
click at [1136, 207] on span "Abnormally Low Bank Fees" at bounding box center [1133, 210] width 131 height 14
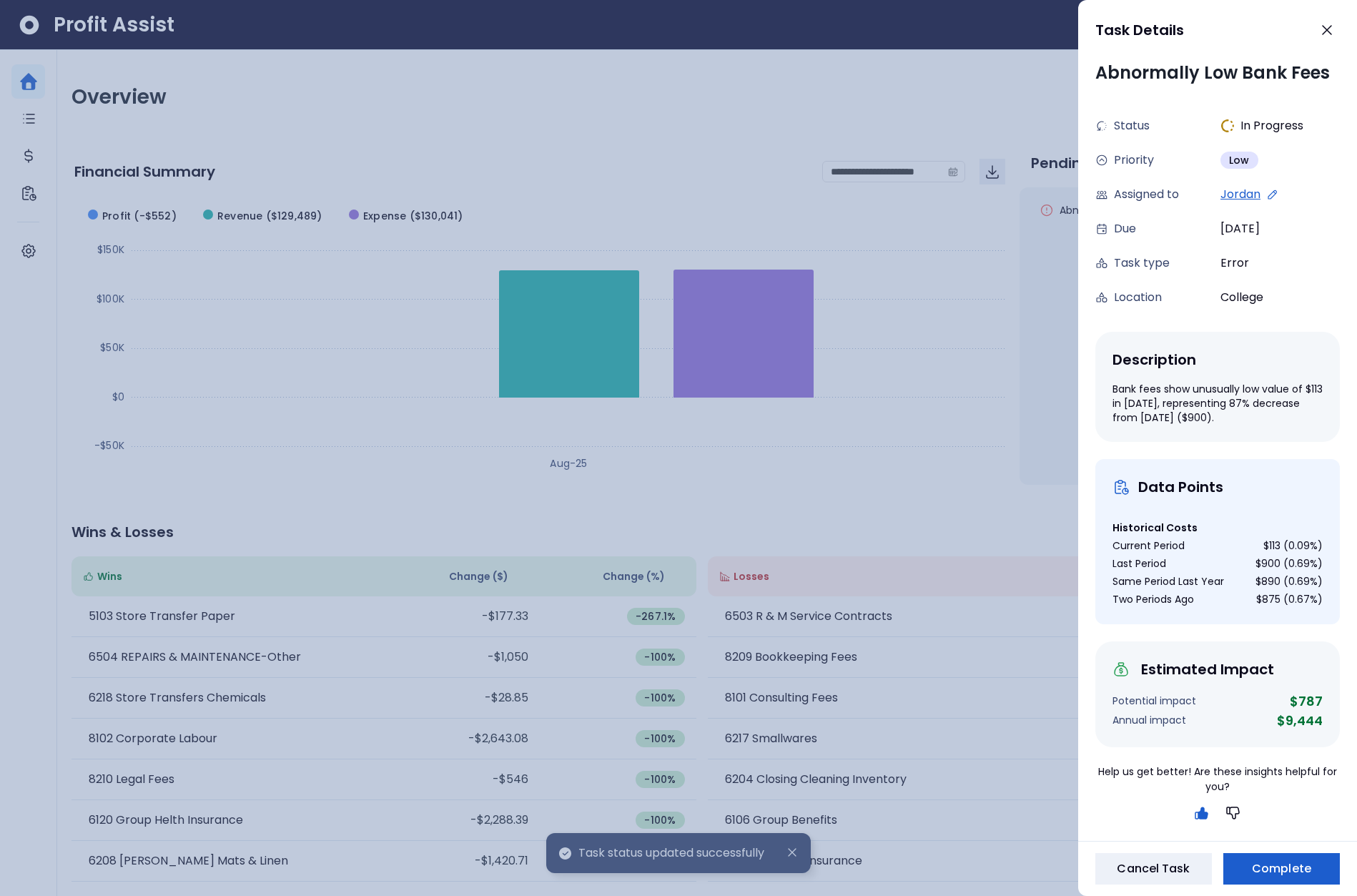
click at [1272, 871] on span "Complete" at bounding box center [1282, 868] width 60 height 17
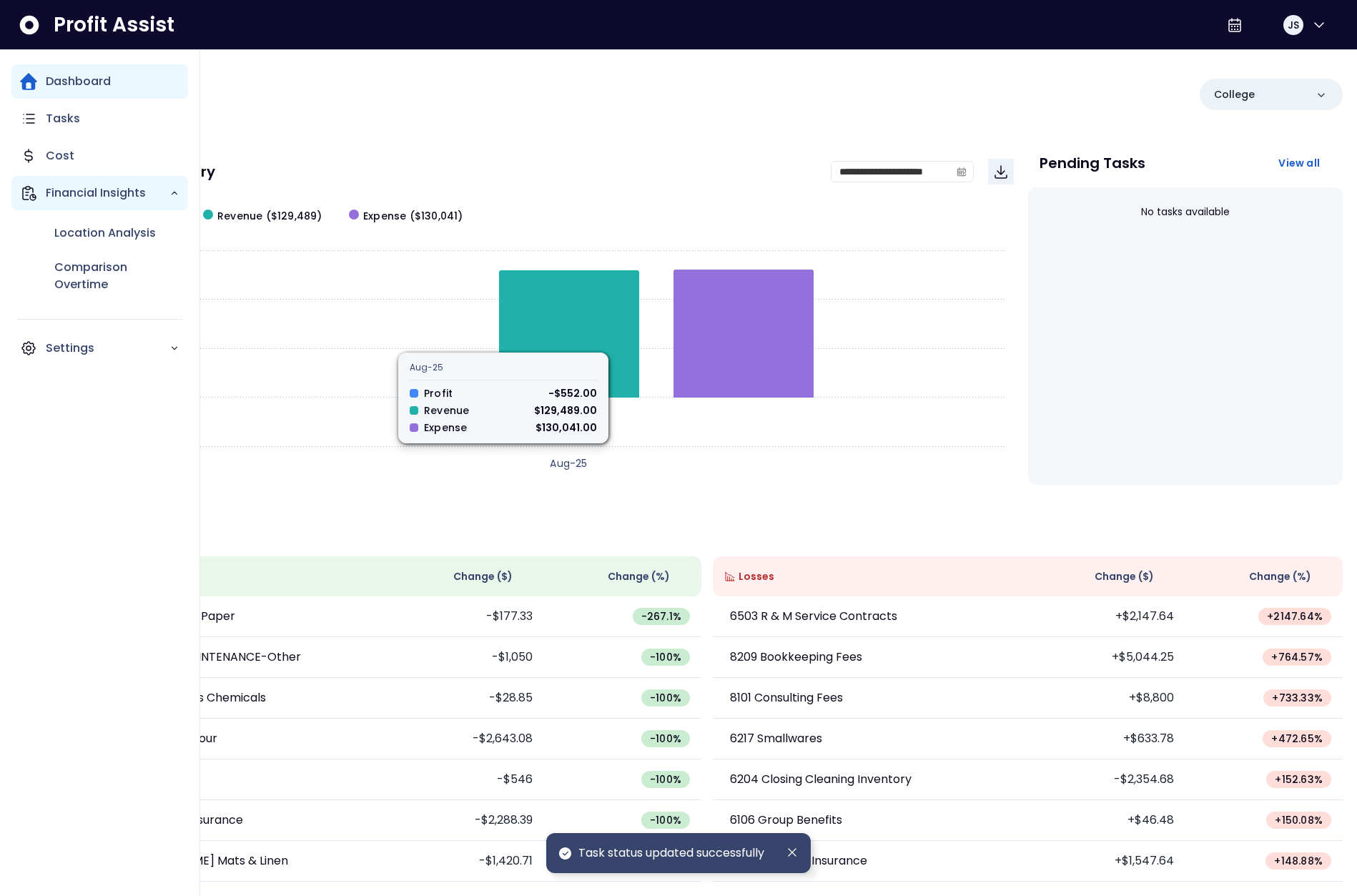
click at [43, 189] on div "Financial Insights" at bounding box center [99, 193] width 177 height 35
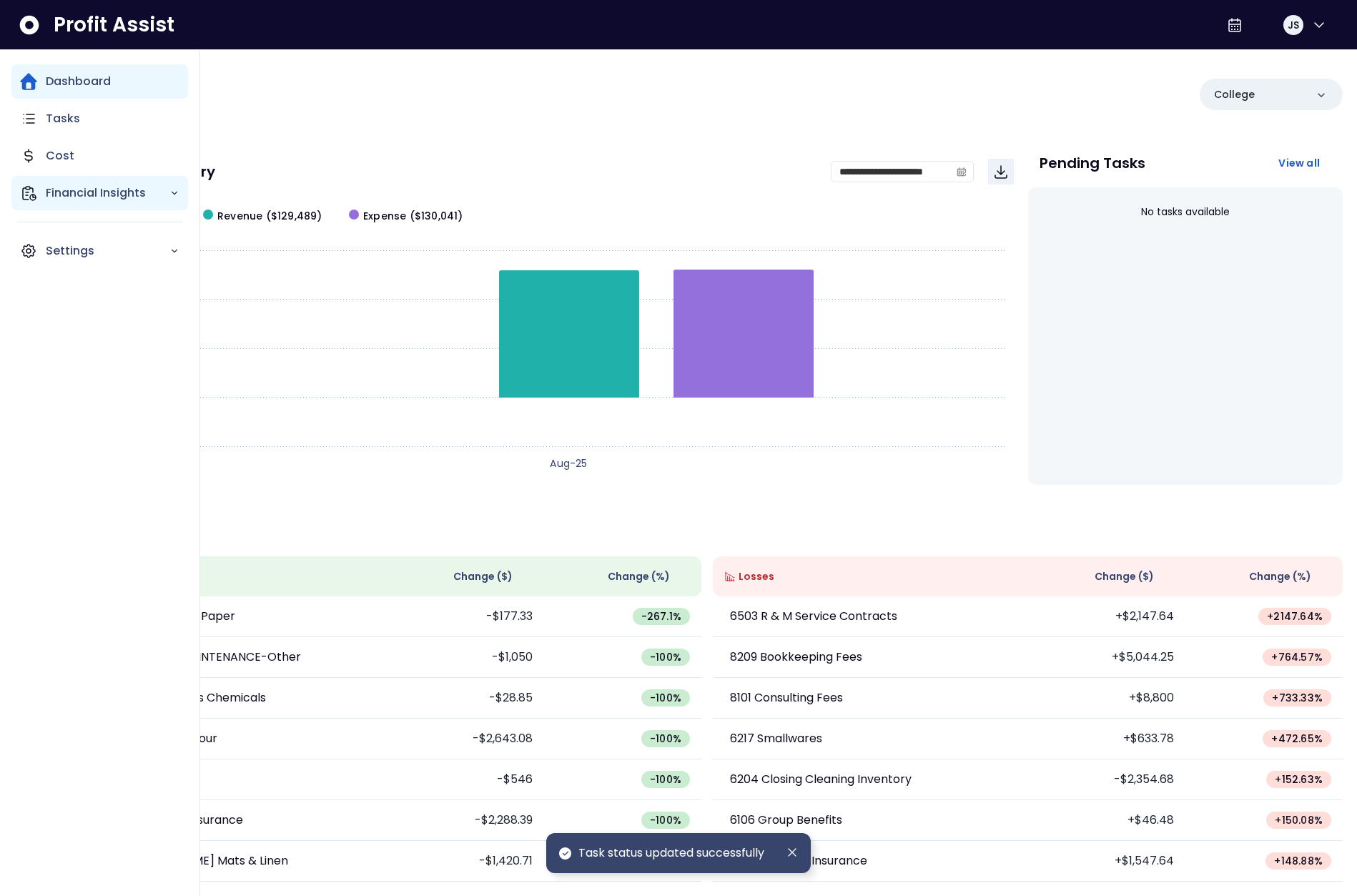
click at [60, 192] on p "Financial Insights" at bounding box center [107, 193] width 123 height 17
click at [75, 294] on div "Comparison Overtime" at bounding box center [117, 276] width 142 height 52
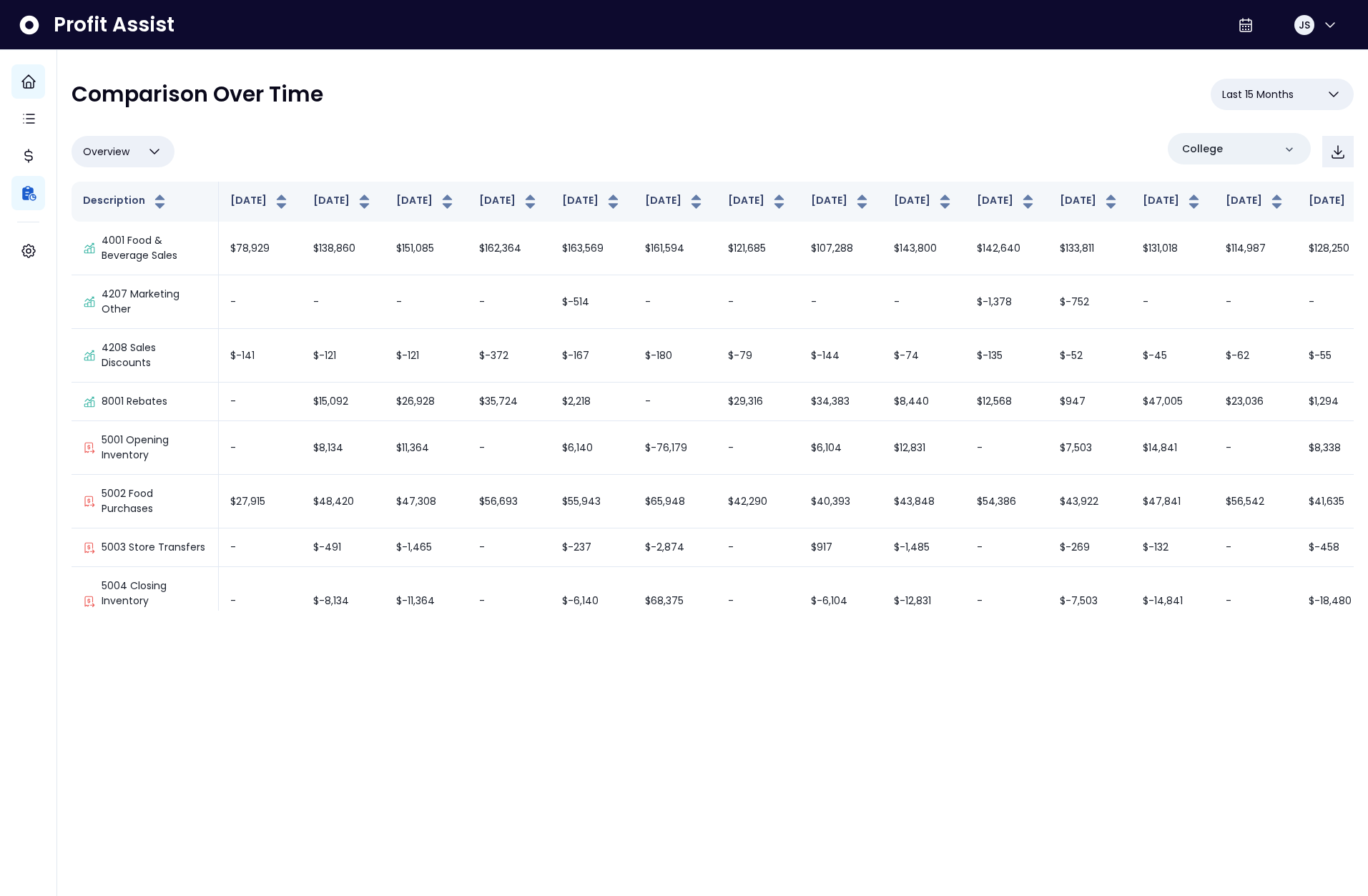
click at [686, 107] on div "**********" at bounding box center [712, 100] width 1282 height 43
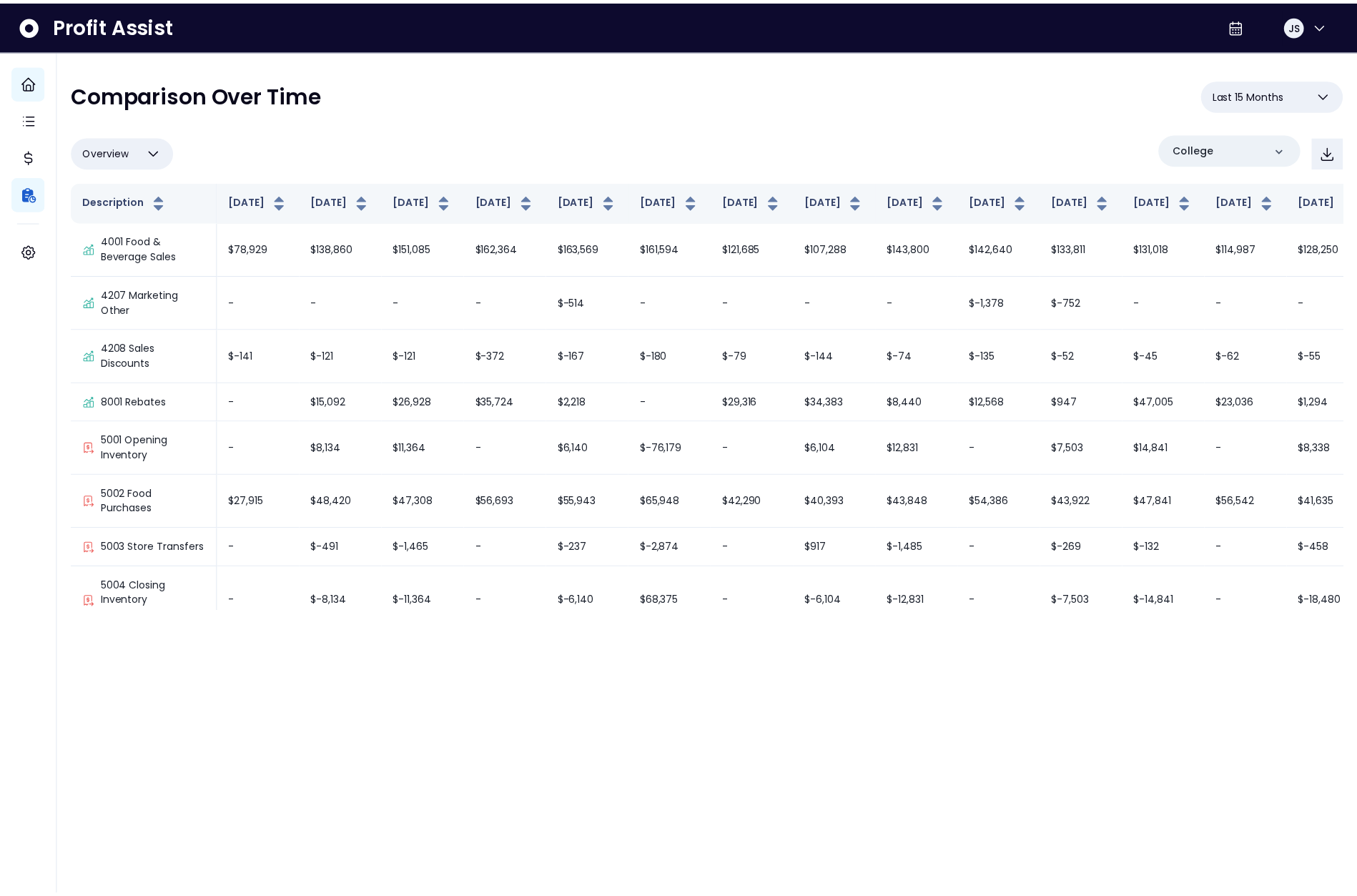
scroll to position [1311, 0]
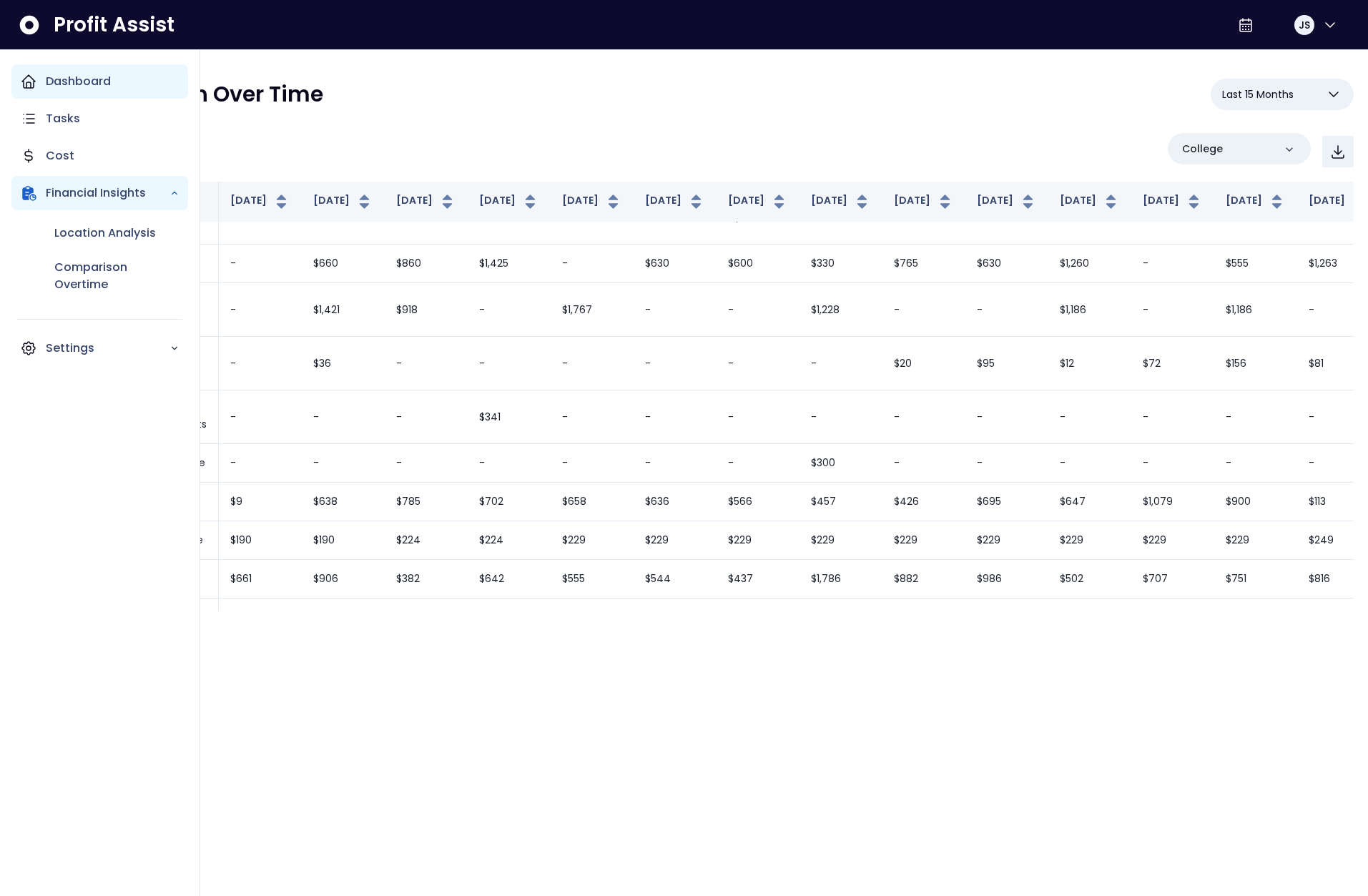
click at [35, 90] on div "Dashboard" at bounding box center [99, 81] width 177 height 35
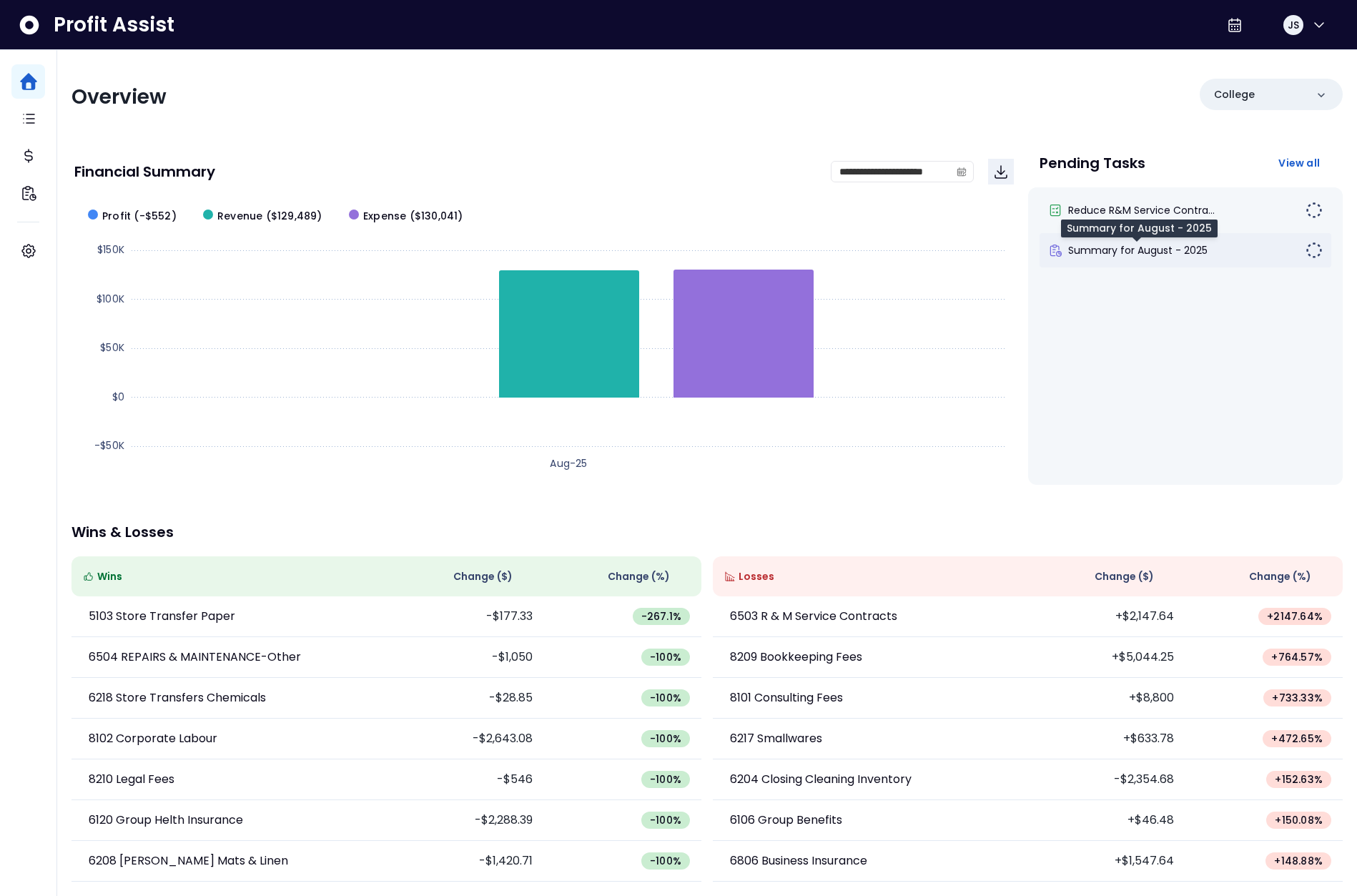
click at [1178, 251] on span "Summary for August - 2025" at bounding box center [1138, 250] width 139 height 14
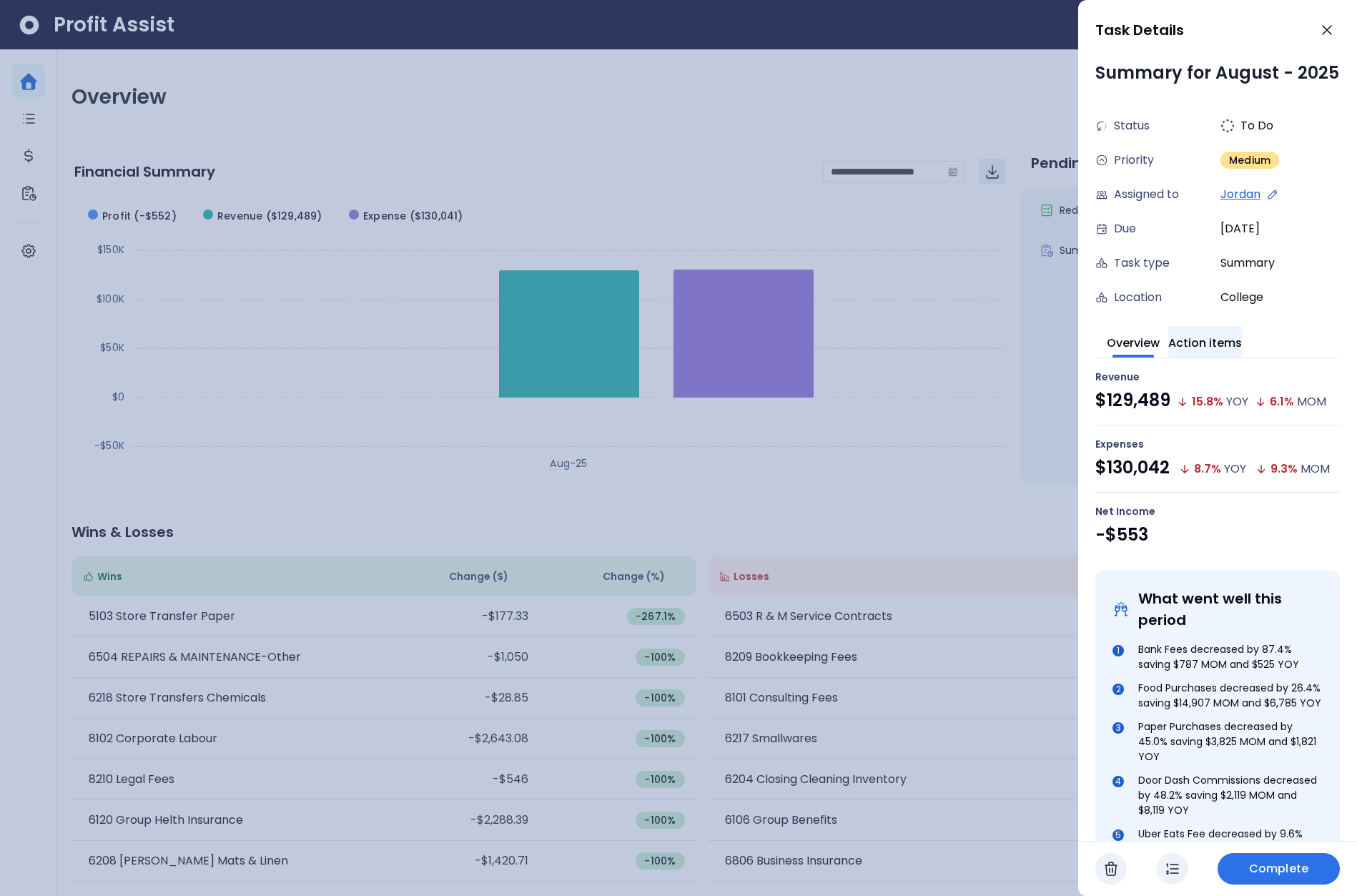
click at [1213, 358] on button "Action items" at bounding box center [1204, 341] width 74 height 31
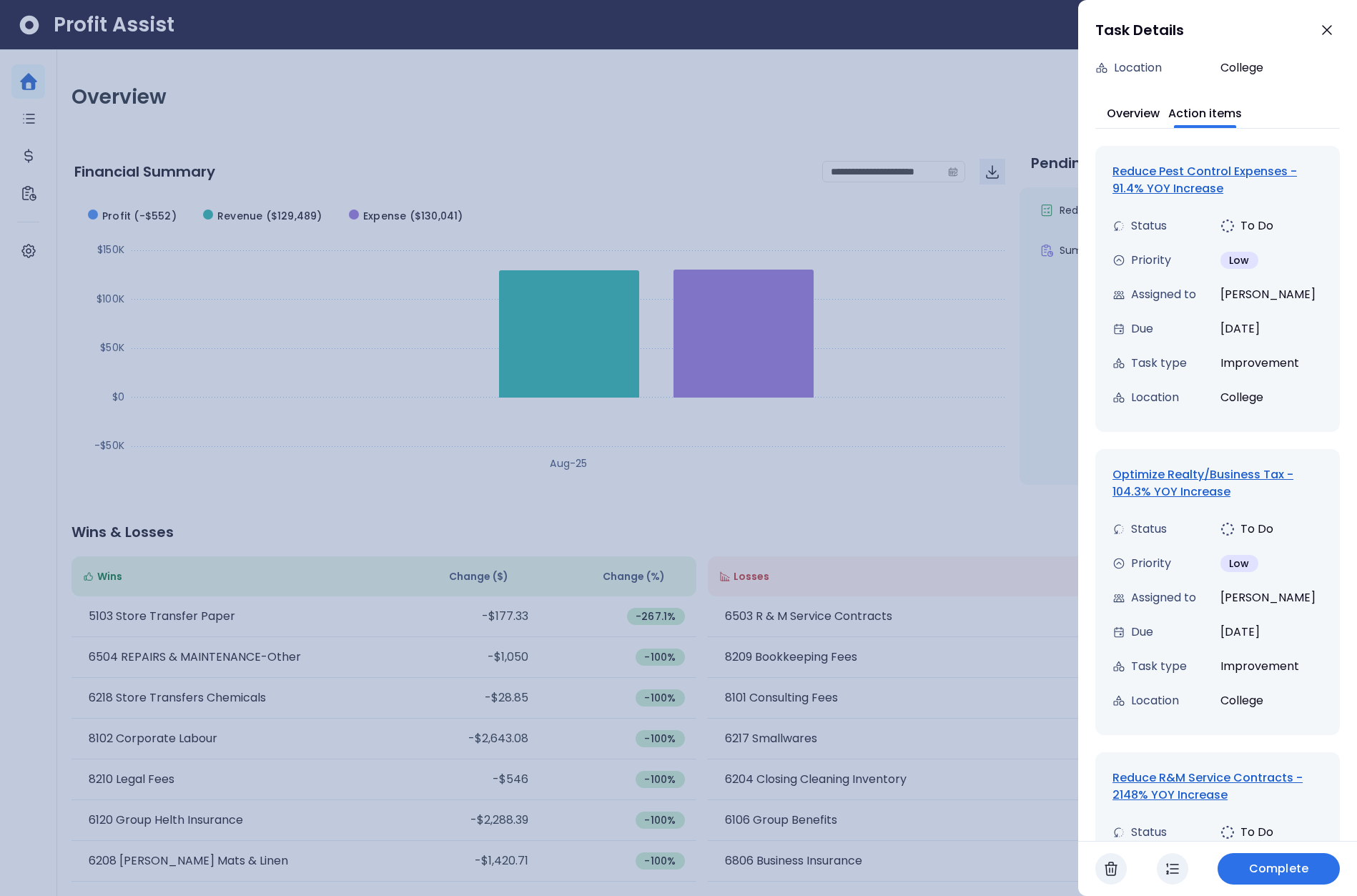
scroll to position [493, 0]
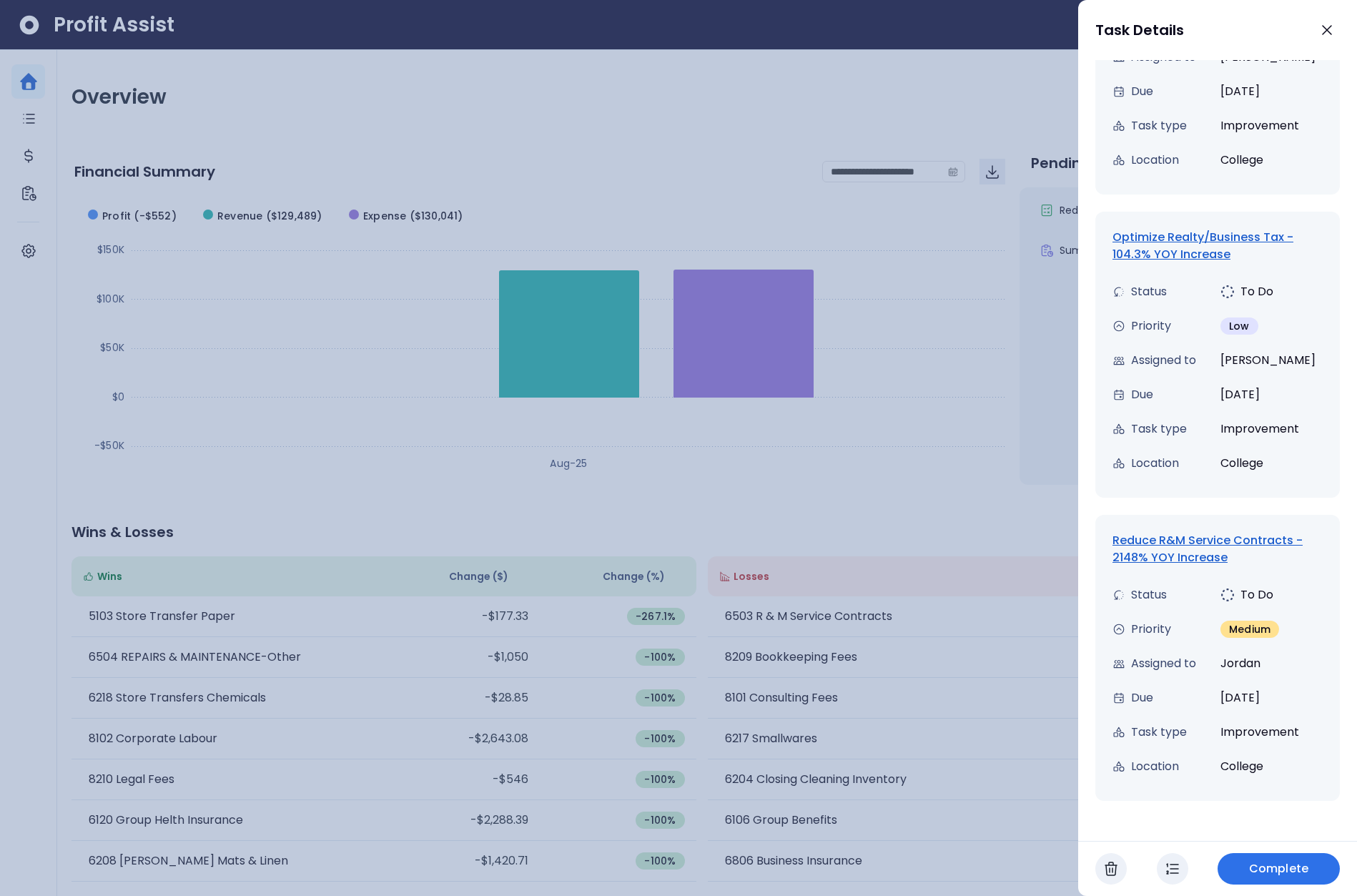
click at [942, 376] on div at bounding box center [678, 448] width 1357 height 896
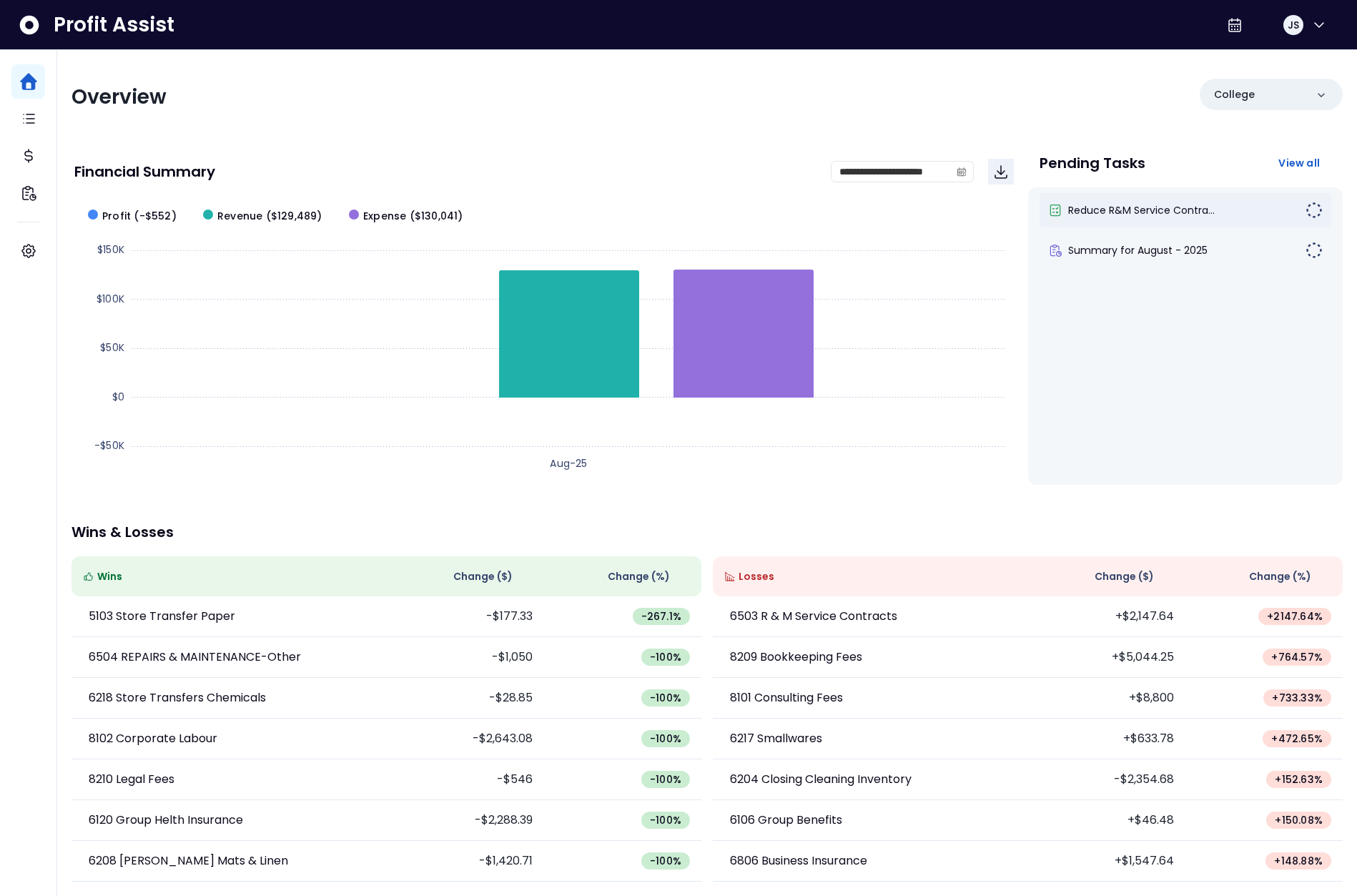
click at [1108, 215] on span "Reduce R&M Service Contra..." at bounding box center [1141, 210] width 147 height 14
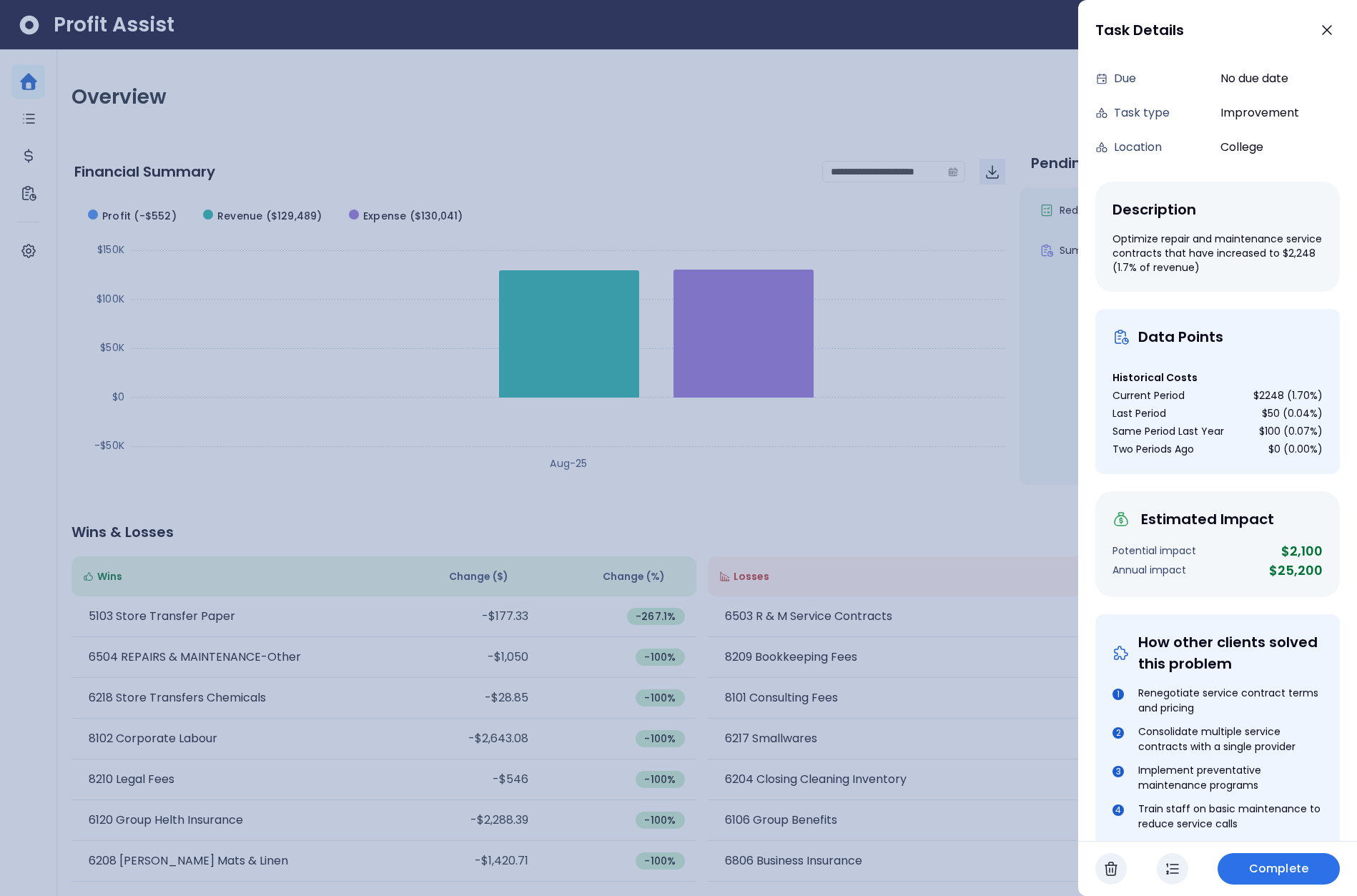
scroll to position [0, 0]
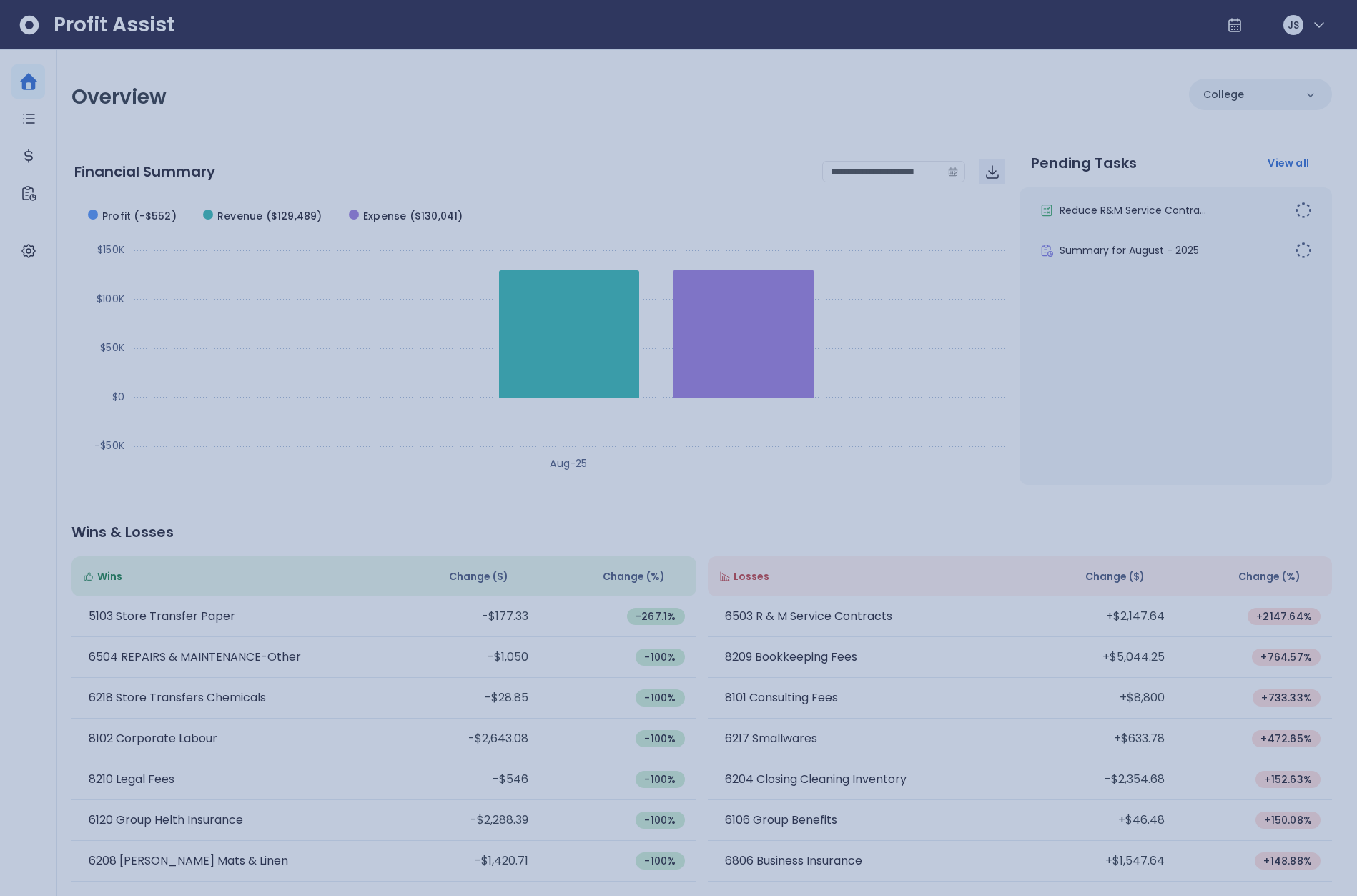
click at [989, 376] on div at bounding box center [678, 448] width 1357 height 896
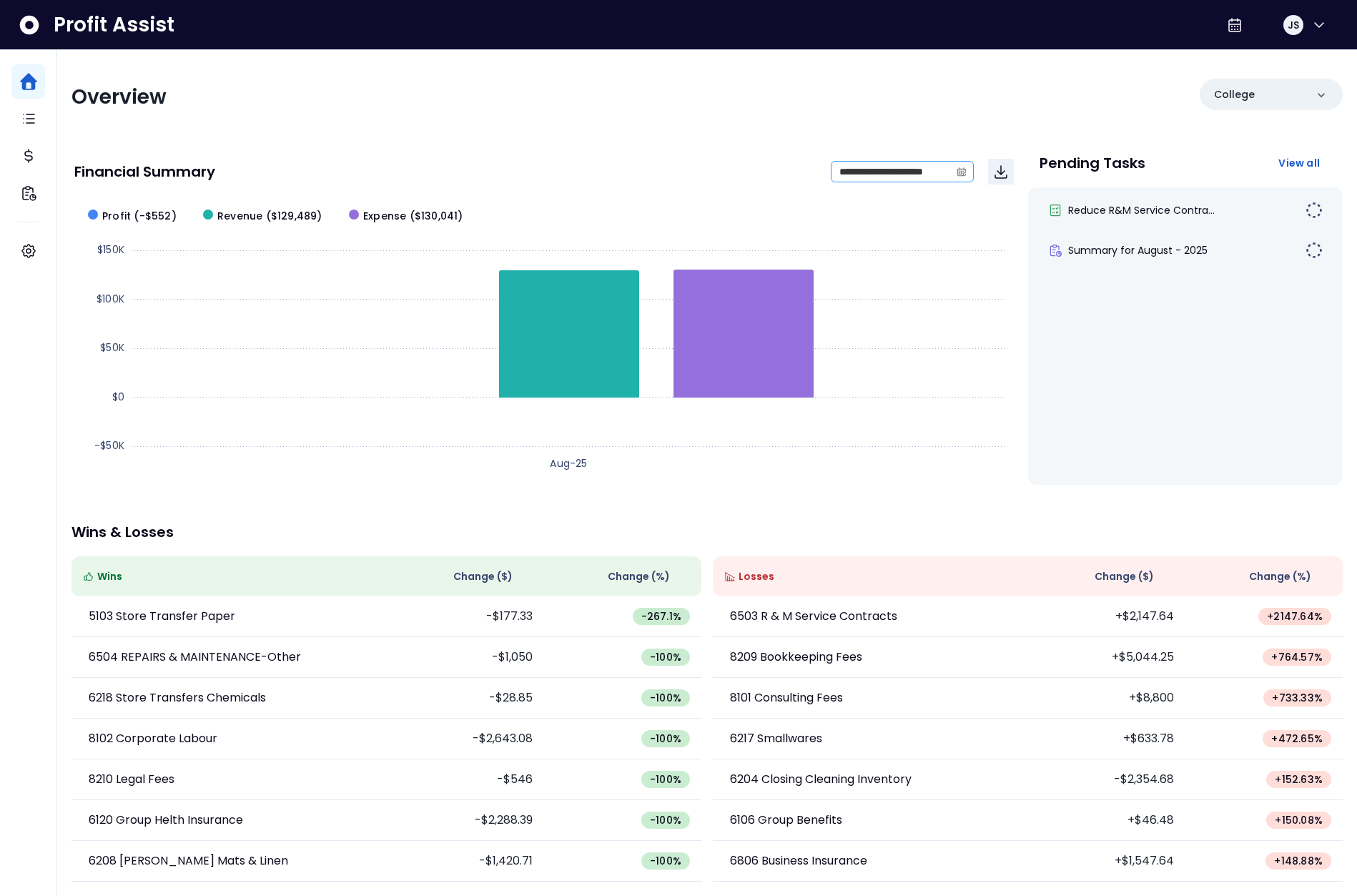
click at [966, 171] on span at bounding box center [962, 171] width 23 height 20
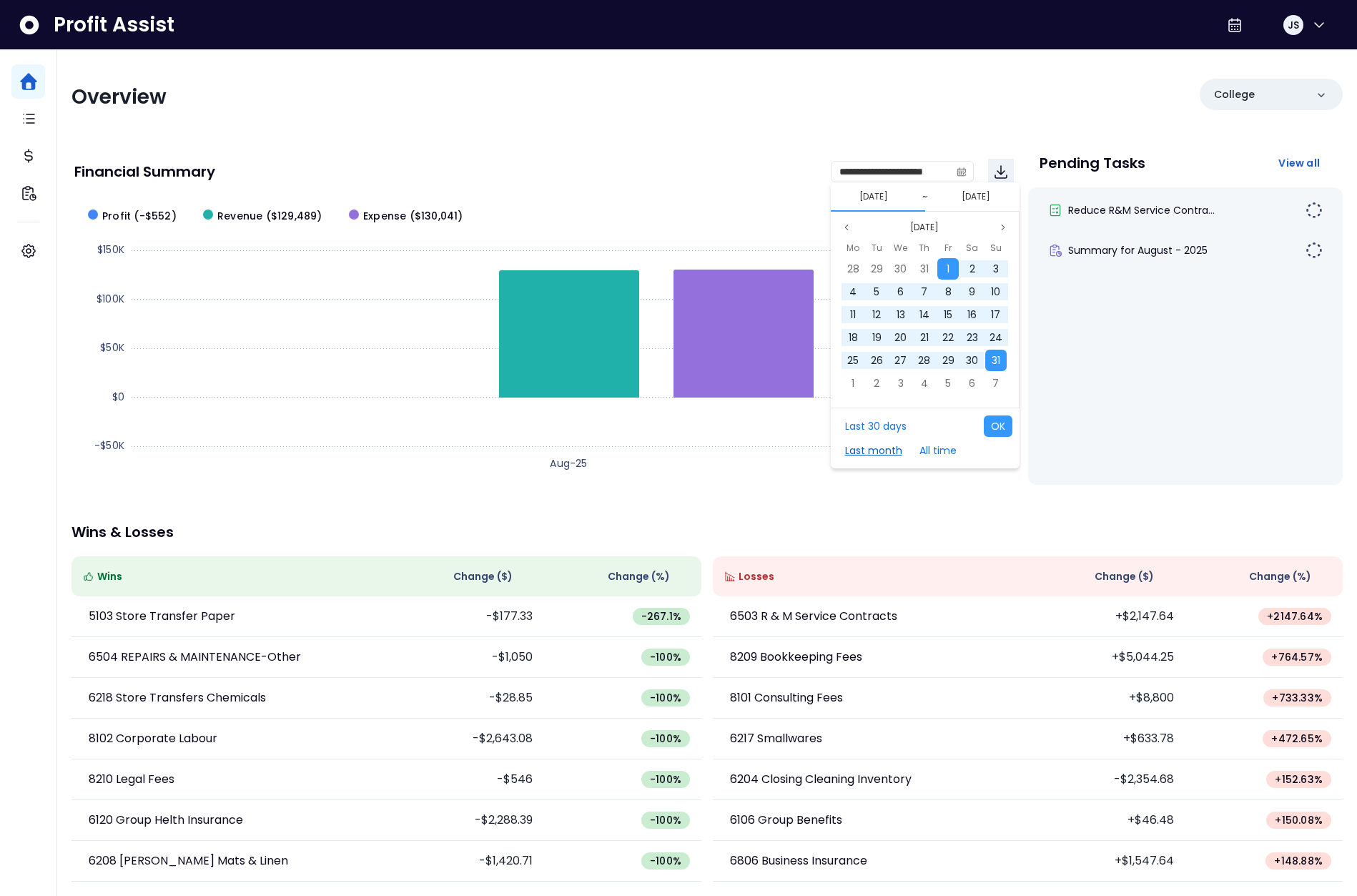
click at [875, 451] on button "Last month" at bounding box center [874, 450] width 72 height 21
click at [1004, 425] on button "OK" at bounding box center [998, 426] width 28 height 21
type input "**********"
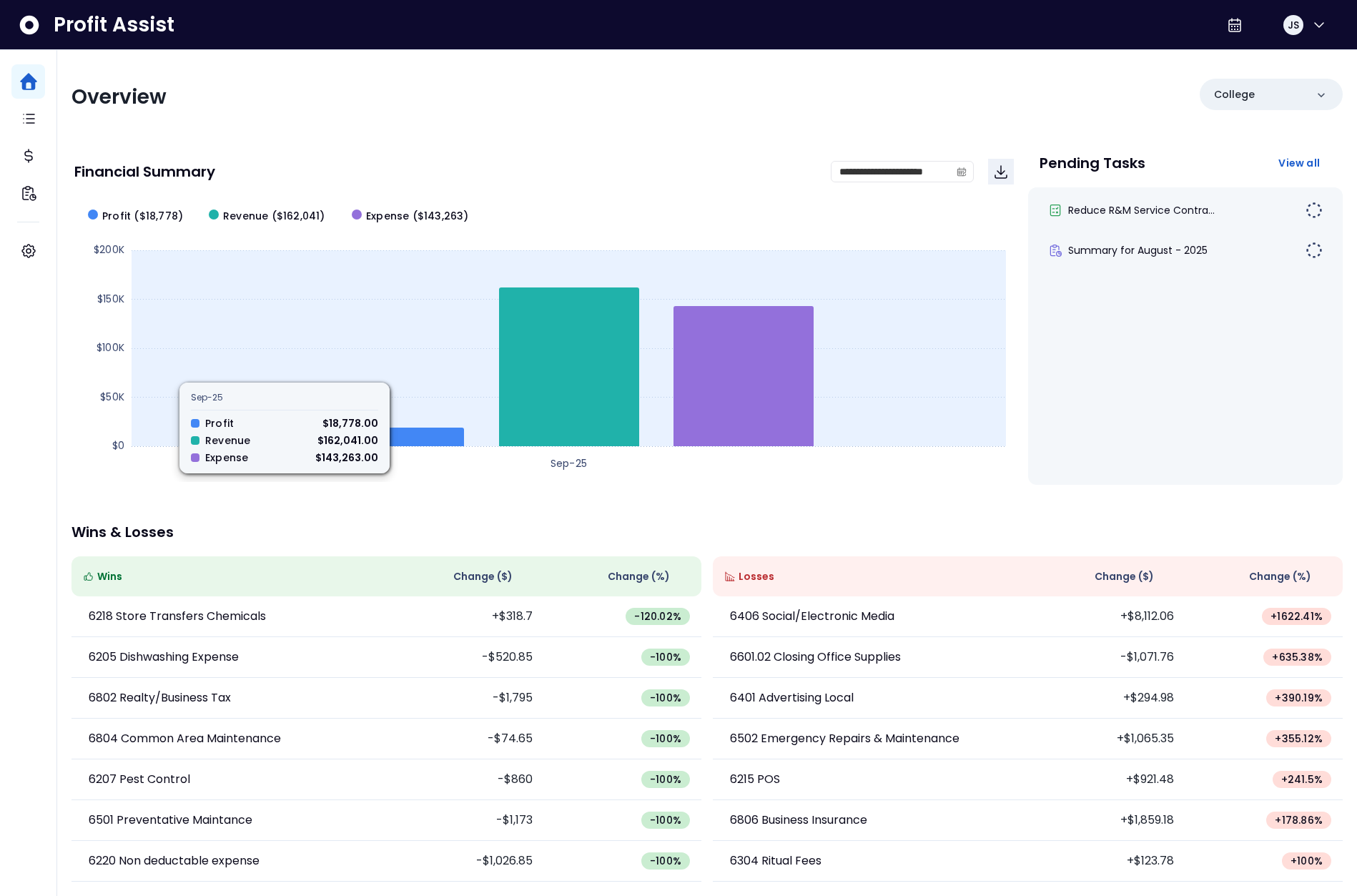
scroll to position [1, 0]
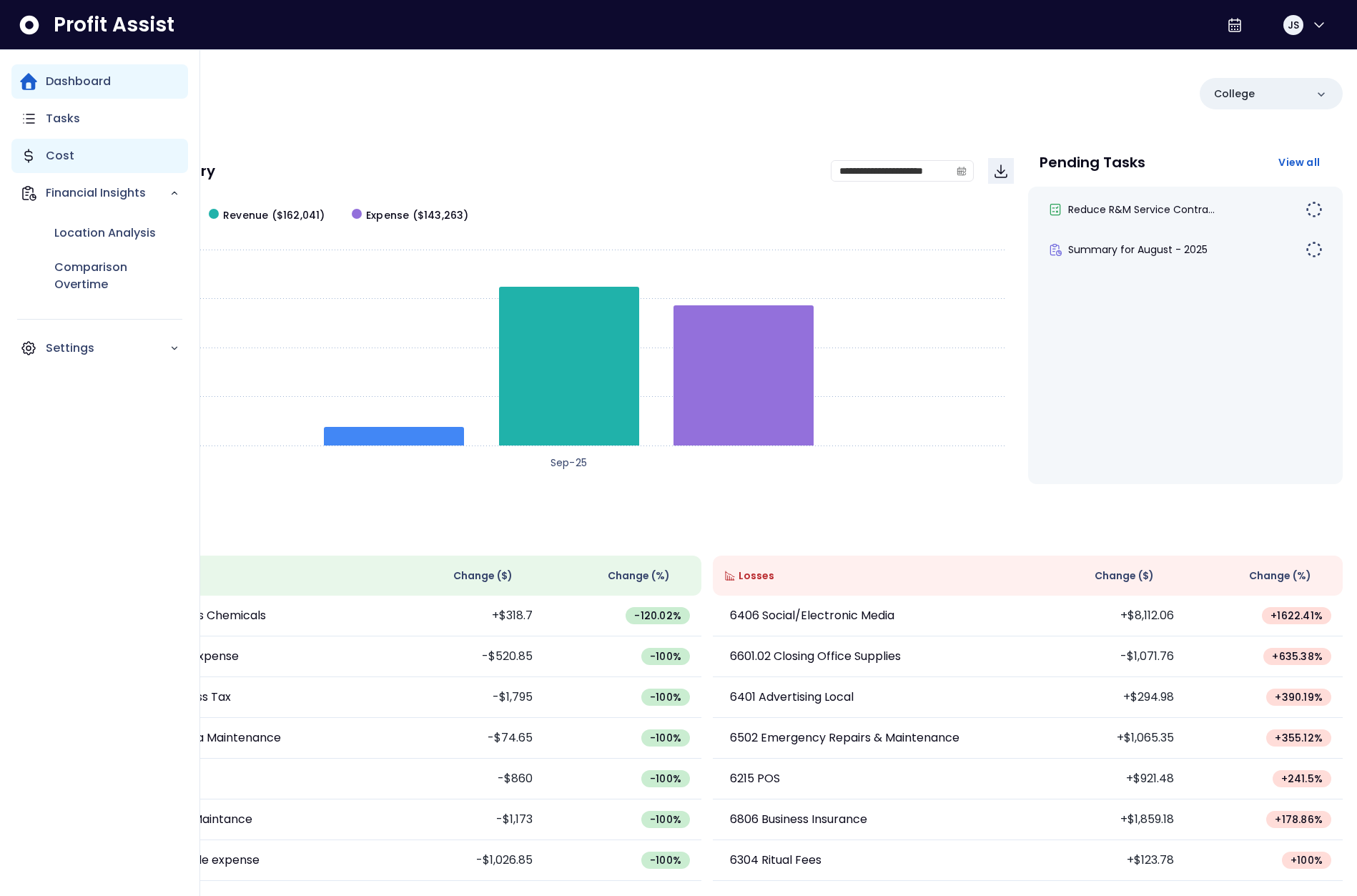
click at [40, 147] on div "Cost" at bounding box center [99, 155] width 177 height 35
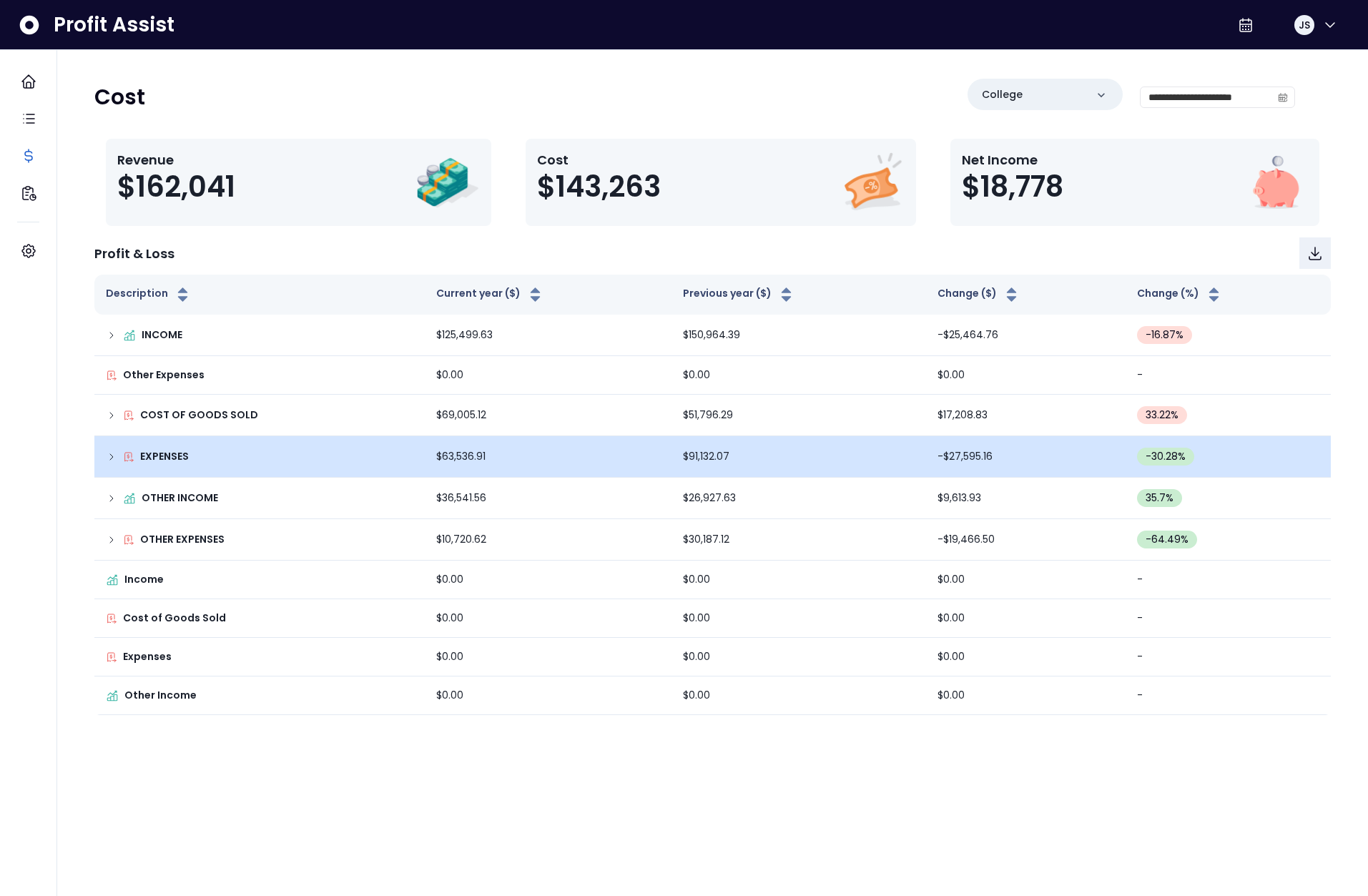
click at [112, 453] on icon at bounding box center [111, 456] width 12 height 12
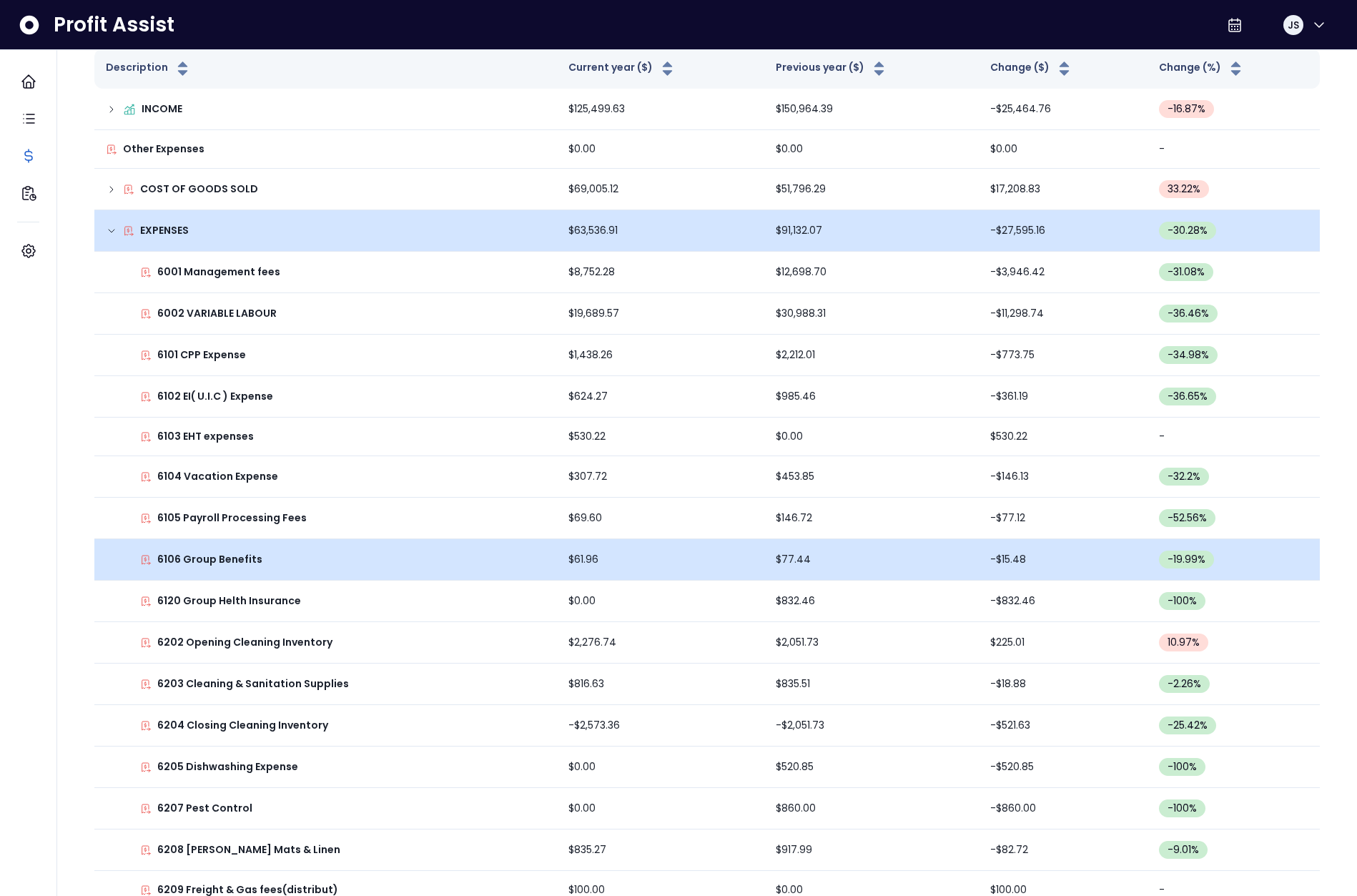
scroll to position [226, 0]
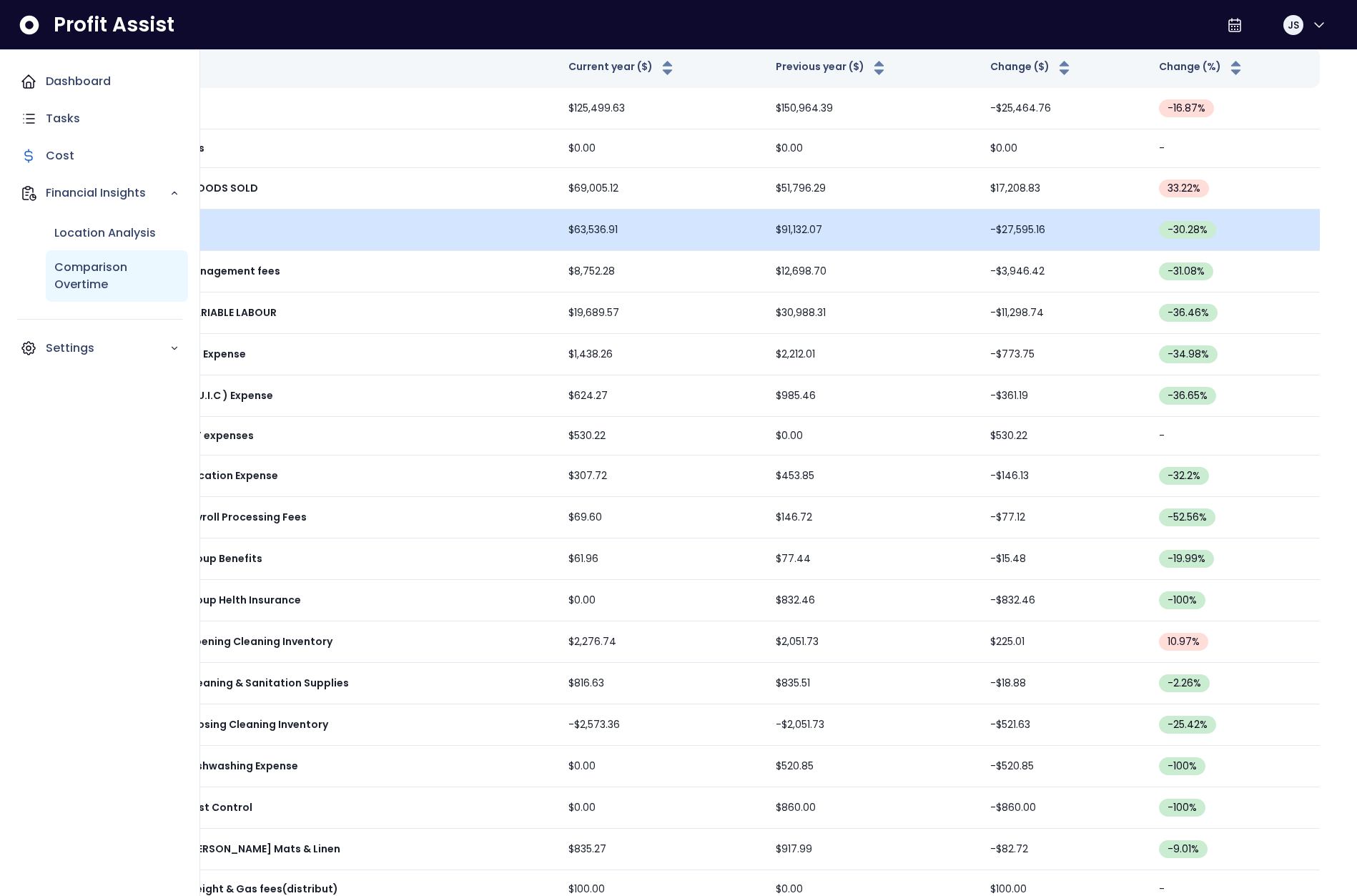
click at [75, 276] on p "Comparison Overtime" at bounding box center [116, 275] width 125 height 35
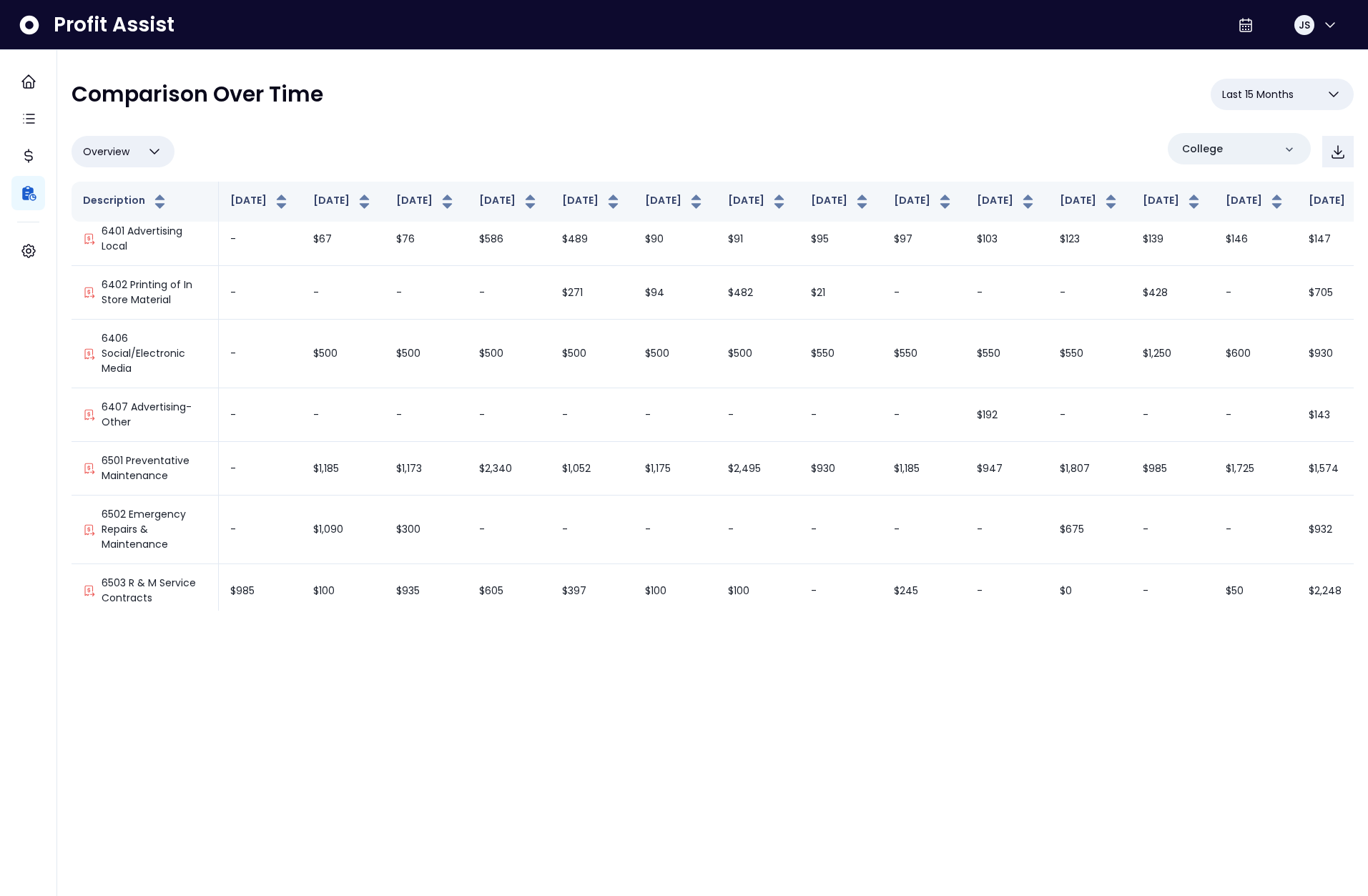
scroll to position [2154, 0]
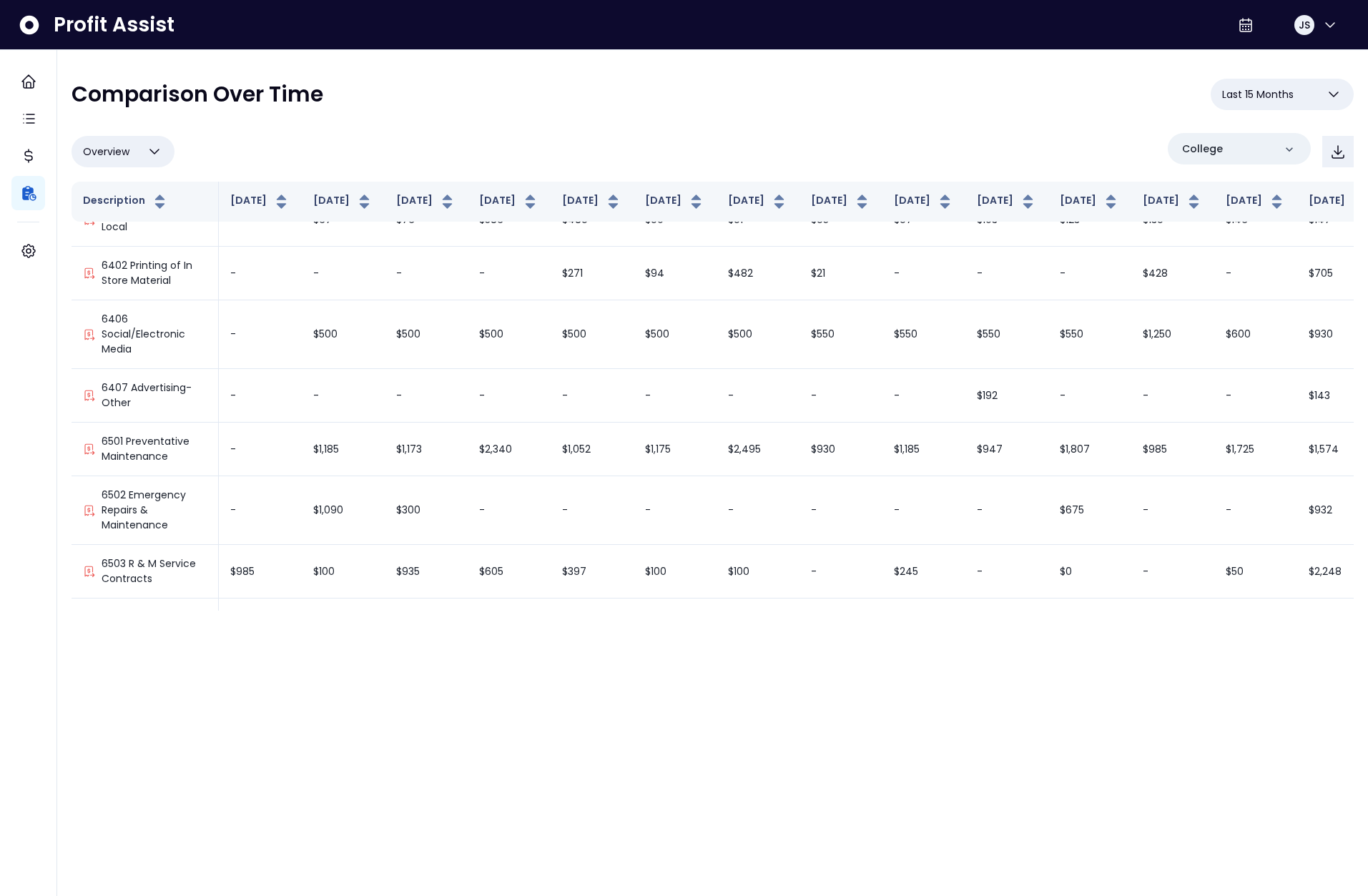
click at [1086, 625] on html "**********" at bounding box center [684, 313] width 1368 height 625
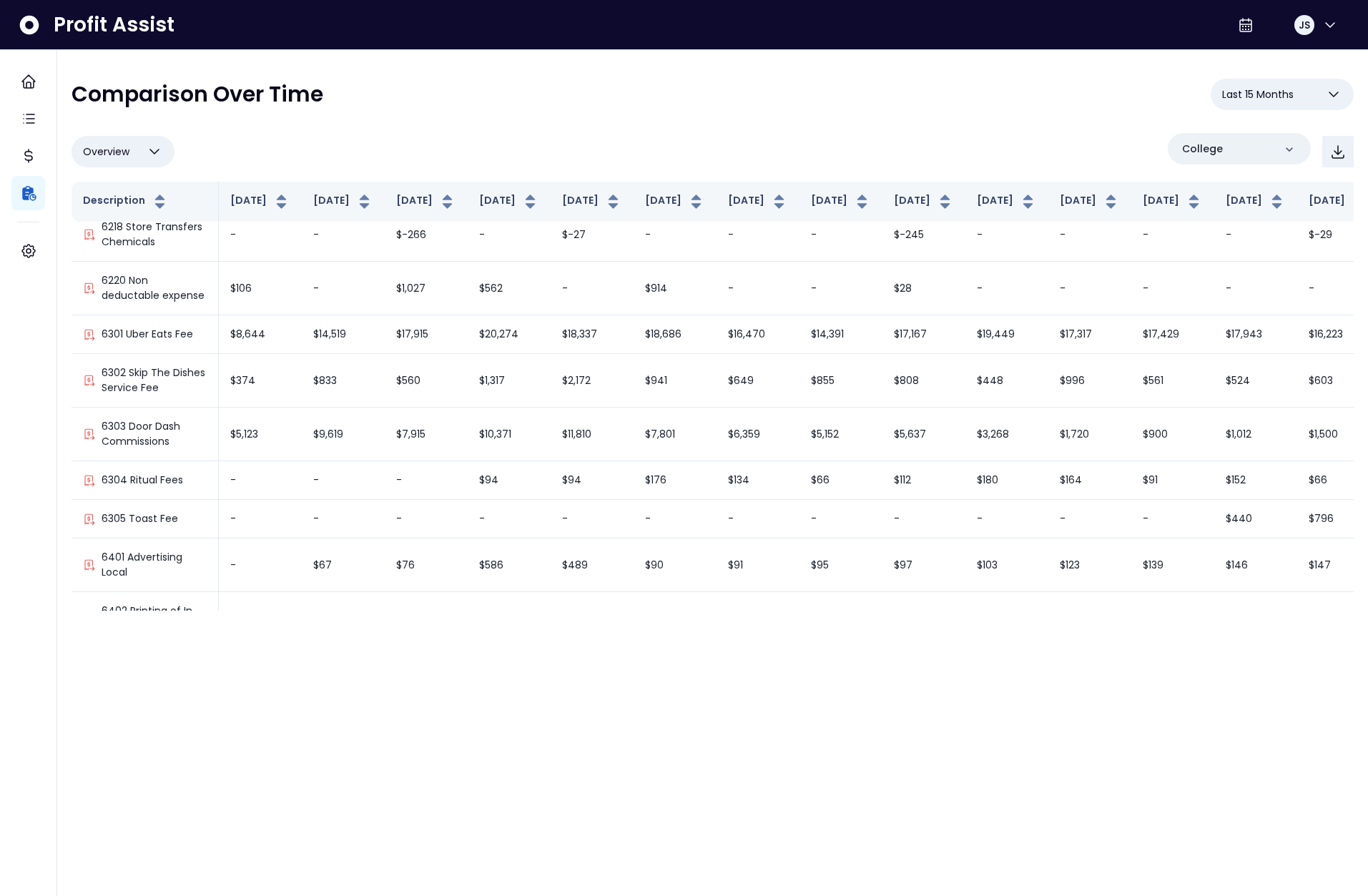
click at [1149, 625] on html "**********" at bounding box center [684, 313] width 1368 height 625
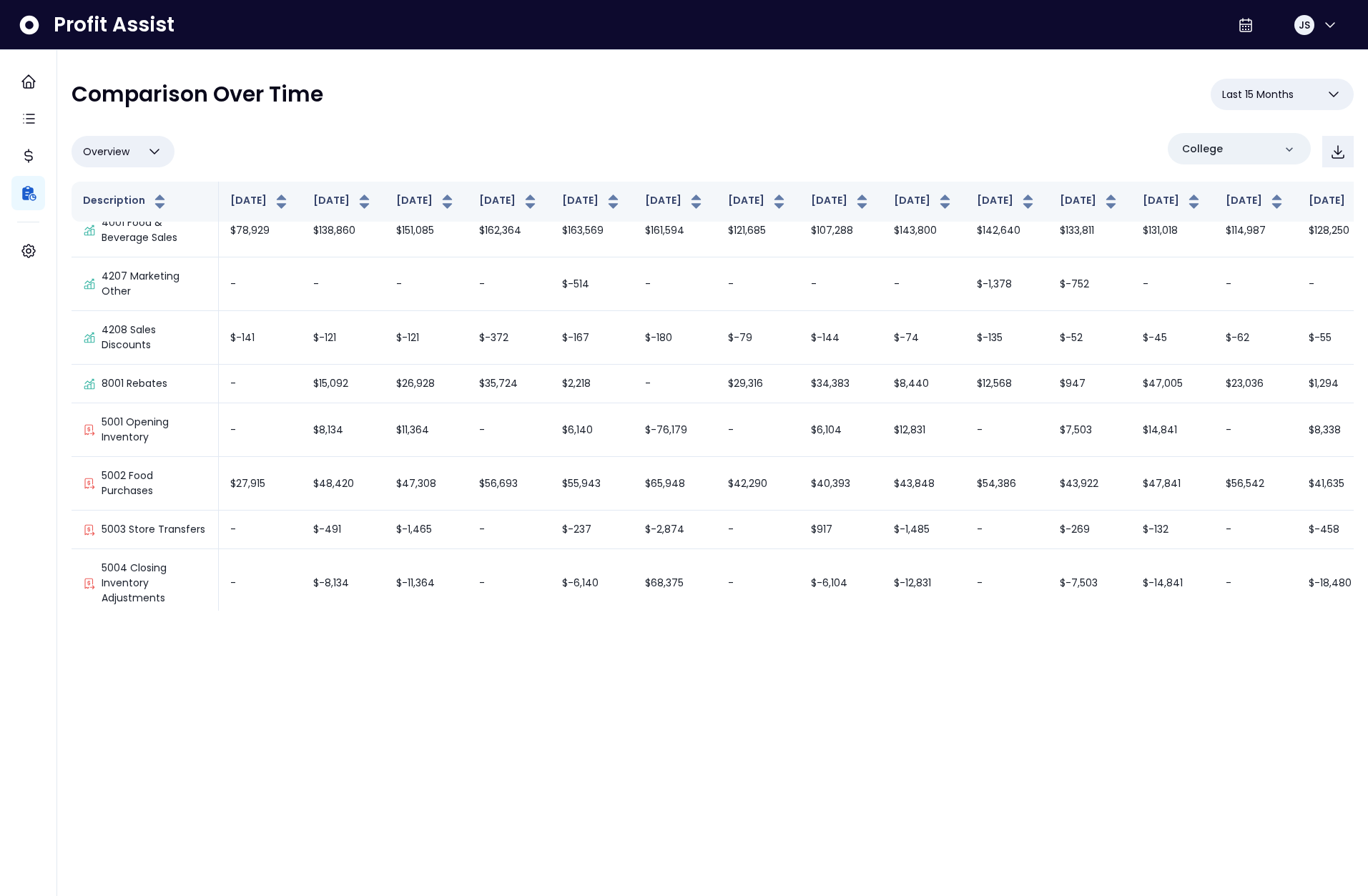
click at [1139, 625] on html "**********" at bounding box center [684, 313] width 1368 height 625
click at [147, 154] on icon "button" at bounding box center [154, 151] width 17 height 17
click at [118, 258] on li "% of sales" at bounding box center [123, 254] width 103 height 34
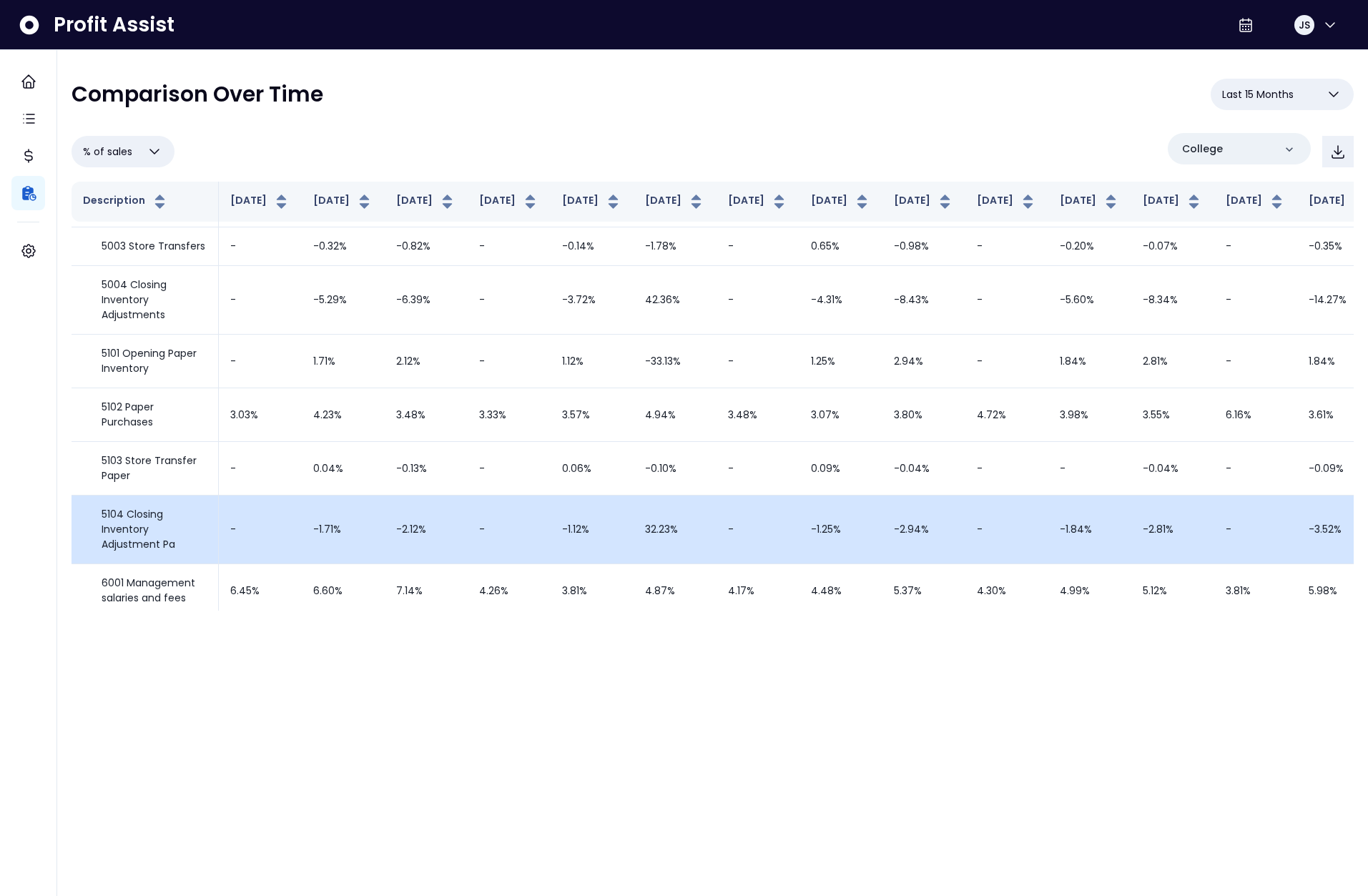
scroll to position [408, 0]
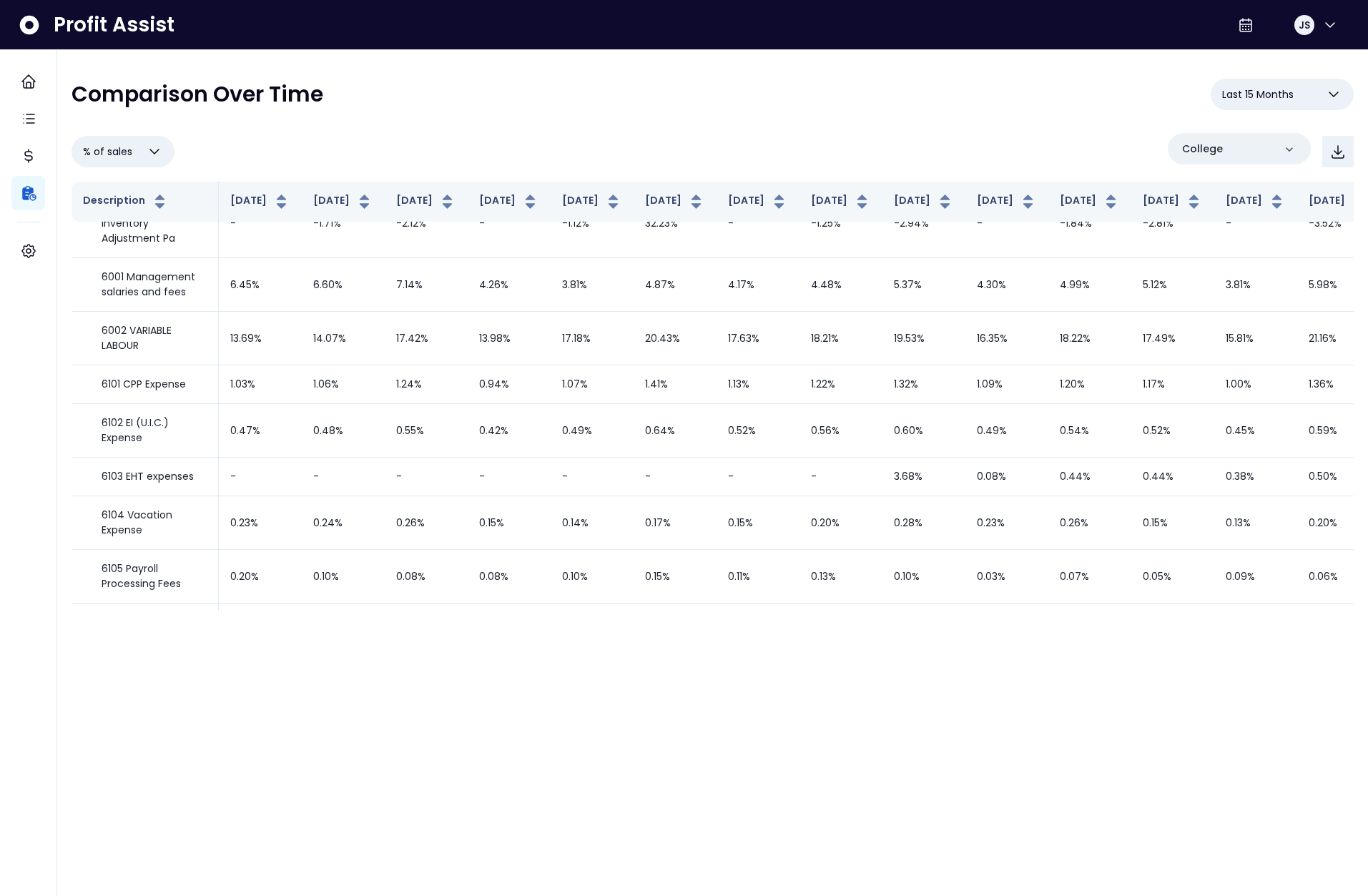
click at [1037, 625] on html "**********" at bounding box center [684, 313] width 1368 height 625
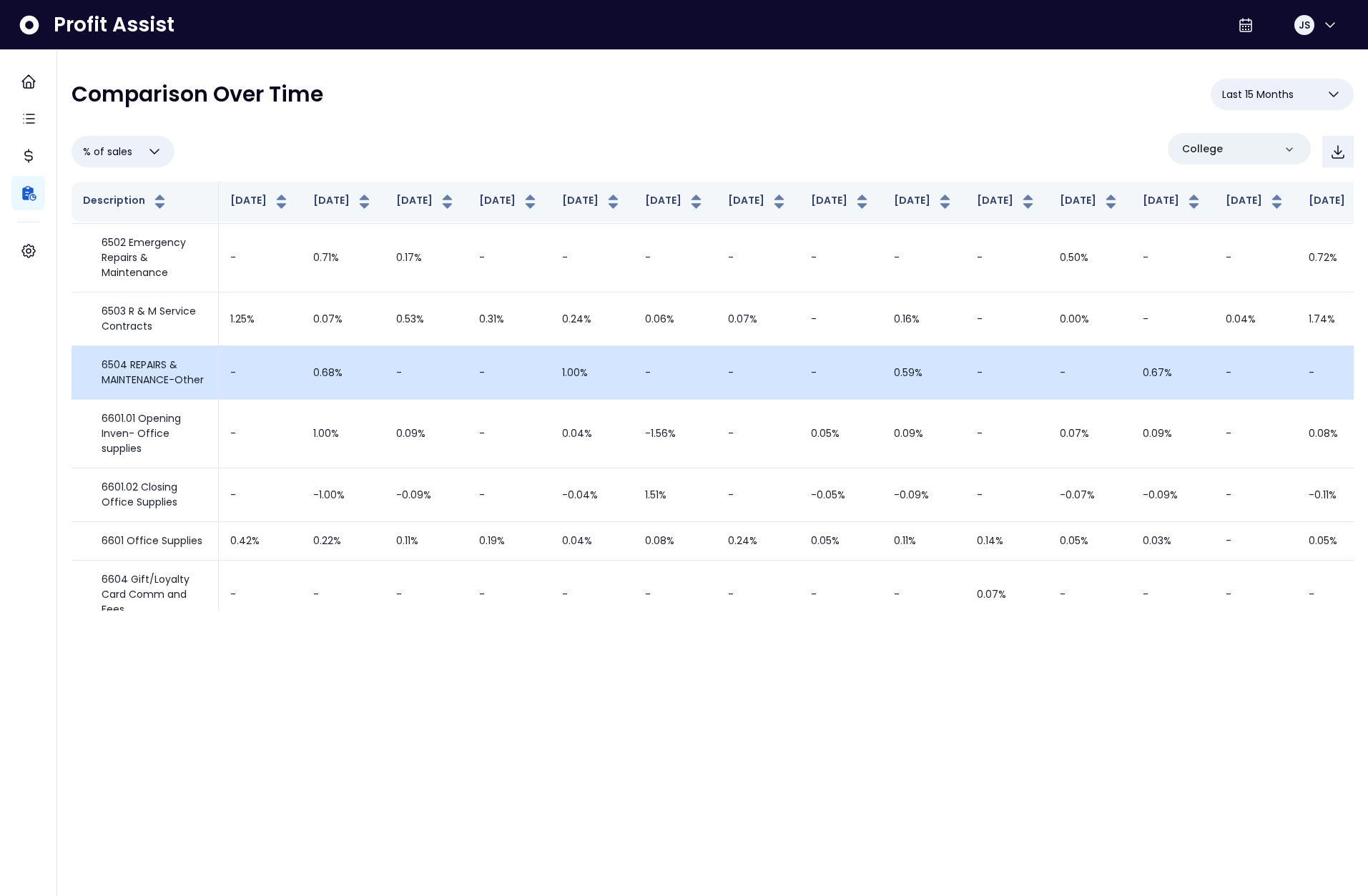
scroll to position [2411, 0]
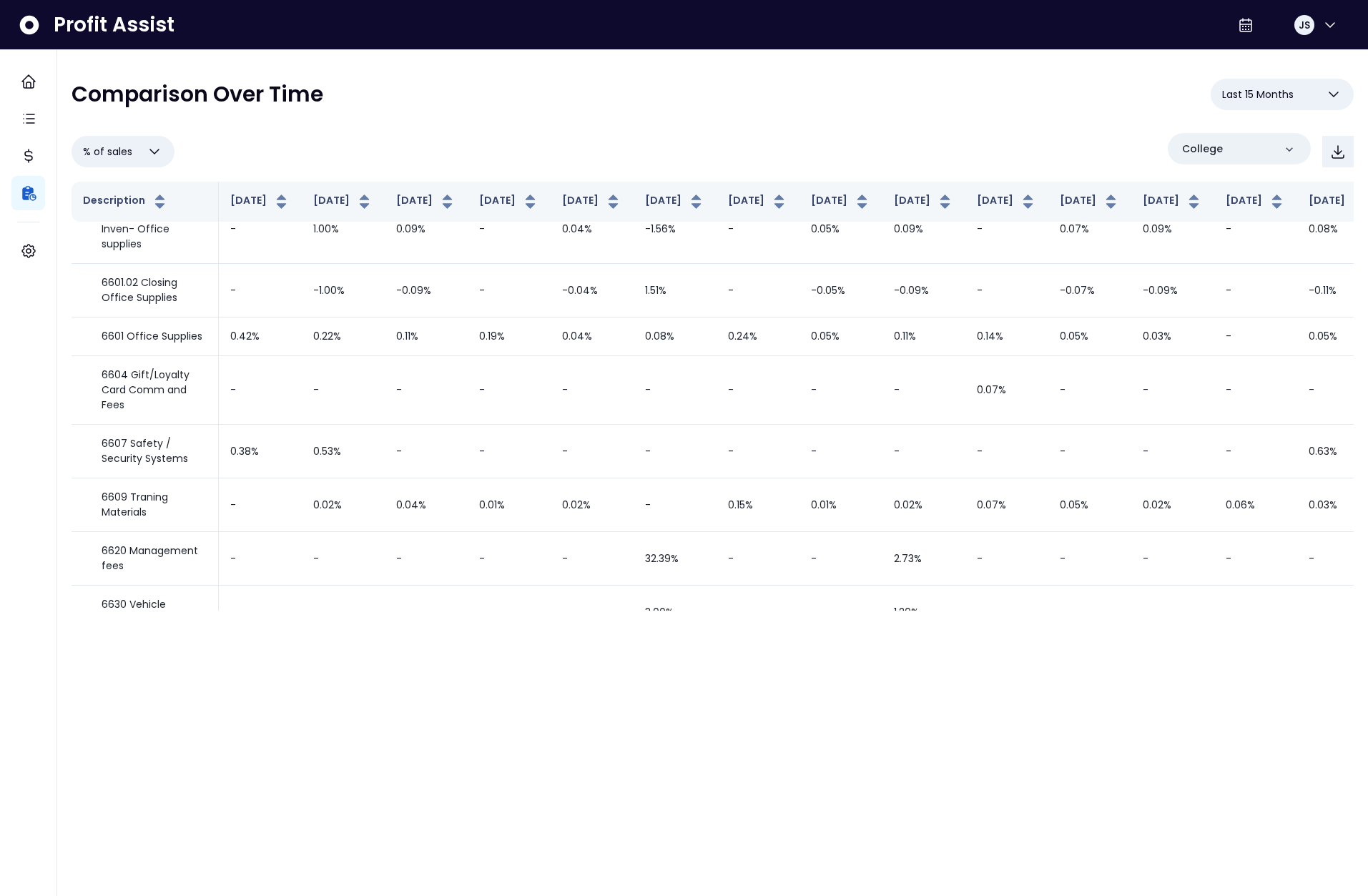
click at [1187, 625] on html "**********" at bounding box center [684, 313] width 1368 height 625
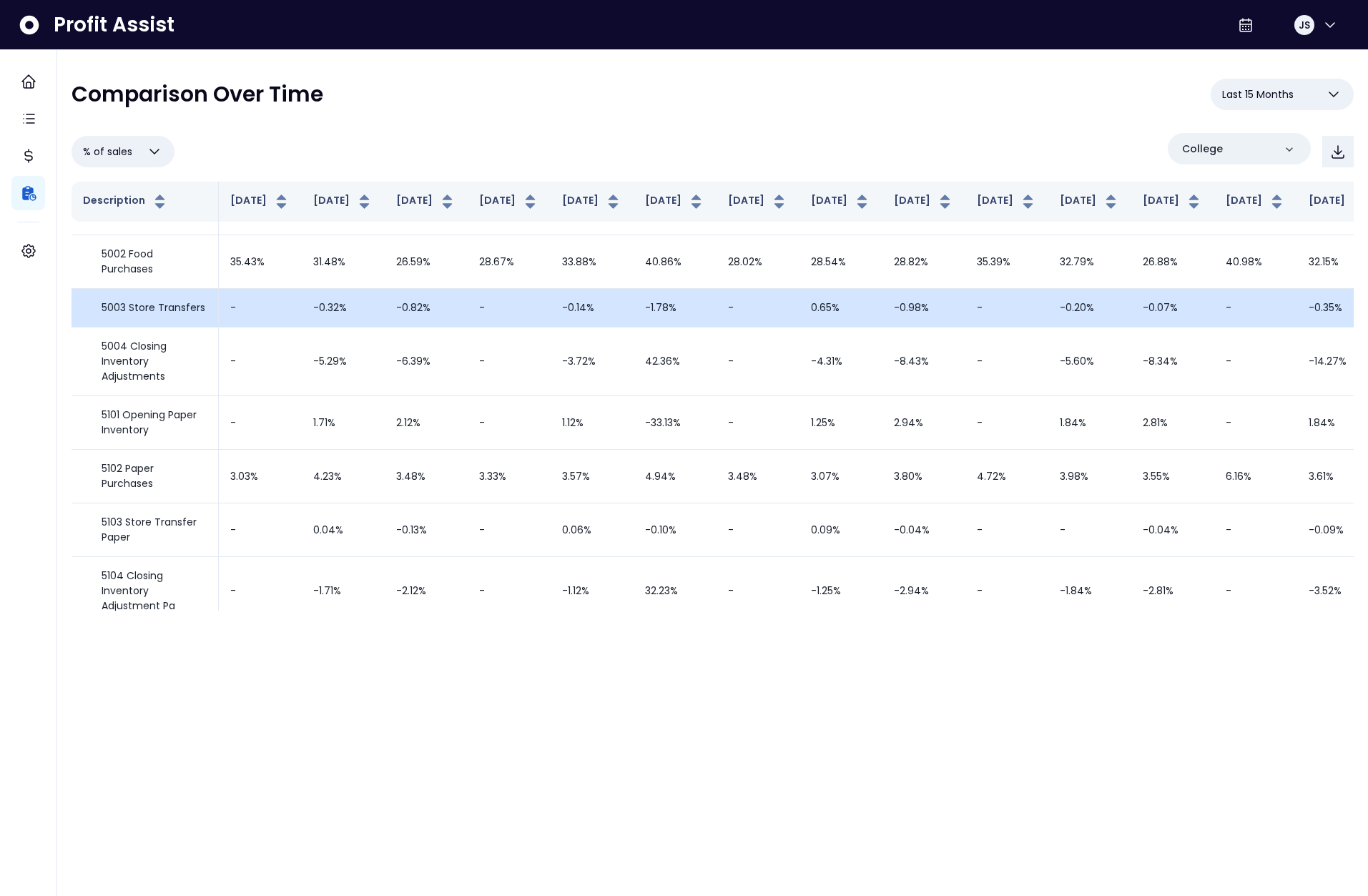
scroll to position [0, 0]
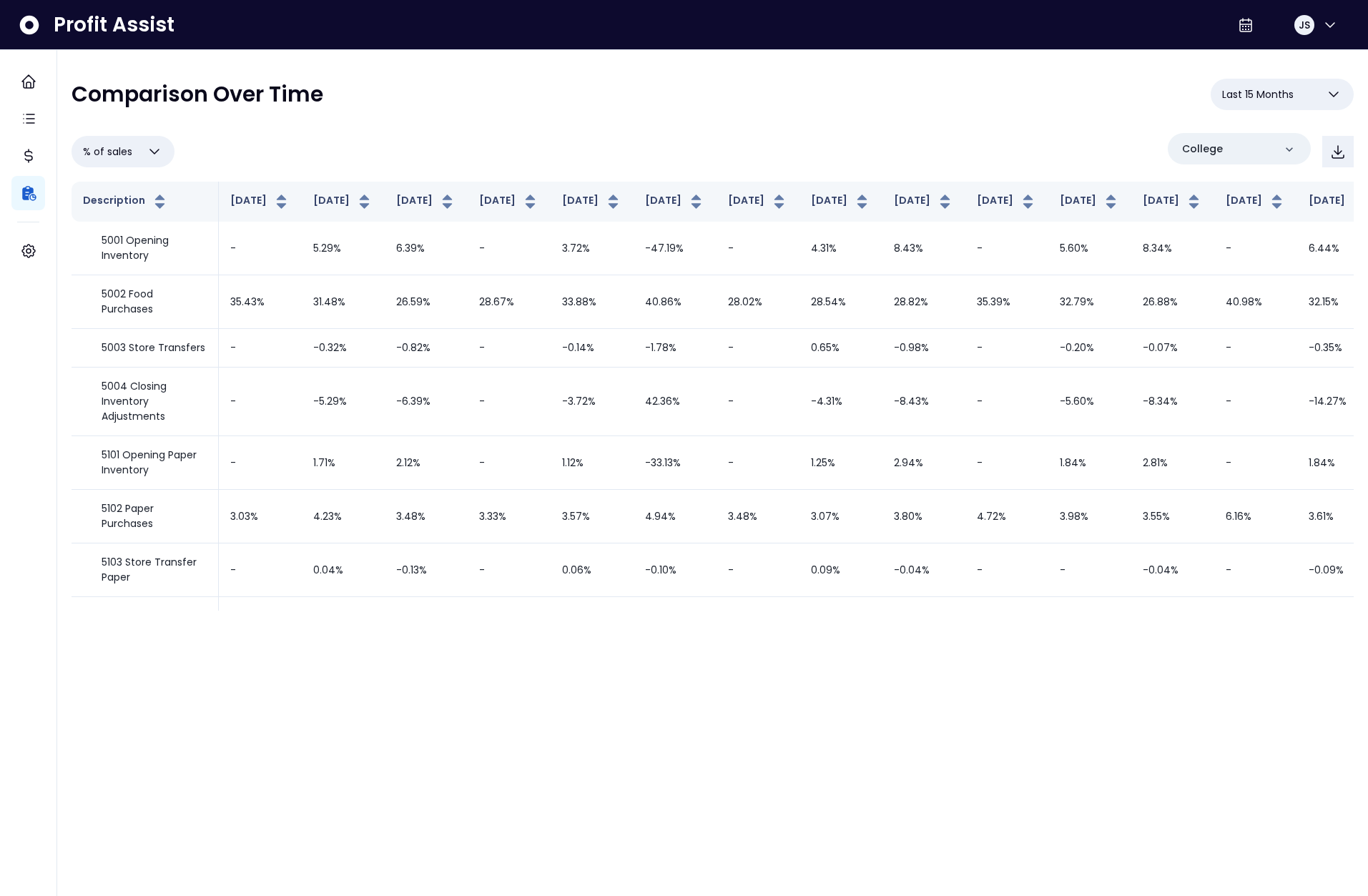
click at [119, 134] on div "% of sales Overview % of cost % of sales % of budget ********* College" at bounding box center [712, 152] width 1282 height 37
click at [123, 146] on span "% of sales" at bounding box center [107, 151] width 50 height 17
click at [127, 193] on li "Overview" at bounding box center [123, 187] width 103 height 34
type input "********"
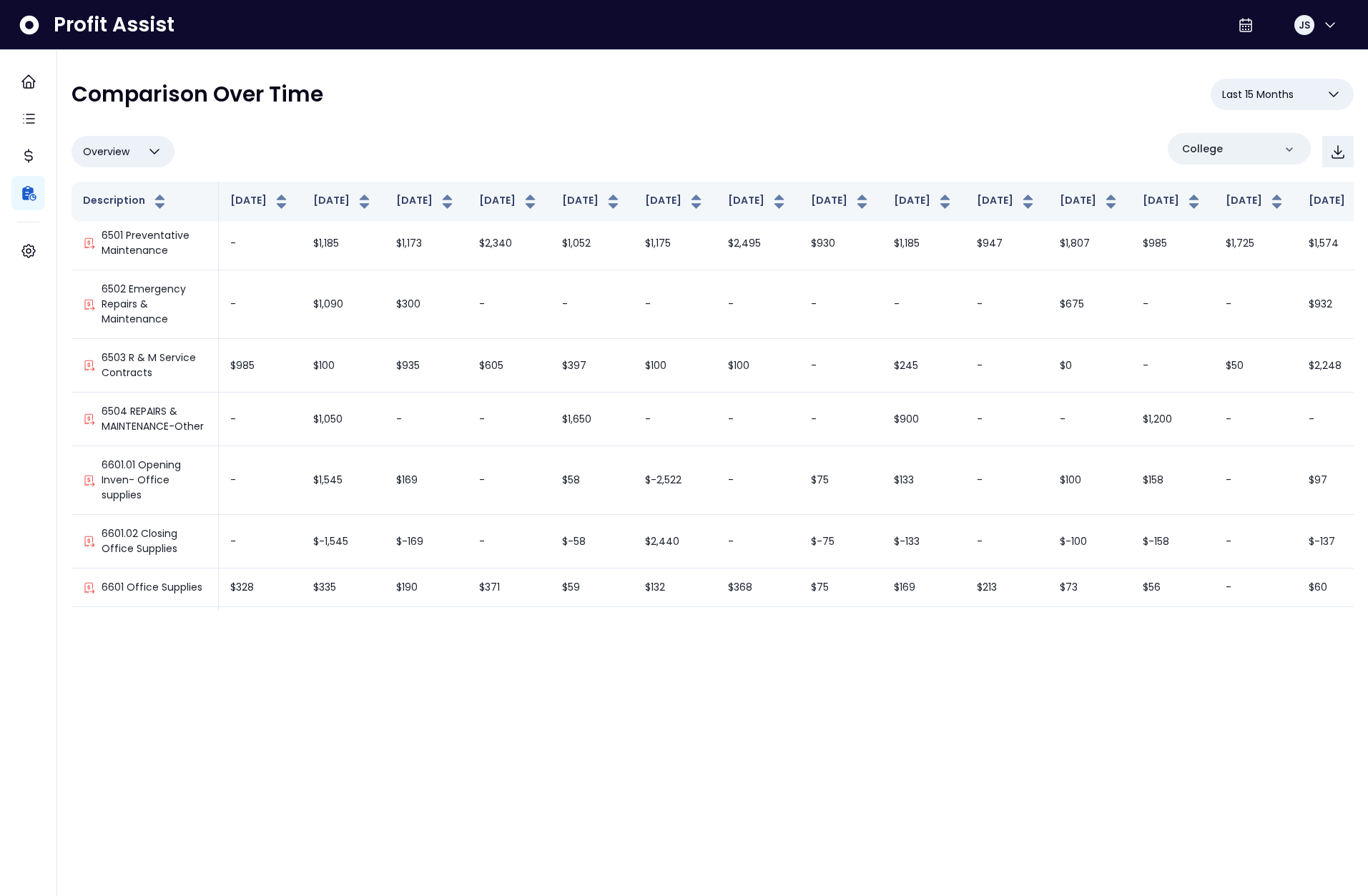
scroll to position [2106, 0]
